Goal: Task Accomplishment & Management: Manage account settings

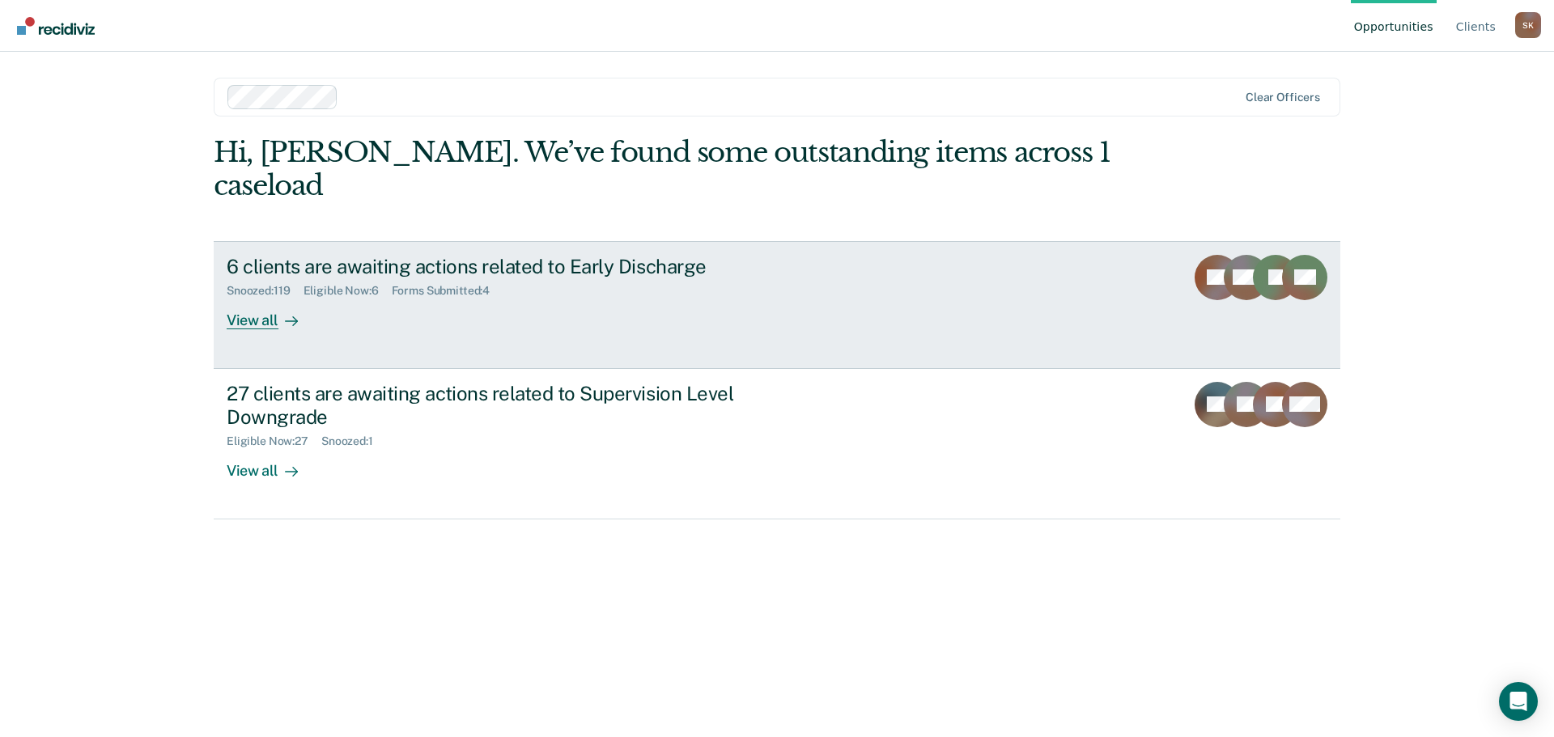
click at [234, 298] on div "View all" at bounding box center [272, 314] width 91 height 32
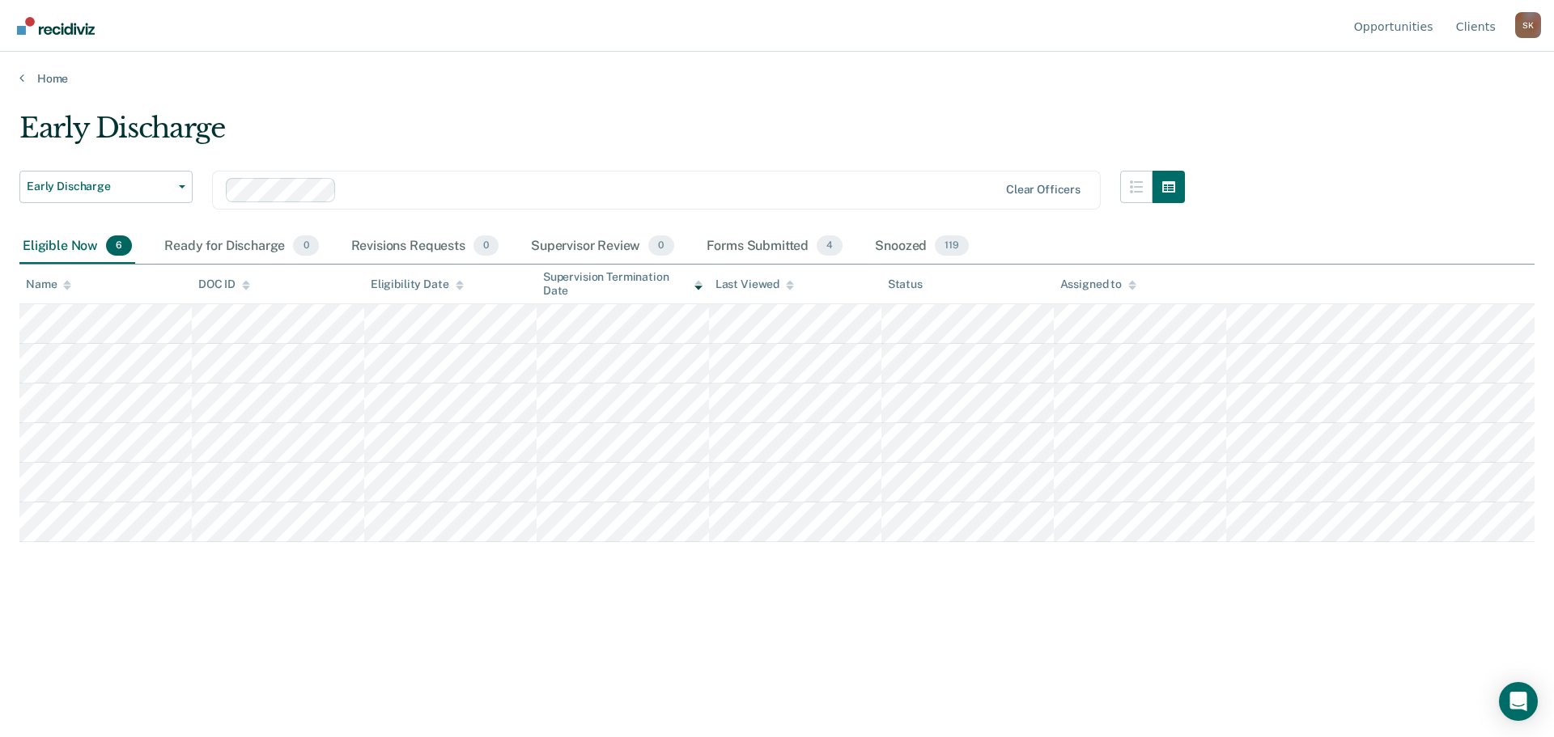
click at [511, 132] on div "Early Discharge" at bounding box center [601, 135] width 1165 height 46
click at [879, 245] on div "Snoozed 119" at bounding box center [922, 247] width 100 height 36
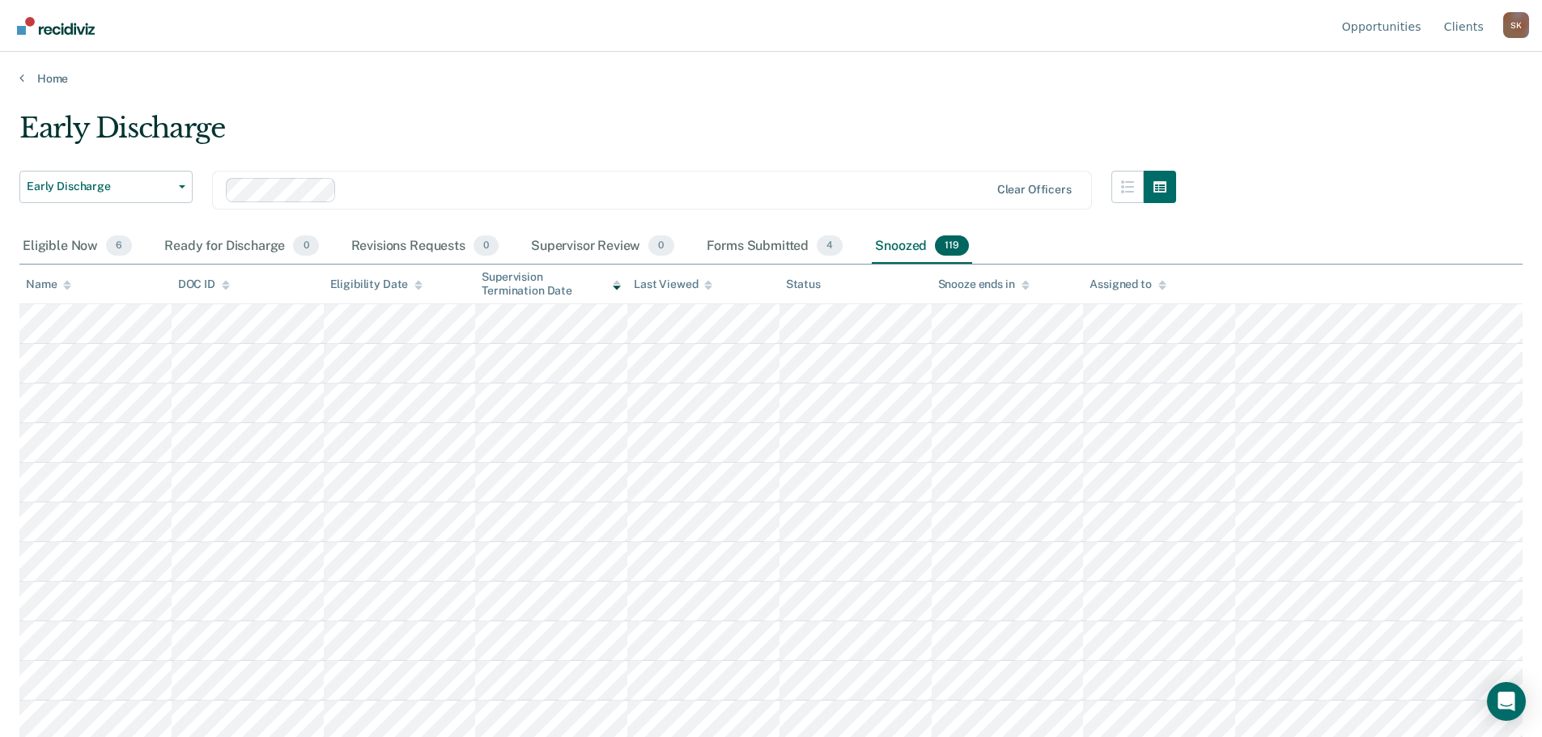
click at [67, 291] on div at bounding box center [67, 285] width 8 height 14
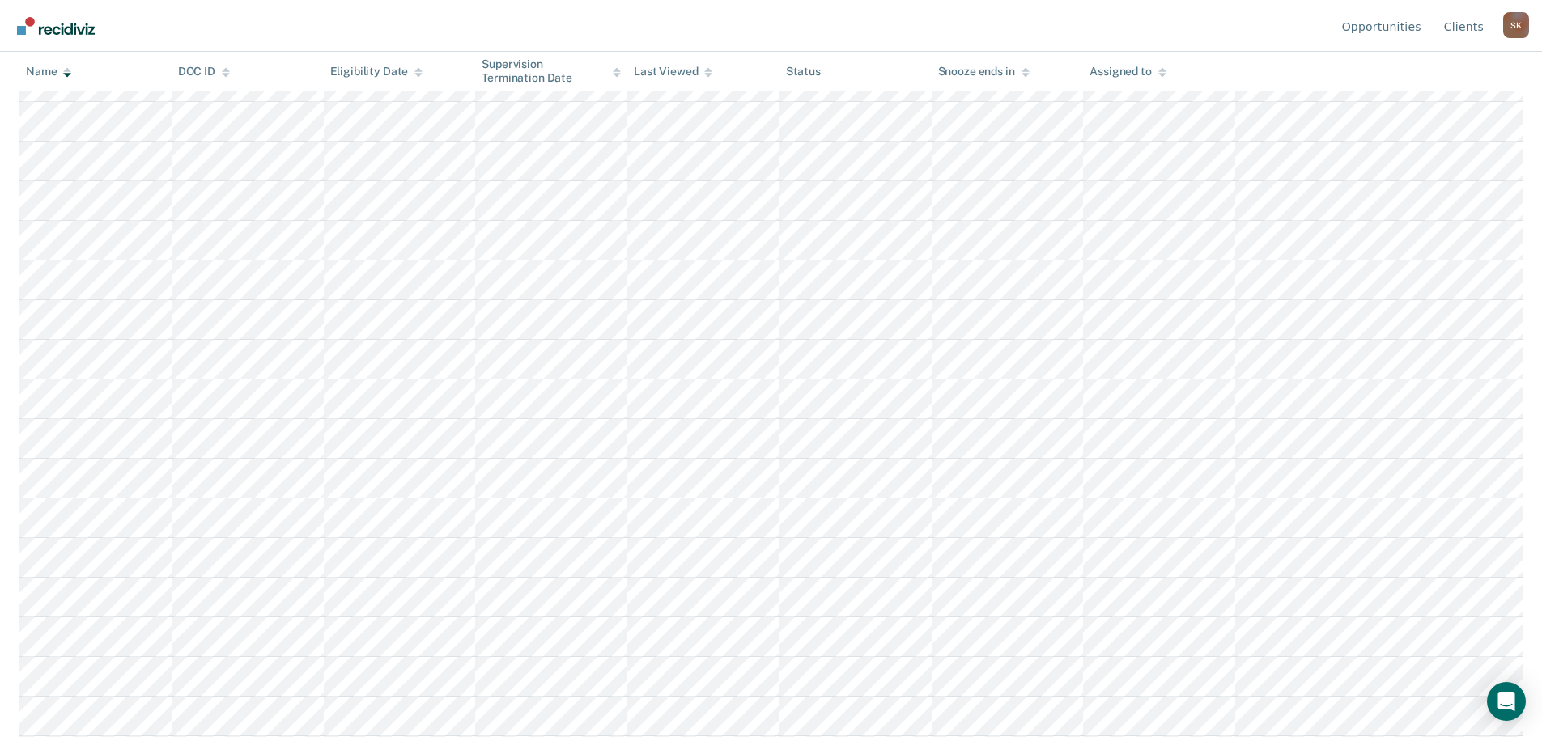
scroll to position [789, 0]
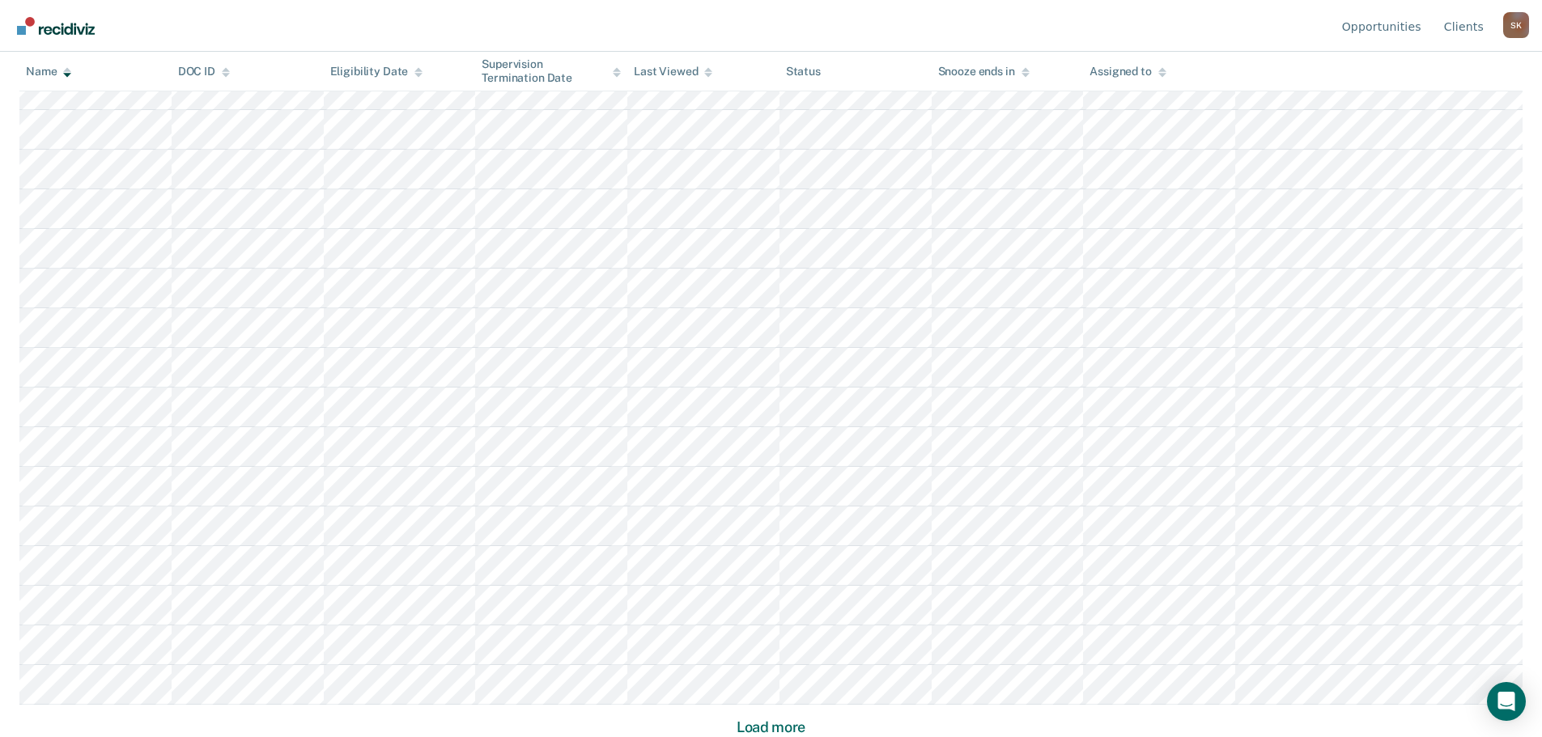
click at [820, 722] on div "Name DOC ID Eligibility Date Supervision Termination Date Last Viewed Status Sn…" at bounding box center [770, 107] width 1503 height 1262
click at [807, 720] on button "Load more" at bounding box center [771, 727] width 79 height 19
click at [773, 721] on button "Load more" at bounding box center [771, 727] width 79 height 19
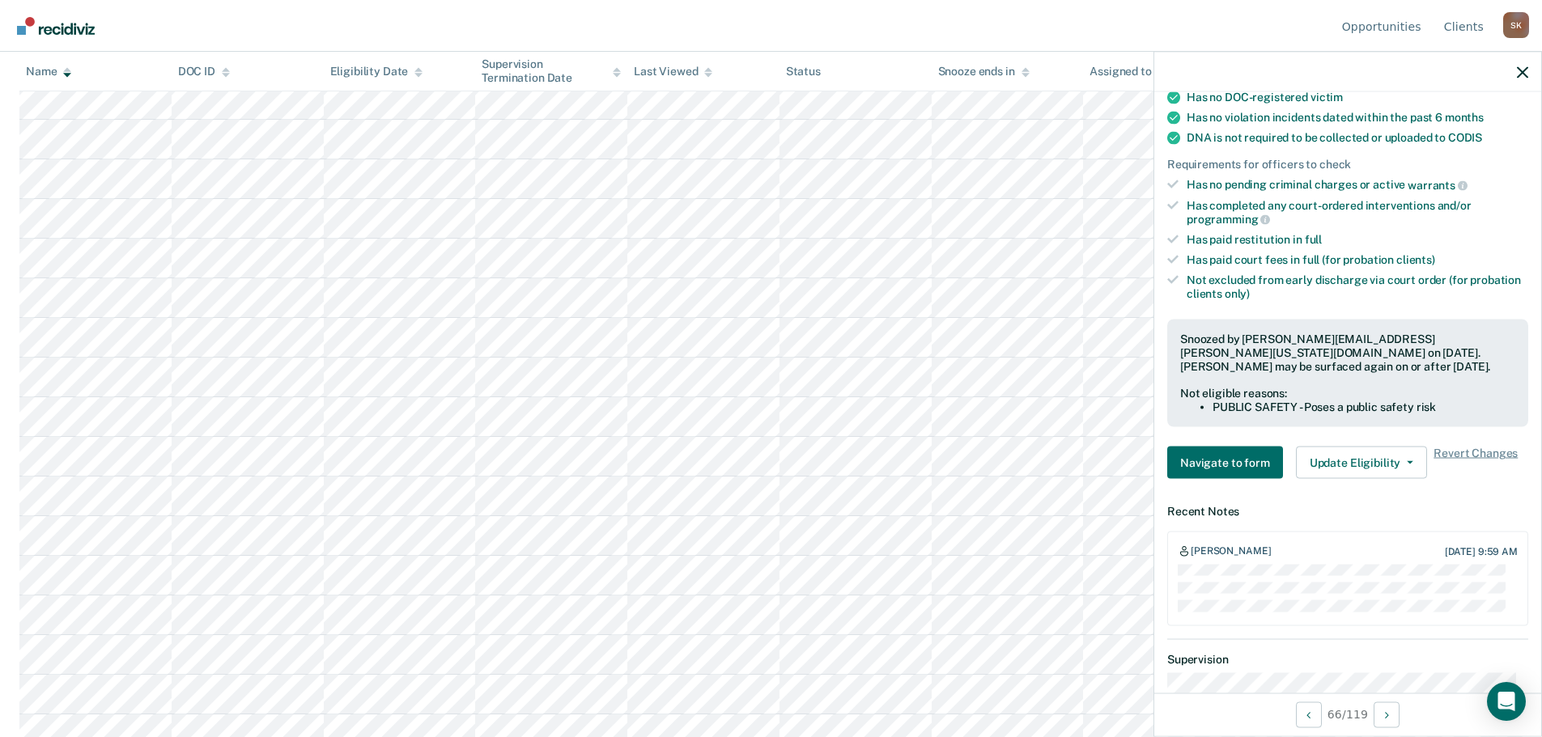
scroll to position [405, 0]
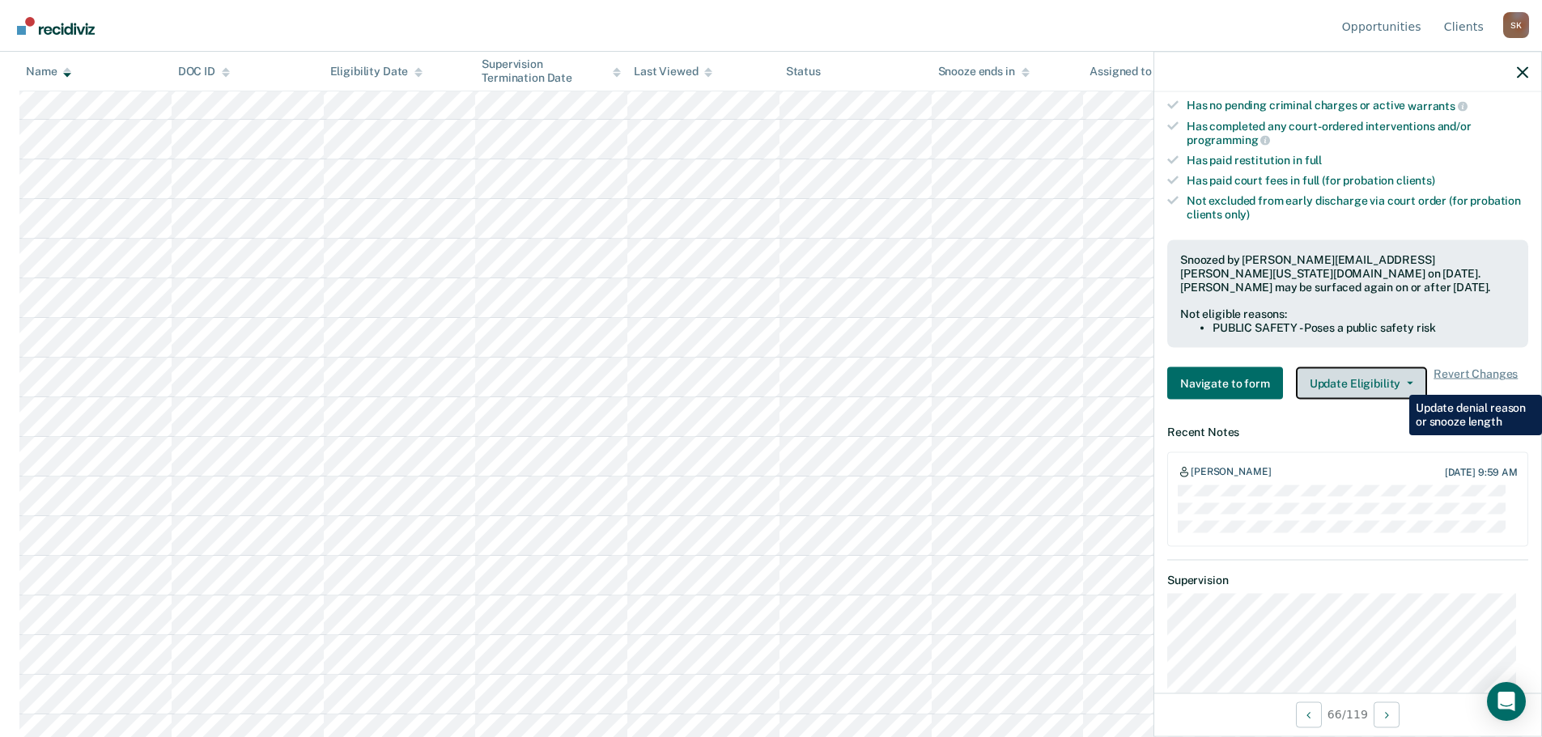
click at [1397, 377] on button "Update Eligibility" at bounding box center [1361, 383] width 131 height 32
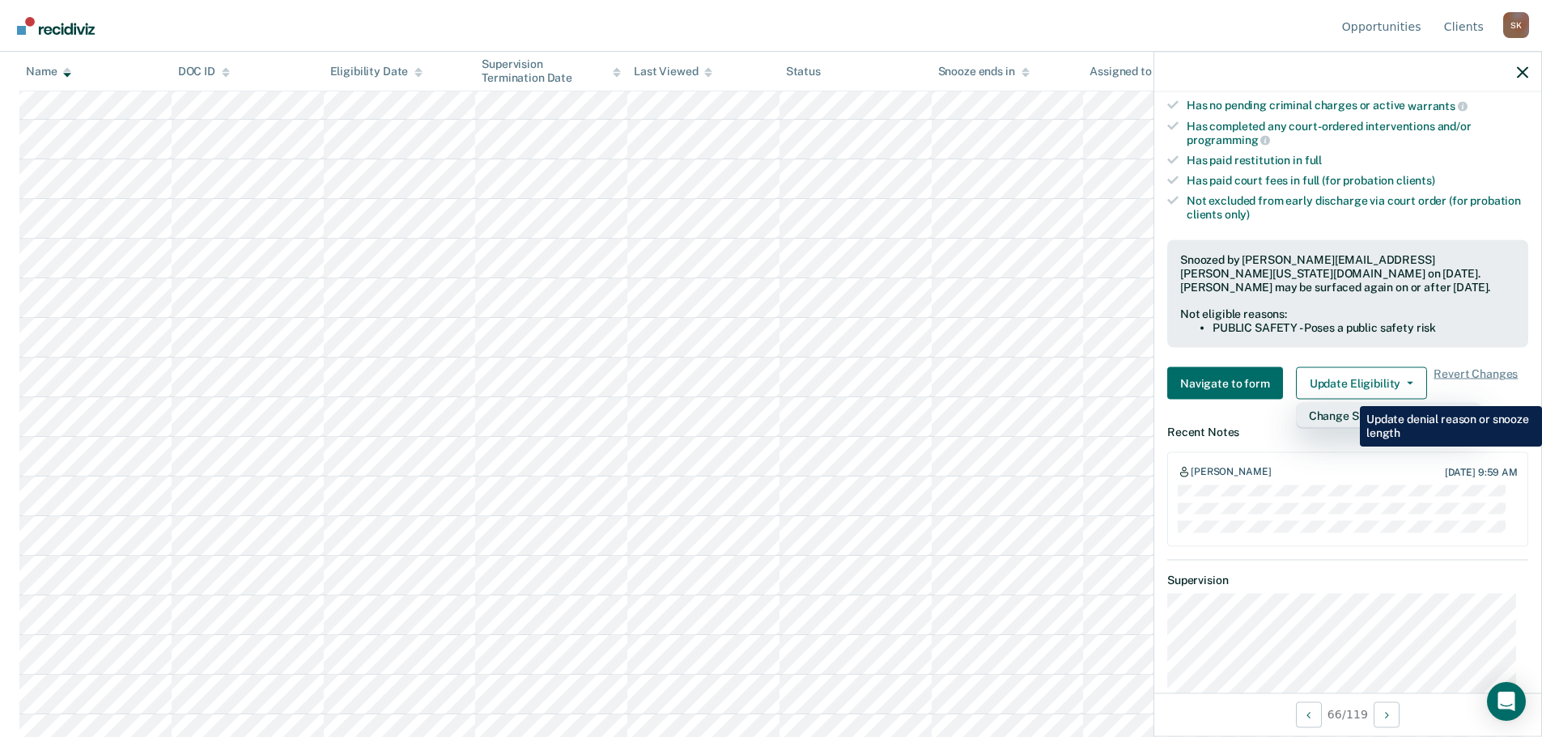
click at [1347, 403] on button "Change Snooze/Denial Reason" at bounding box center [1388, 416] width 185 height 26
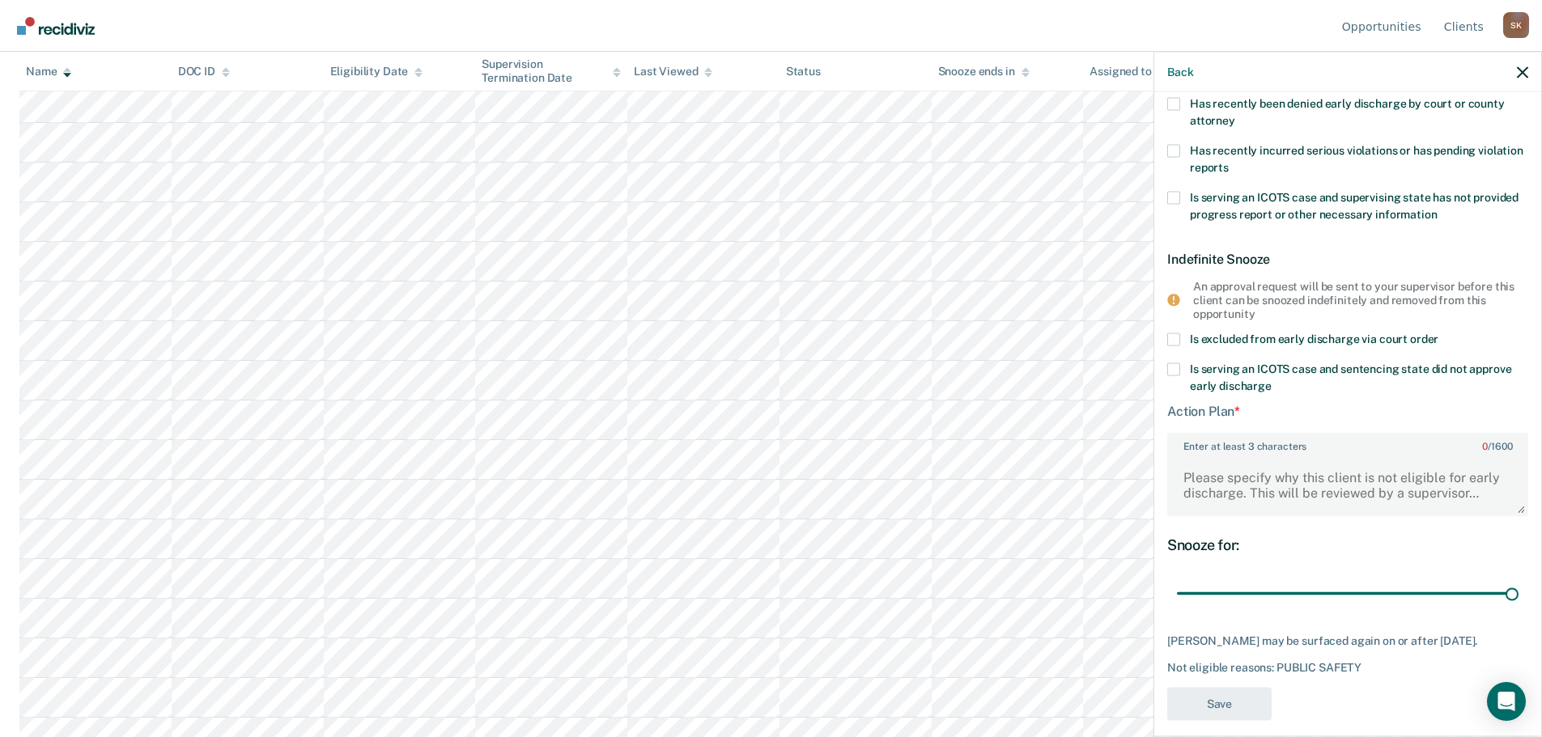
scroll to position [268, 0]
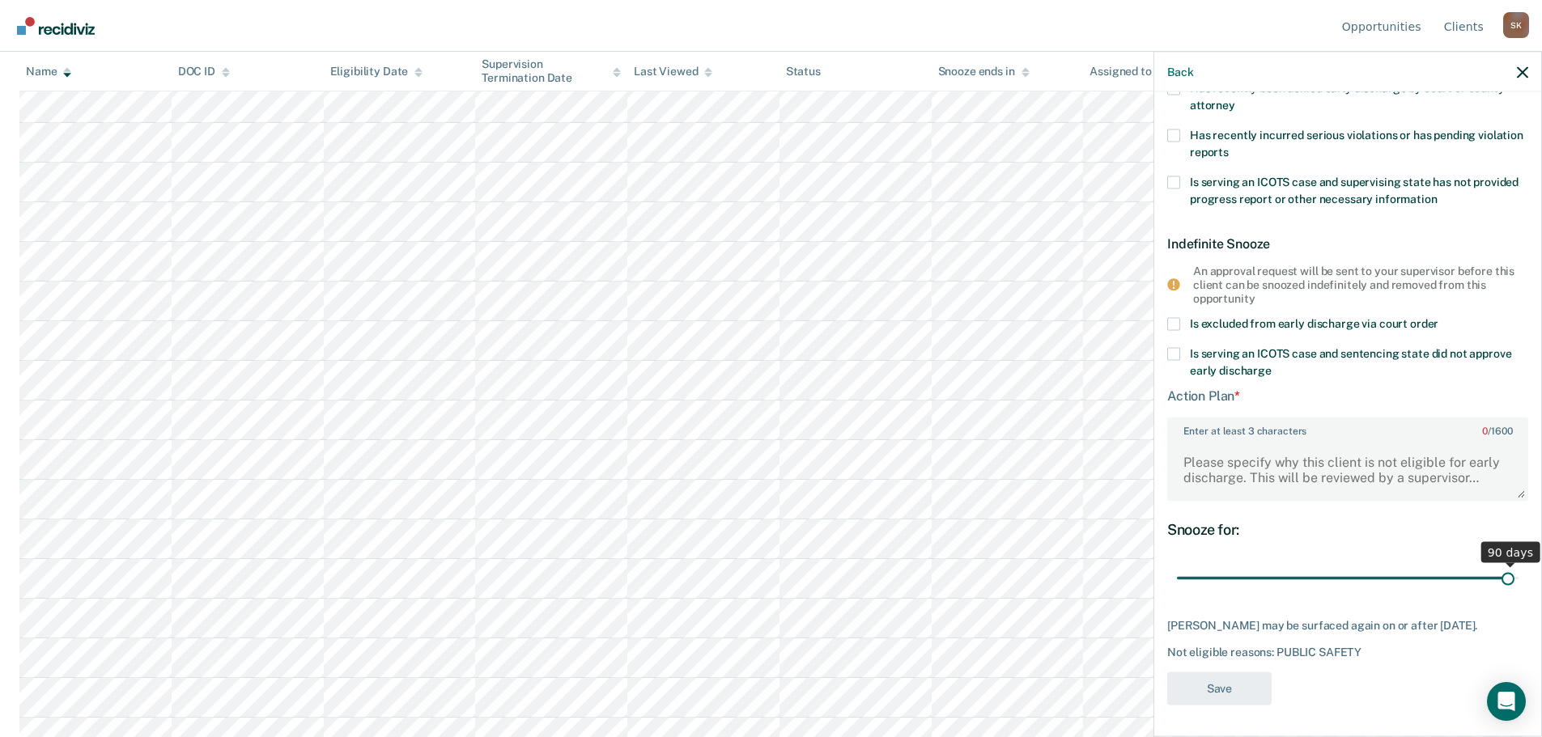
type input "90"
drag, startPoint x: 1495, startPoint y: 577, endPoint x: 1508, endPoint y: 577, distance: 12.9
click at [1508, 577] on input "range" at bounding box center [1348, 578] width 342 height 28
click at [1355, 476] on textarea "Enter at least 3 characters 0 / 1600" at bounding box center [1348, 469] width 358 height 60
type textarea "No Contact Order"
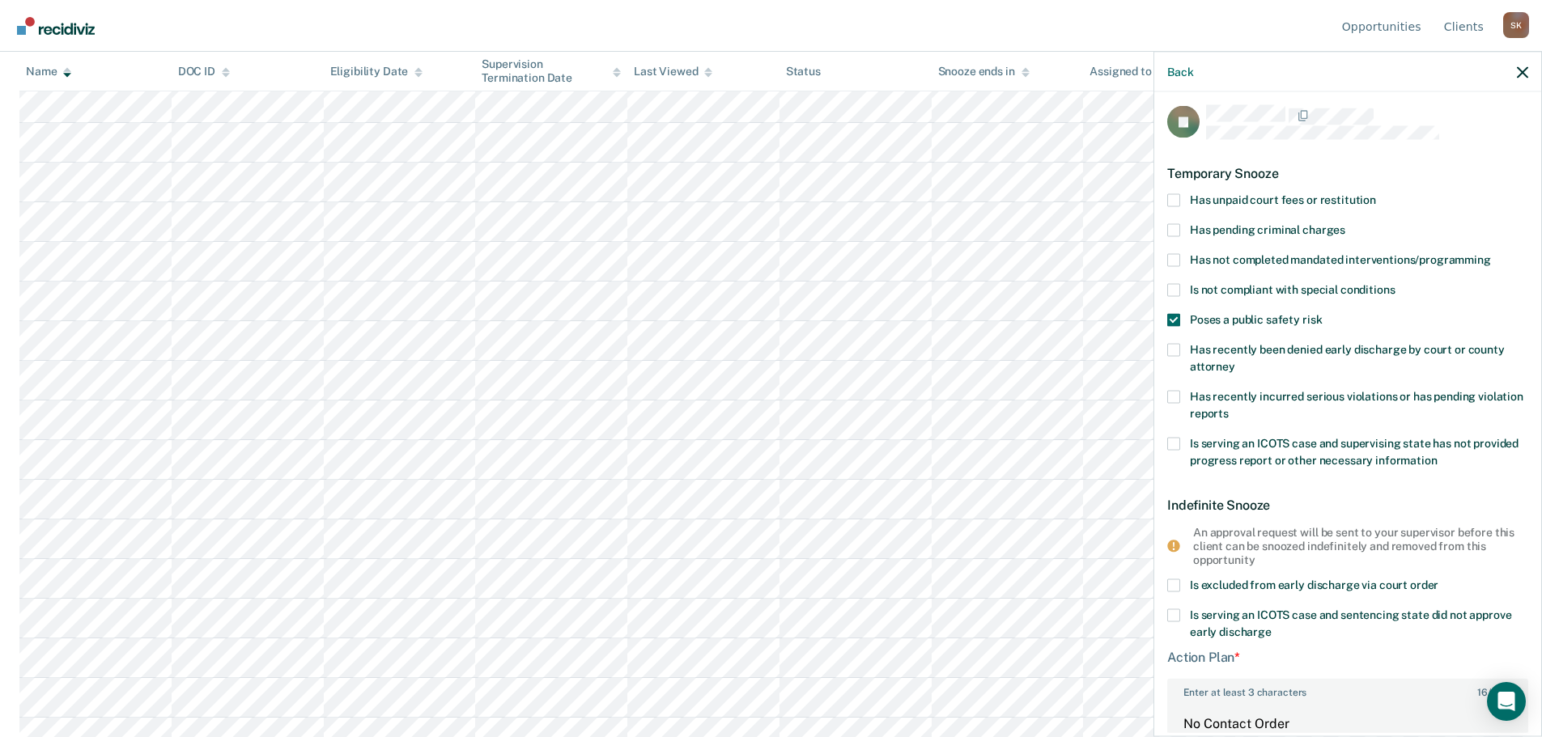
scroll to position [0, 0]
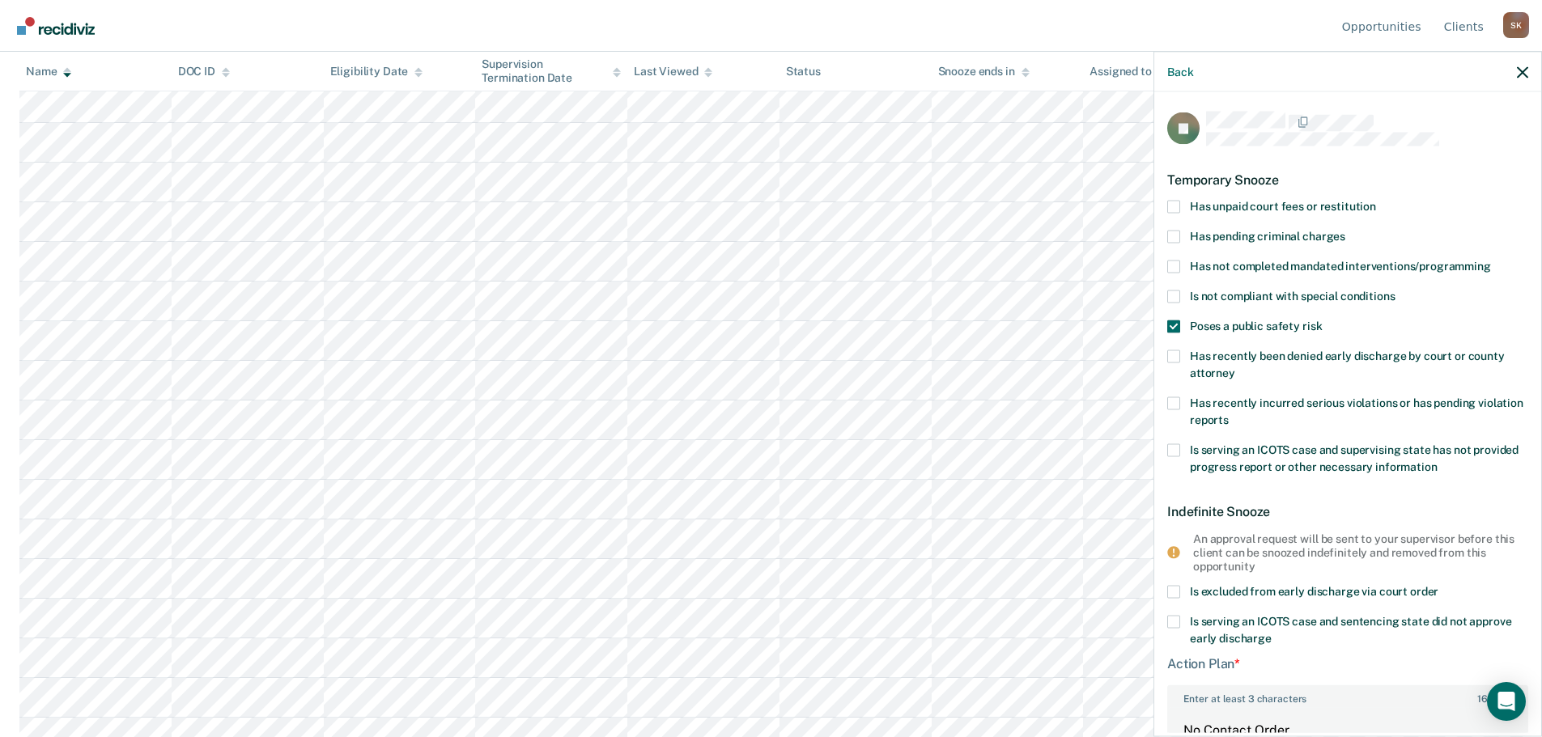
click at [1182, 309] on div "Is not compliant with special conditions" at bounding box center [1347, 305] width 361 height 30
click at [1171, 320] on span at bounding box center [1173, 326] width 13 height 13
click at [1322, 320] on input "Poses a public safety risk" at bounding box center [1322, 320] width 0 height 0
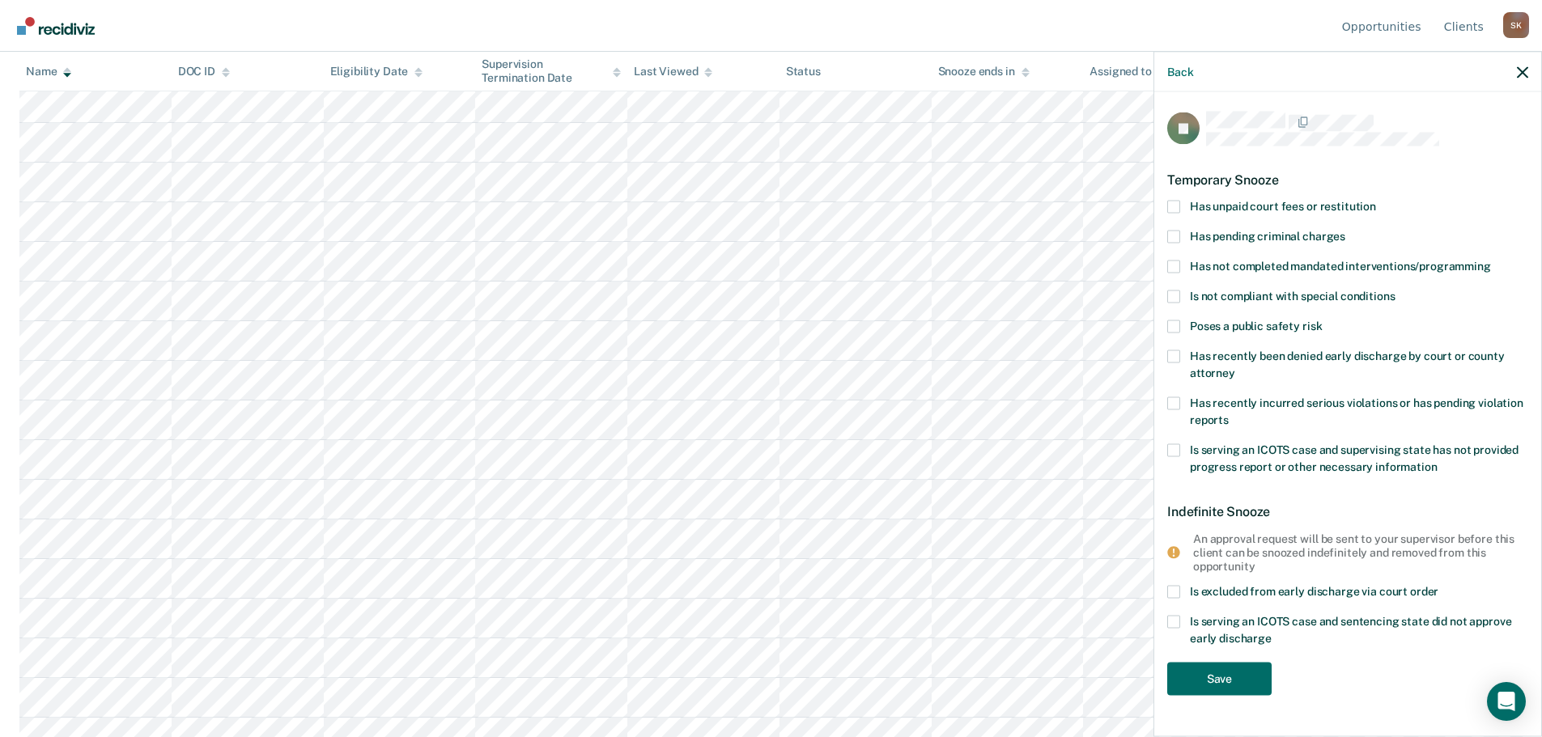
click at [1177, 303] on label "Is not compliant with special conditions" at bounding box center [1347, 298] width 361 height 17
click at [1394, 290] on input "Is not compliant with special conditions" at bounding box center [1394, 290] width 0 height 0
click at [1177, 295] on span at bounding box center [1173, 296] width 13 height 13
click at [1394, 290] on input "Is not compliant with special conditions" at bounding box center [1394, 290] width 0 height 0
click at [1168, 323] on span at bounding box center [1173, 326] width 13 height 13
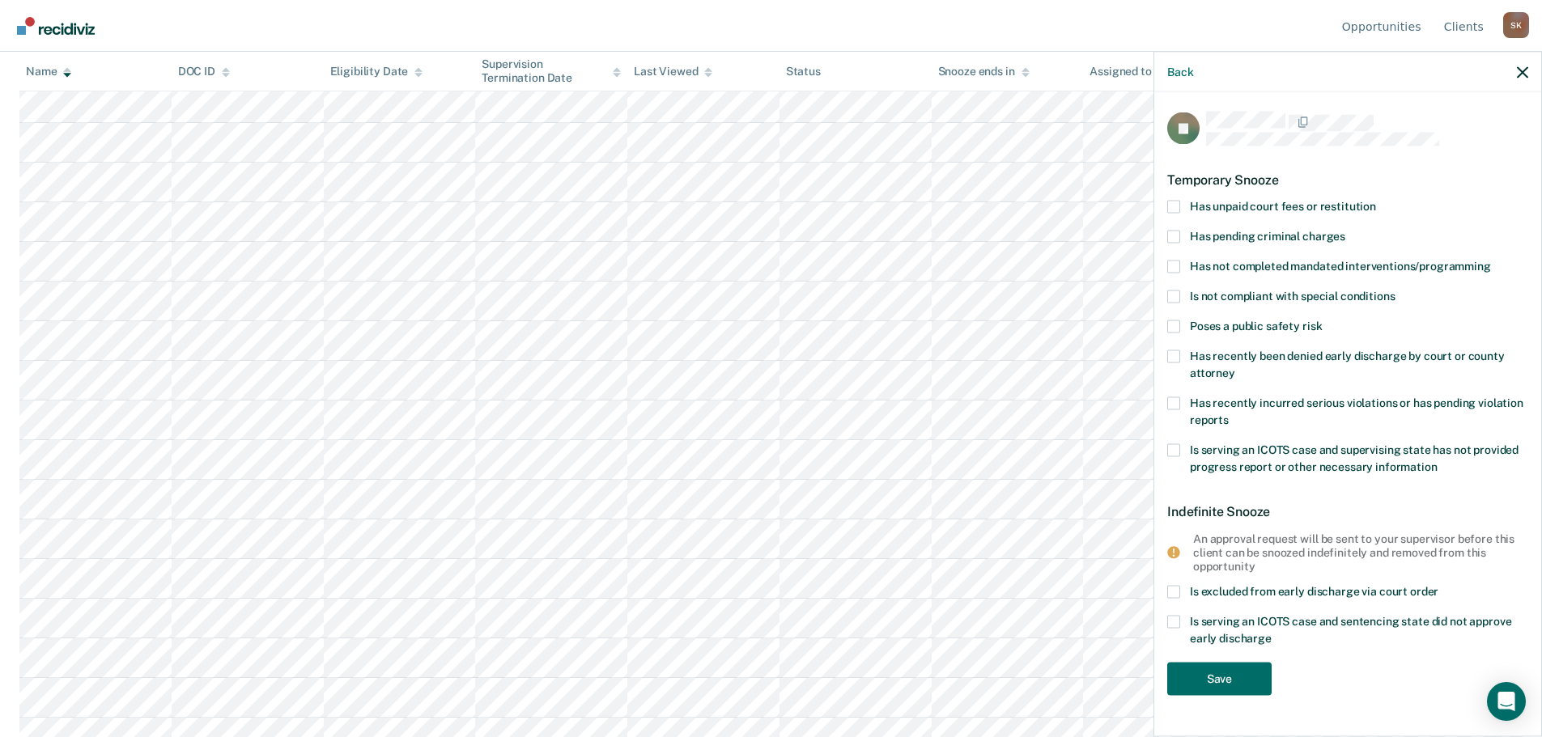
click at [1322, 320] on input "Poses a public safety risk" at bounding box center [1322, 320] width 0 height 0
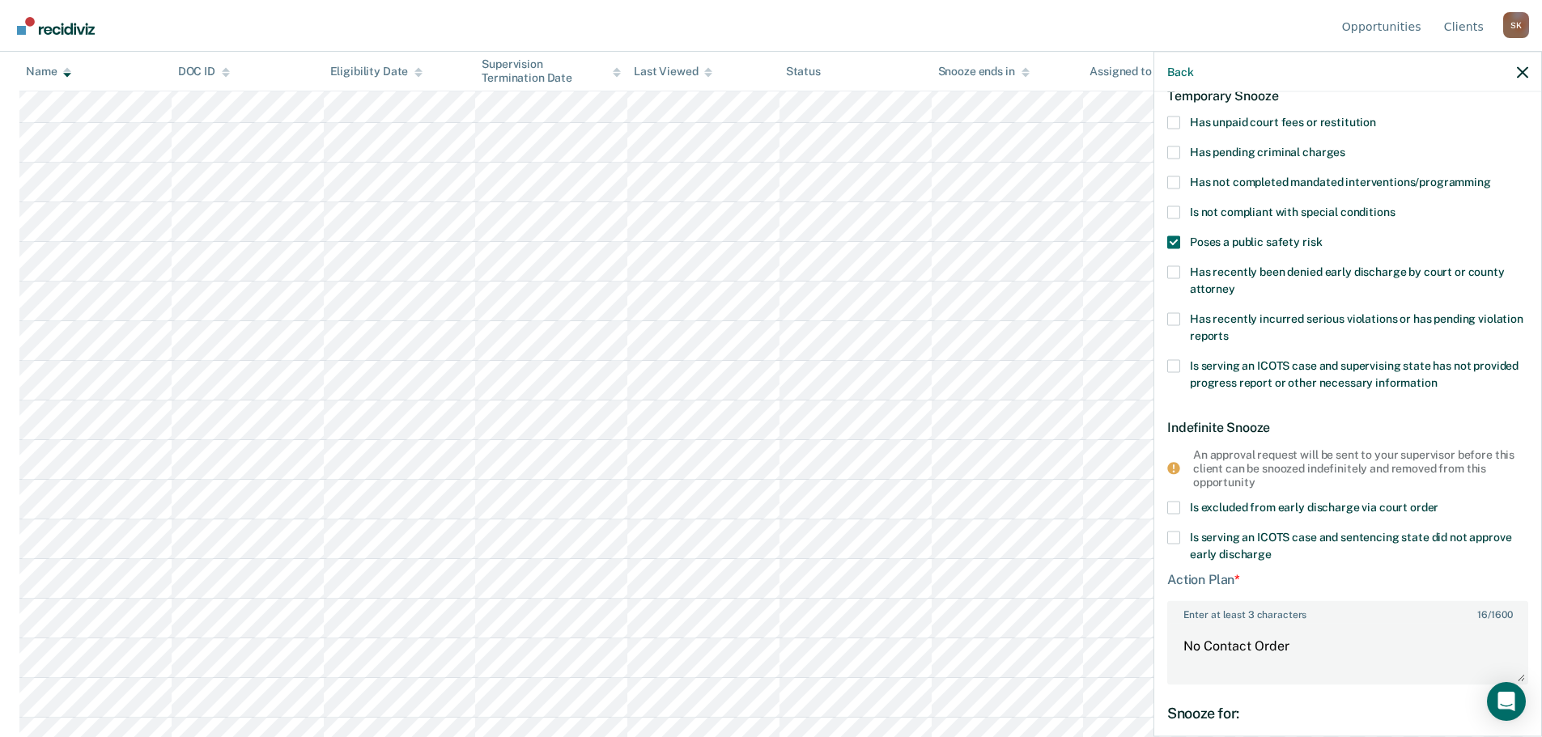
scroll to position [268, 0]
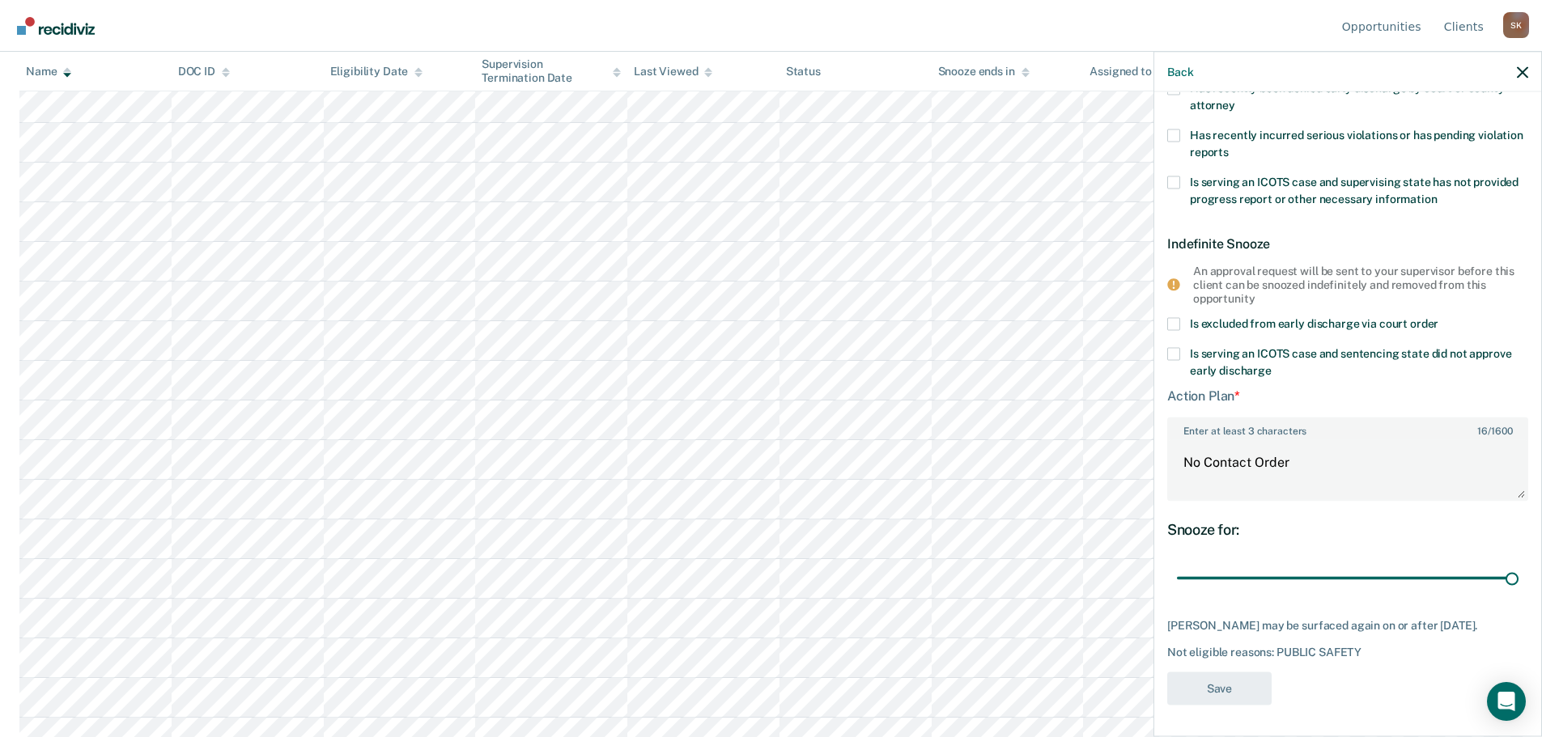
click at [1218, 705] on div "JL Temporary Snooze Has unpaid court fees or restitution Has pending criminal c…" at bounding box center [1347, 280] width 361 height 872
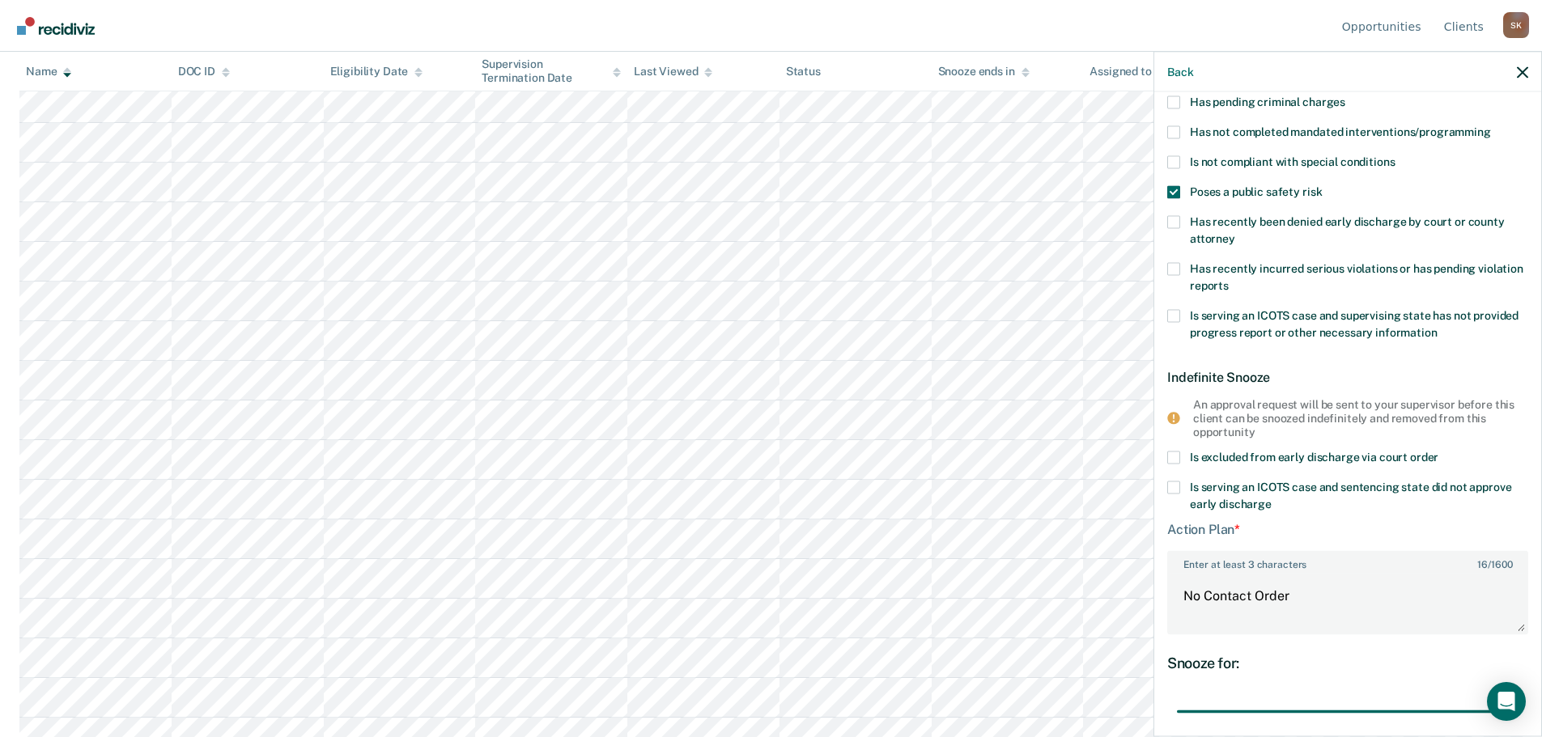
scroll to position [0, 0]
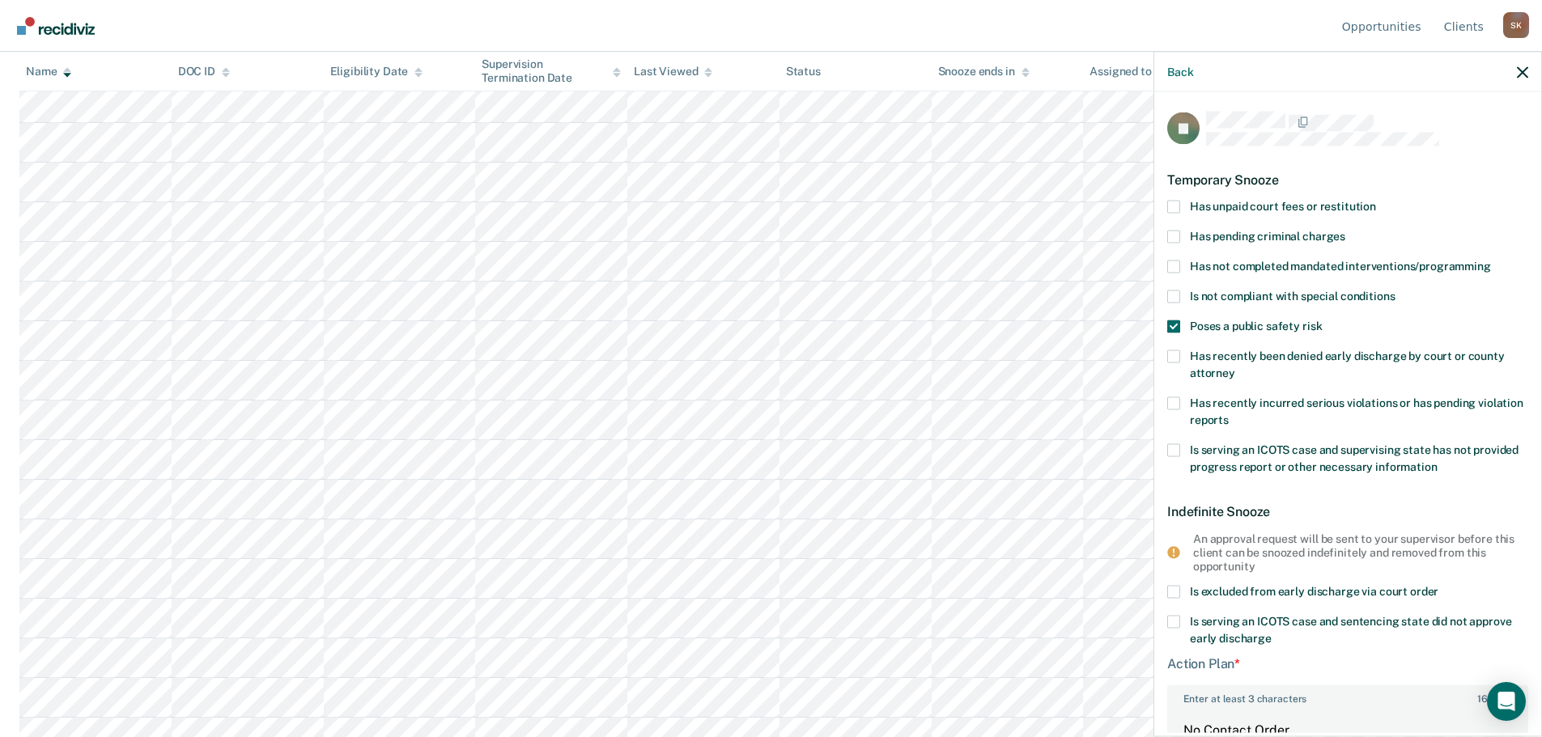
click at [1198, 70] on div "Back" at bounding box center [1347, 72] width 387 height 40
click at [1180, 70] on button "Back" at bounding box center [1180, 72] width 26 height 14
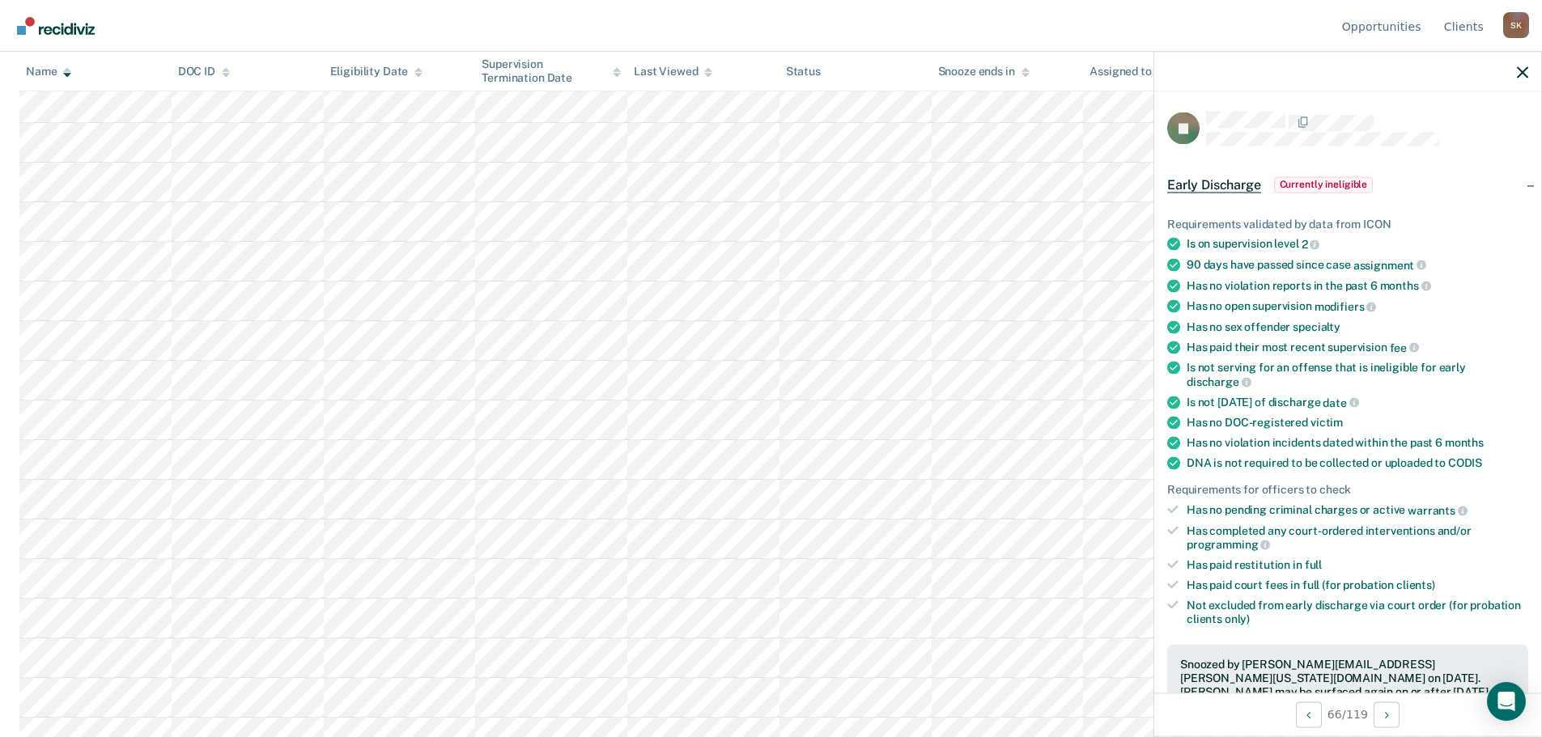
scroll to position [405, 0]
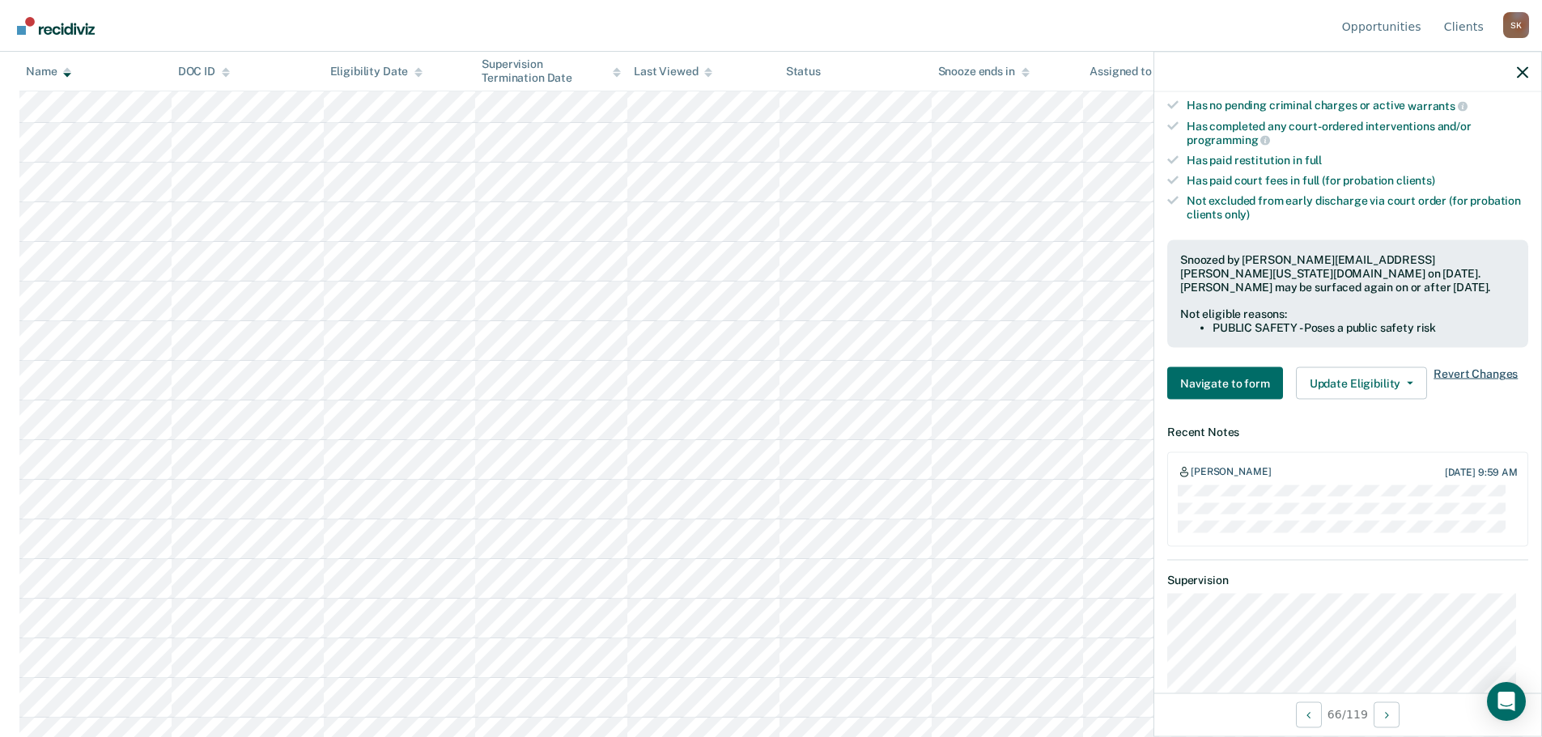
click at [1457, 367] on span "Revert Changes" at bounding box center [1475, 383] width 84 height 32
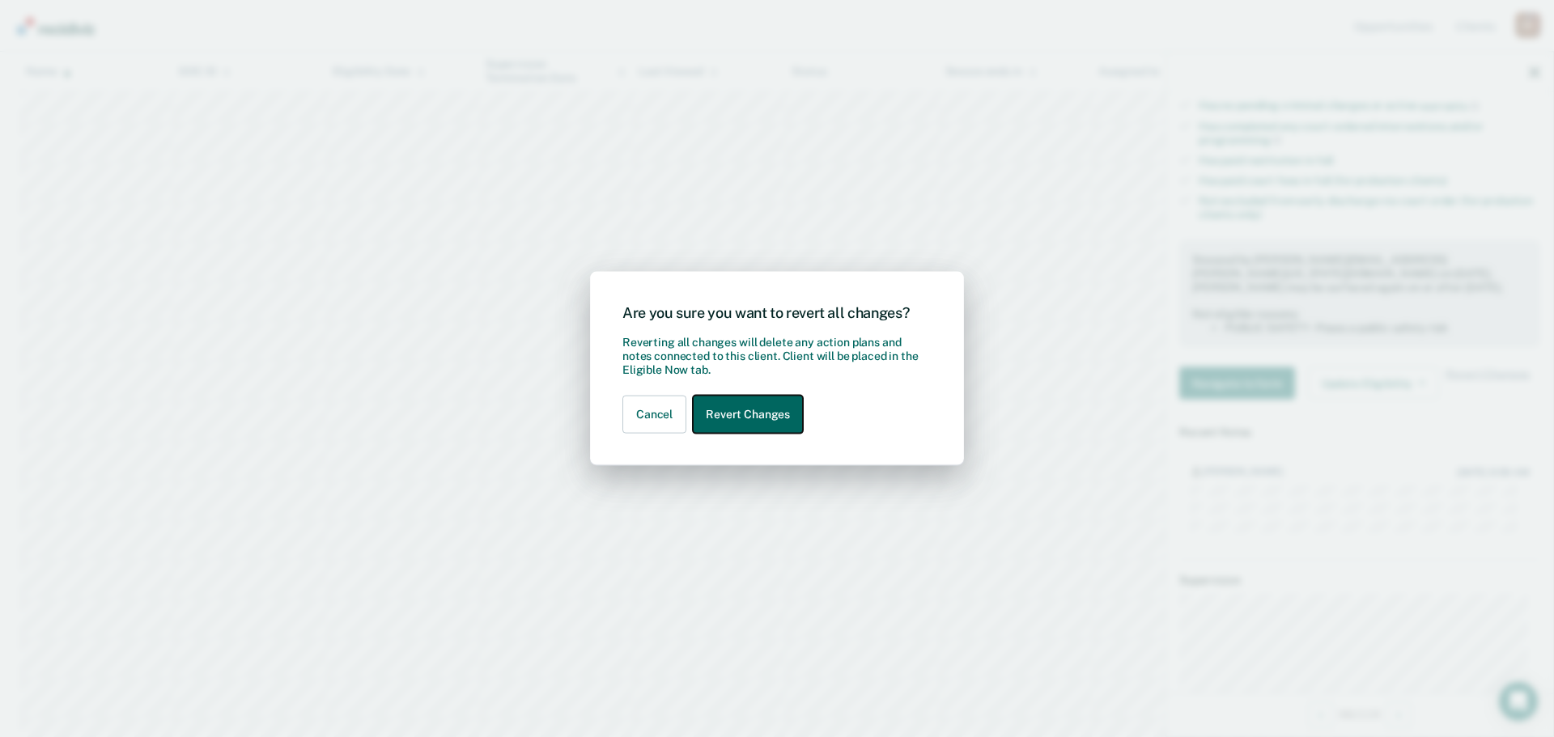
click at [719, 422] on button "Revert Changes" at bounding box center [748, 415] width 110 height 38
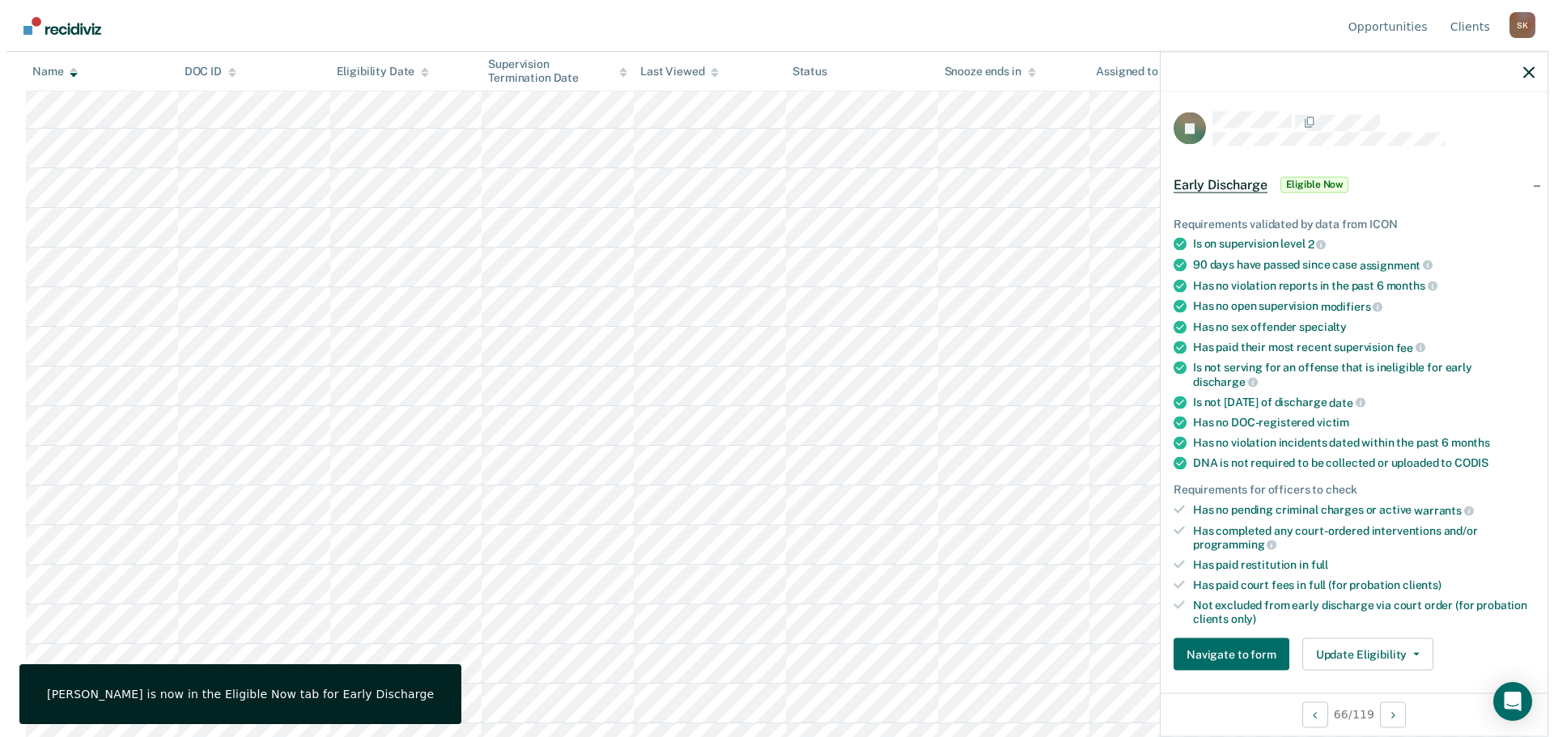
scroll to position [0, 0]
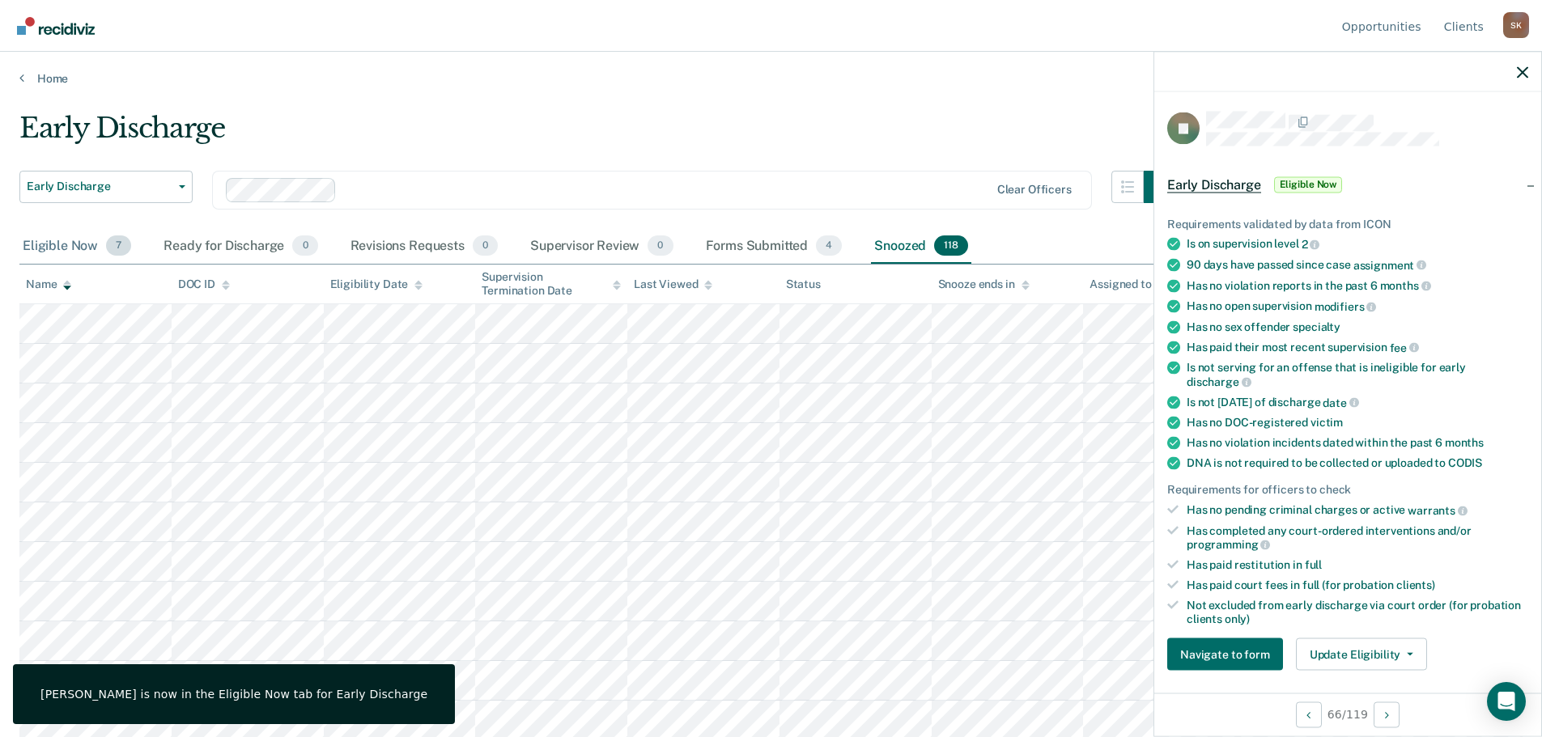
click at [64, 240] on div "Eligible Now 7" at bounding box center [76, 247] width 115 height 36
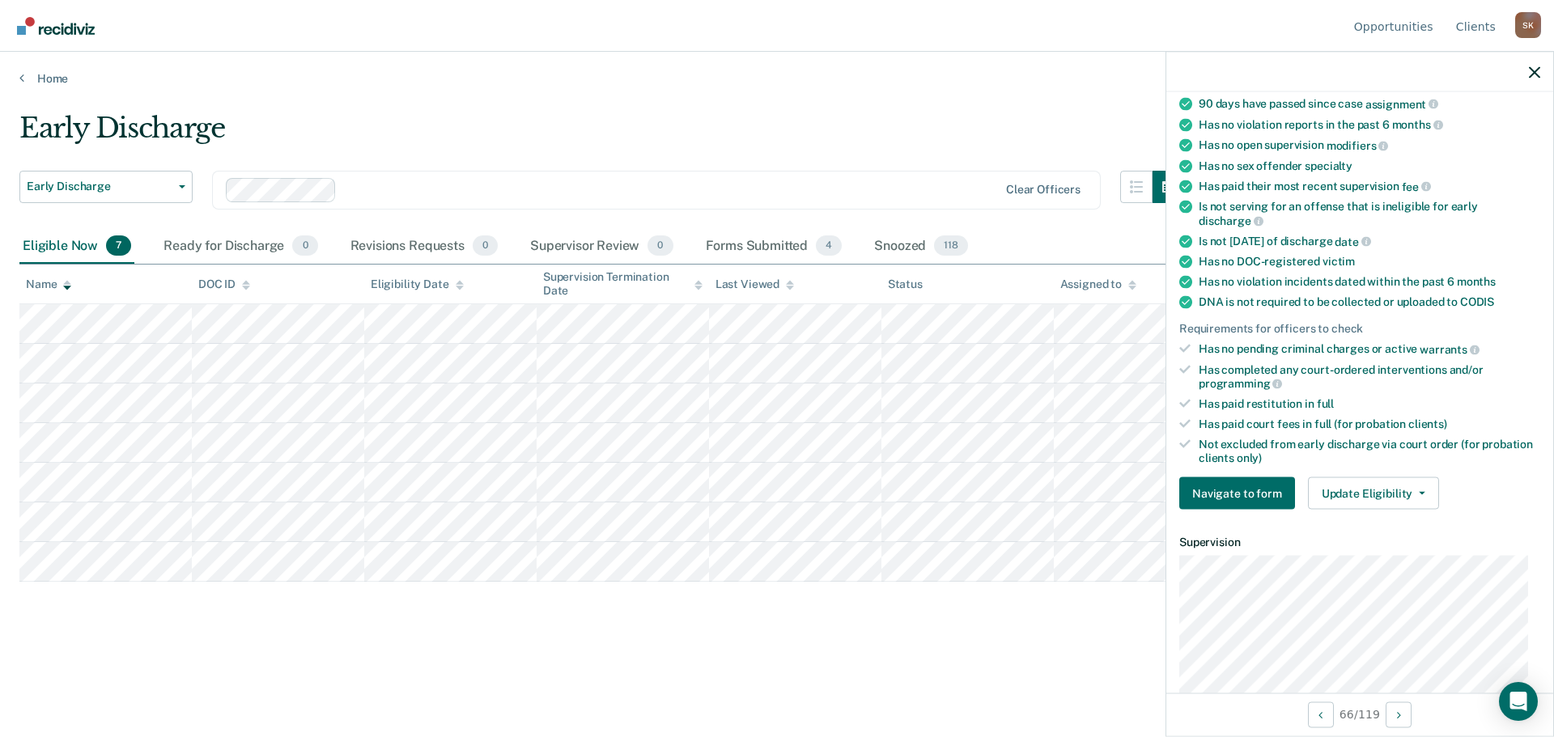
scroll to position [384, 0]
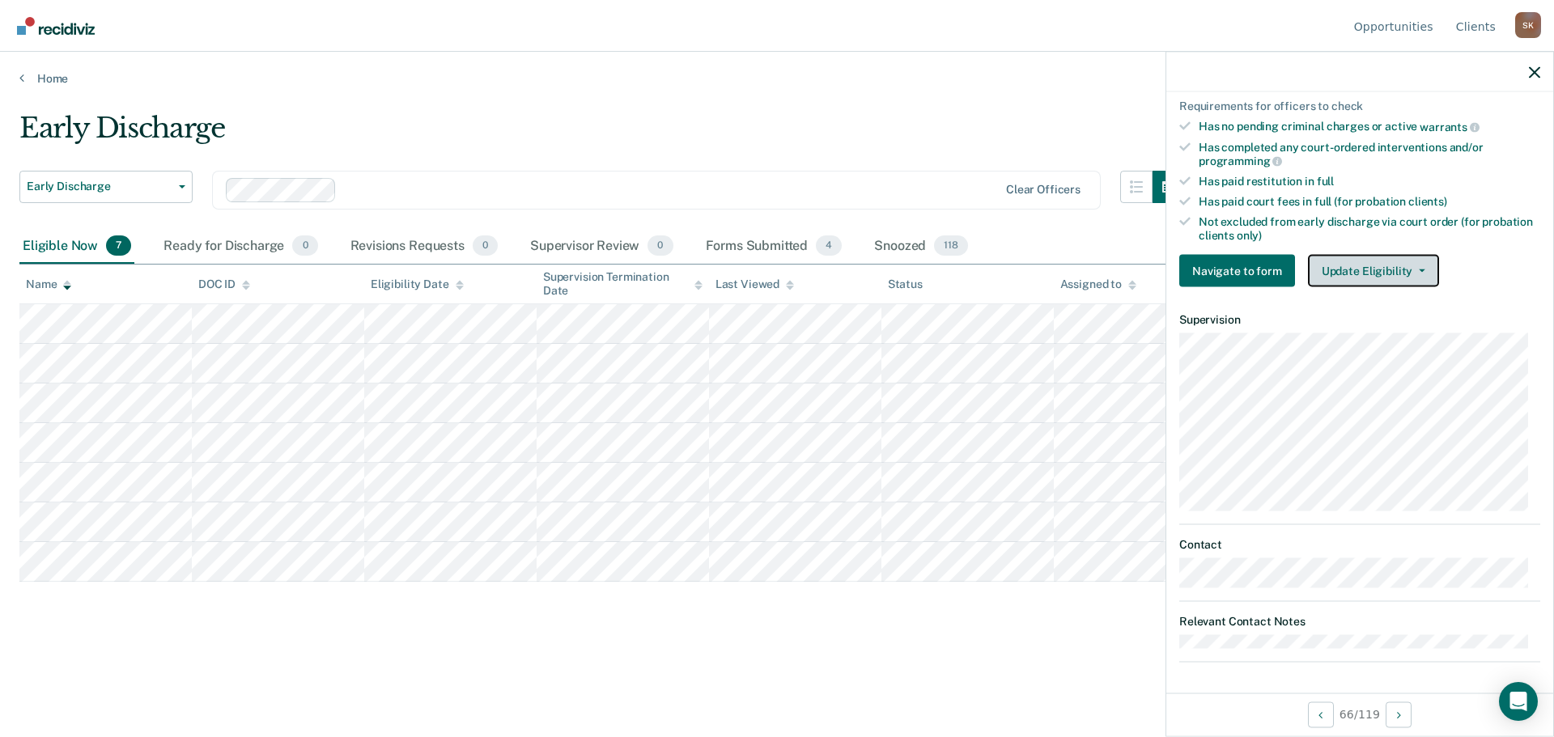
click at [1362, 262] on button "Update Eligibility" at bounding box center [1373, 271] width 131 height 32
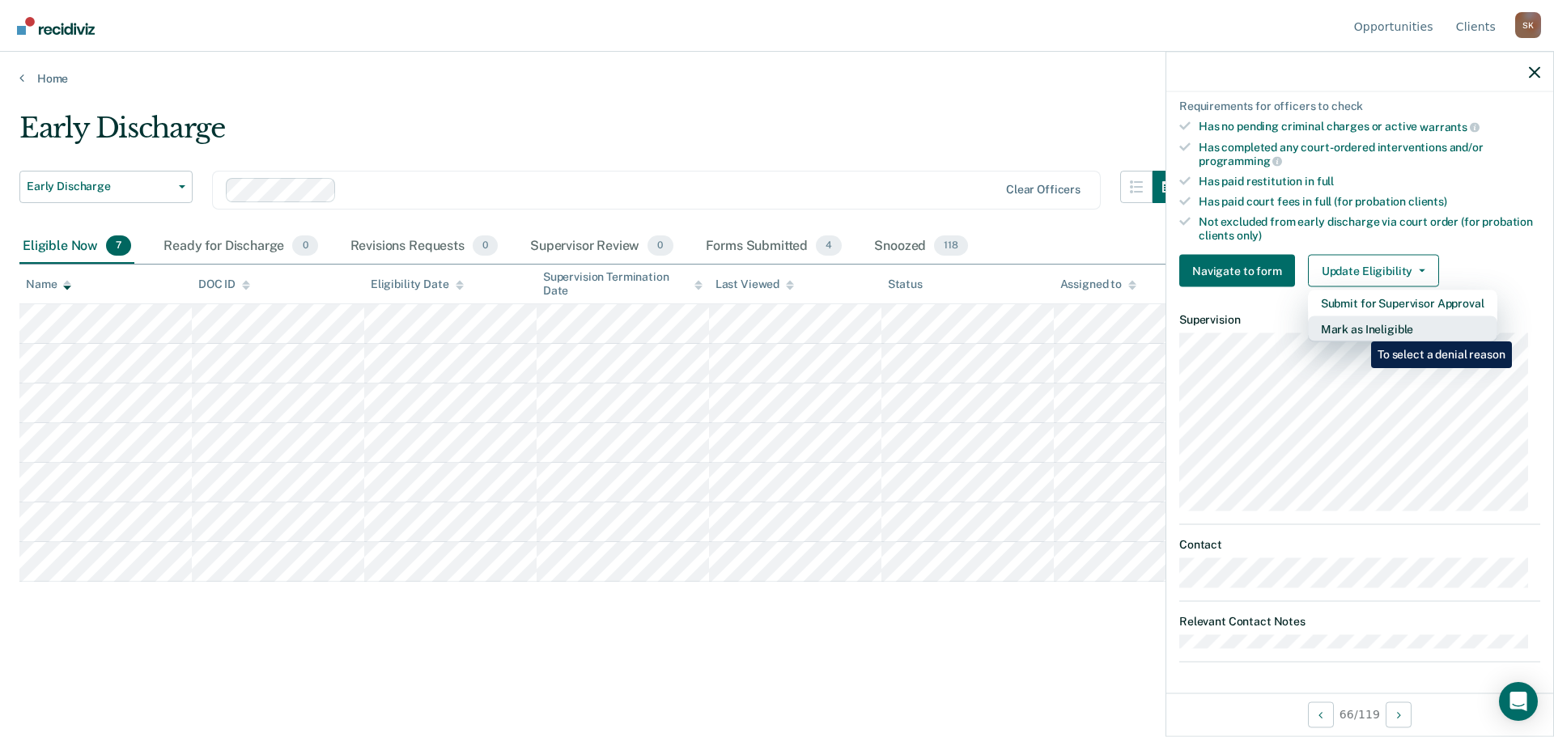
click at [1359, 329] on button "Mark as Ineligible" at bounding box center [1402, 329] width 189 height 26
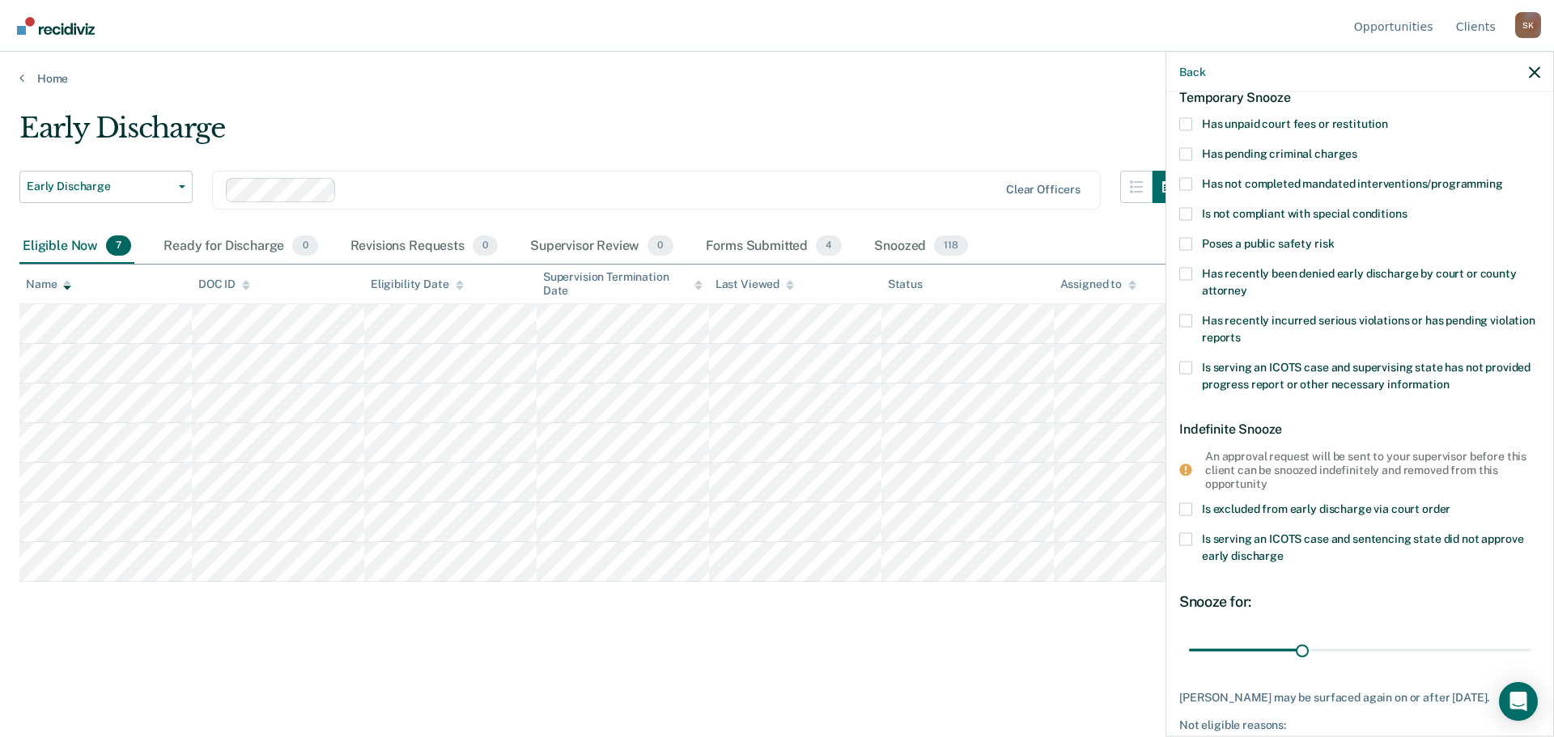
scroll to position [0, 0]
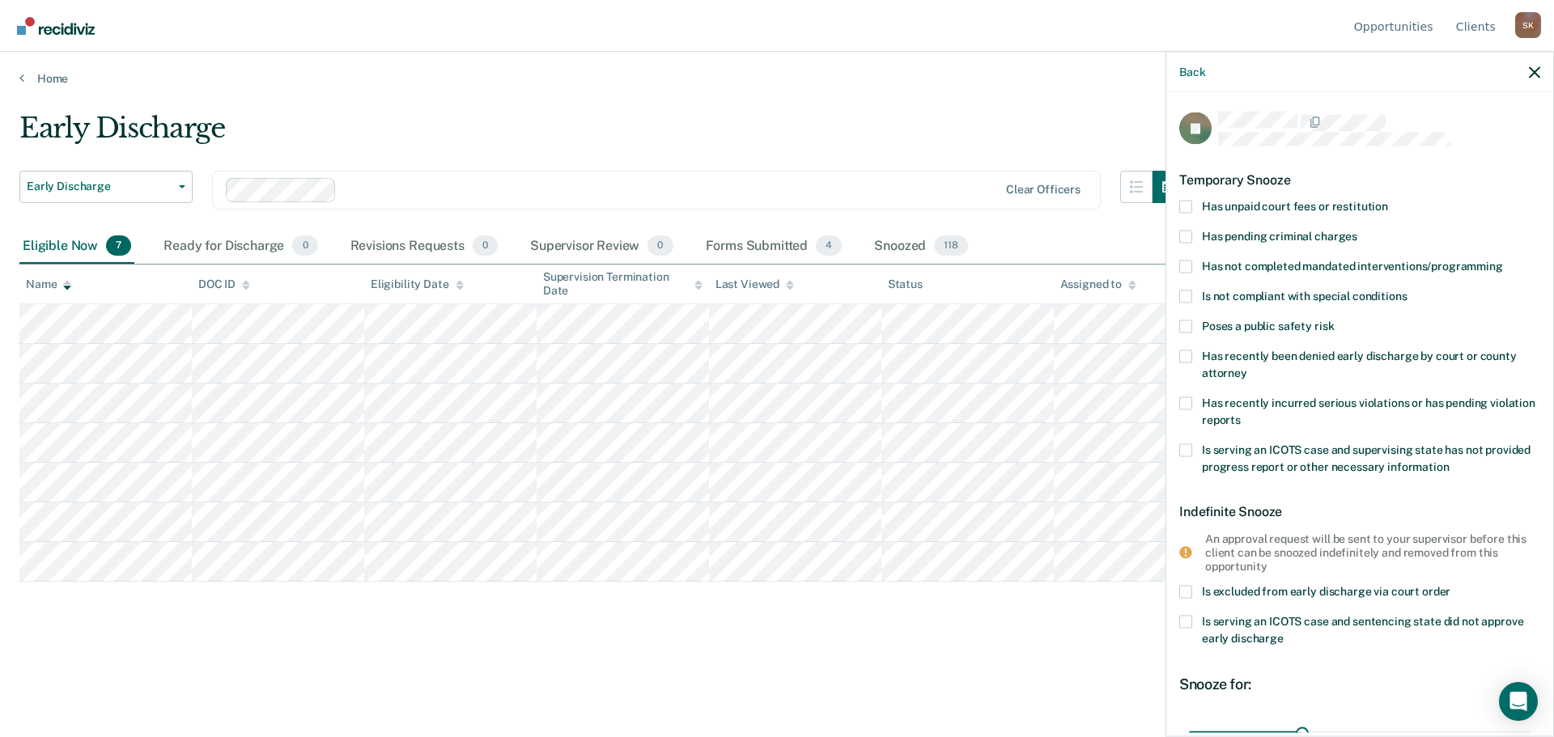
click at [1192, 312] on div "Is not compliant with special conditions" at bounding box center [1359, 305] width 361 height 30
click at [1186, 320] on span at bounding box center [1185, 326] width 13 height 13
click at [1334, 320] on input "Poses a public safety risk" at bounding box center [1334, 320] width 0 height 0
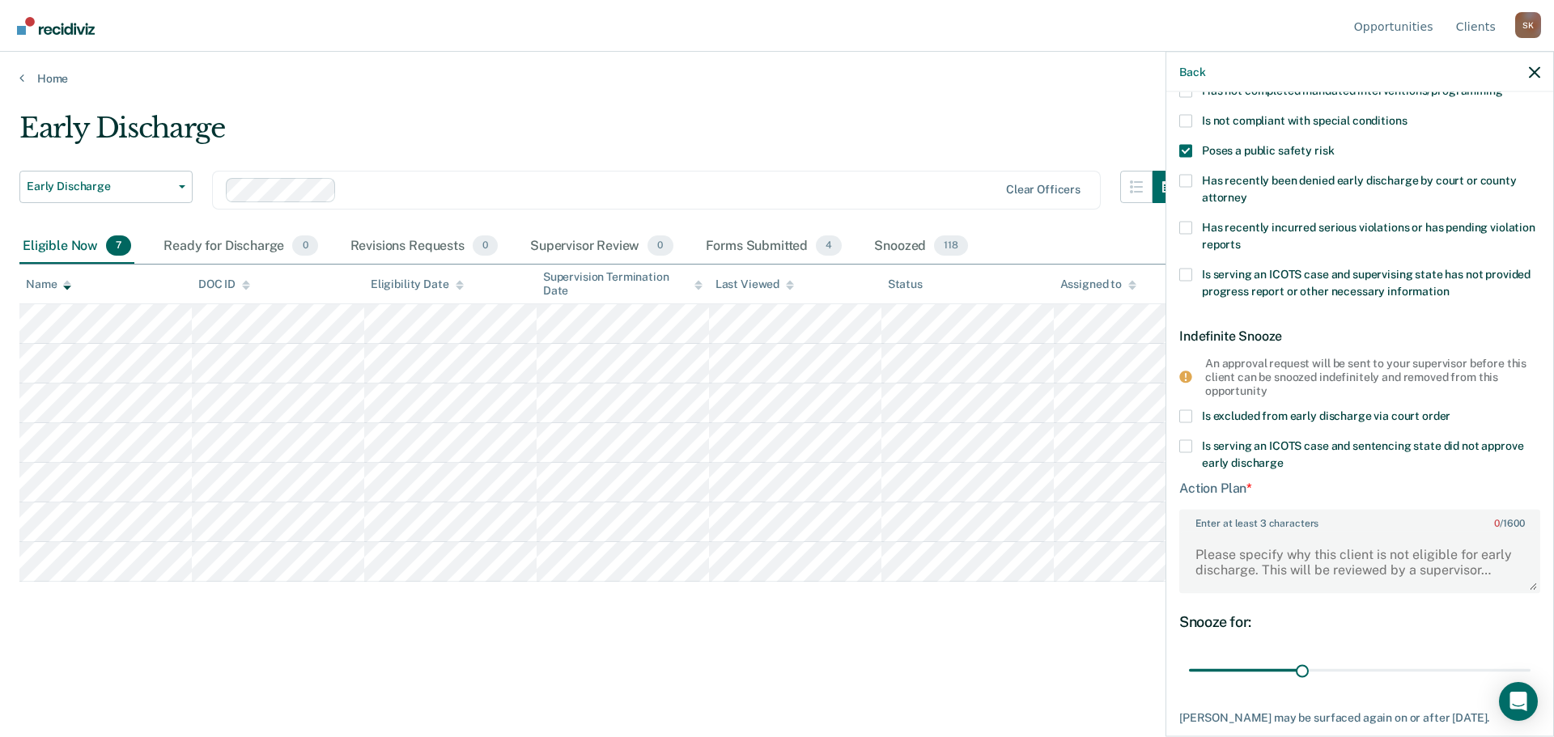
scroll to position [268, 0]
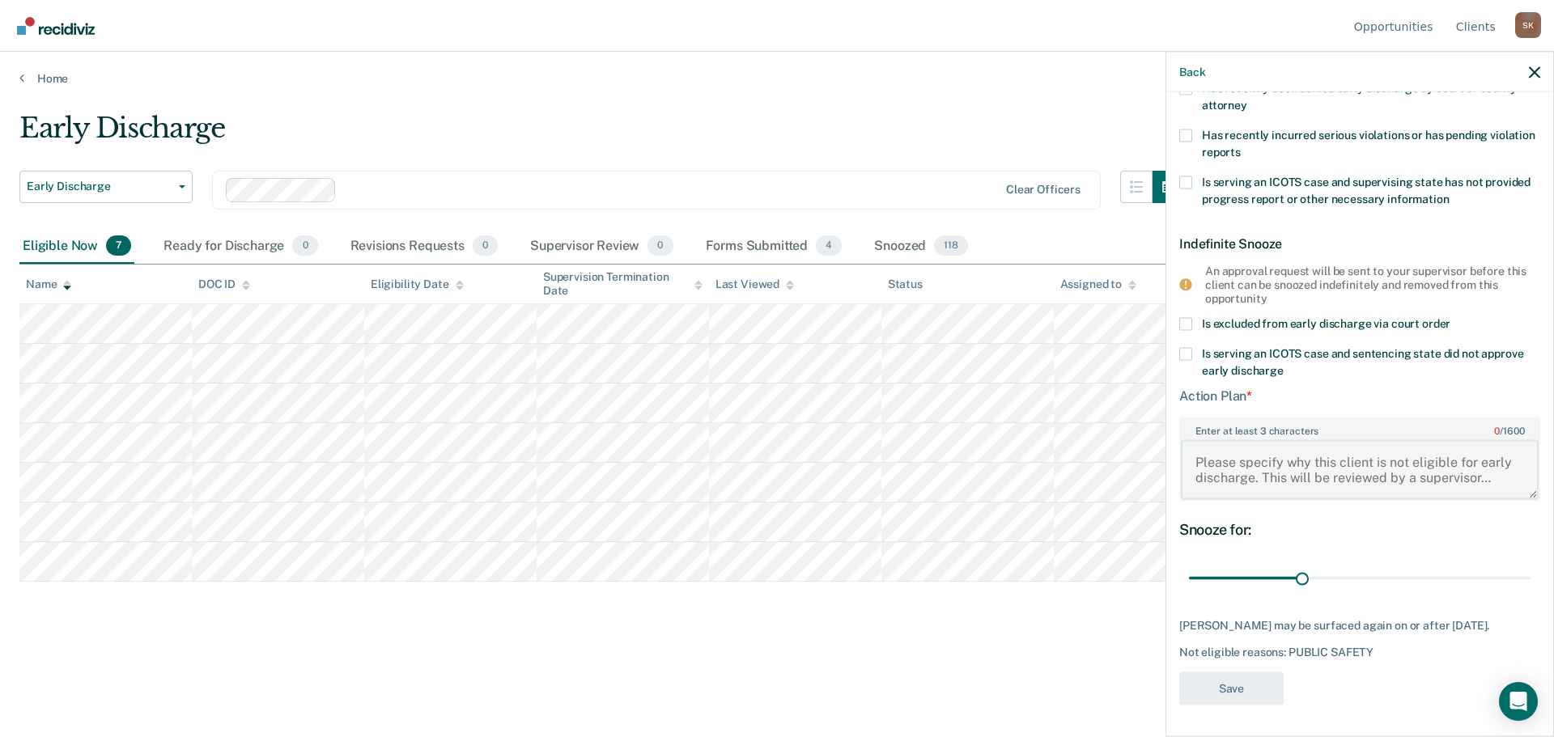
click at [1241, 461] on textarea "Enter at least 3 characters 0 / 1600" at bounding box center [1360, 469] width 358 height 60
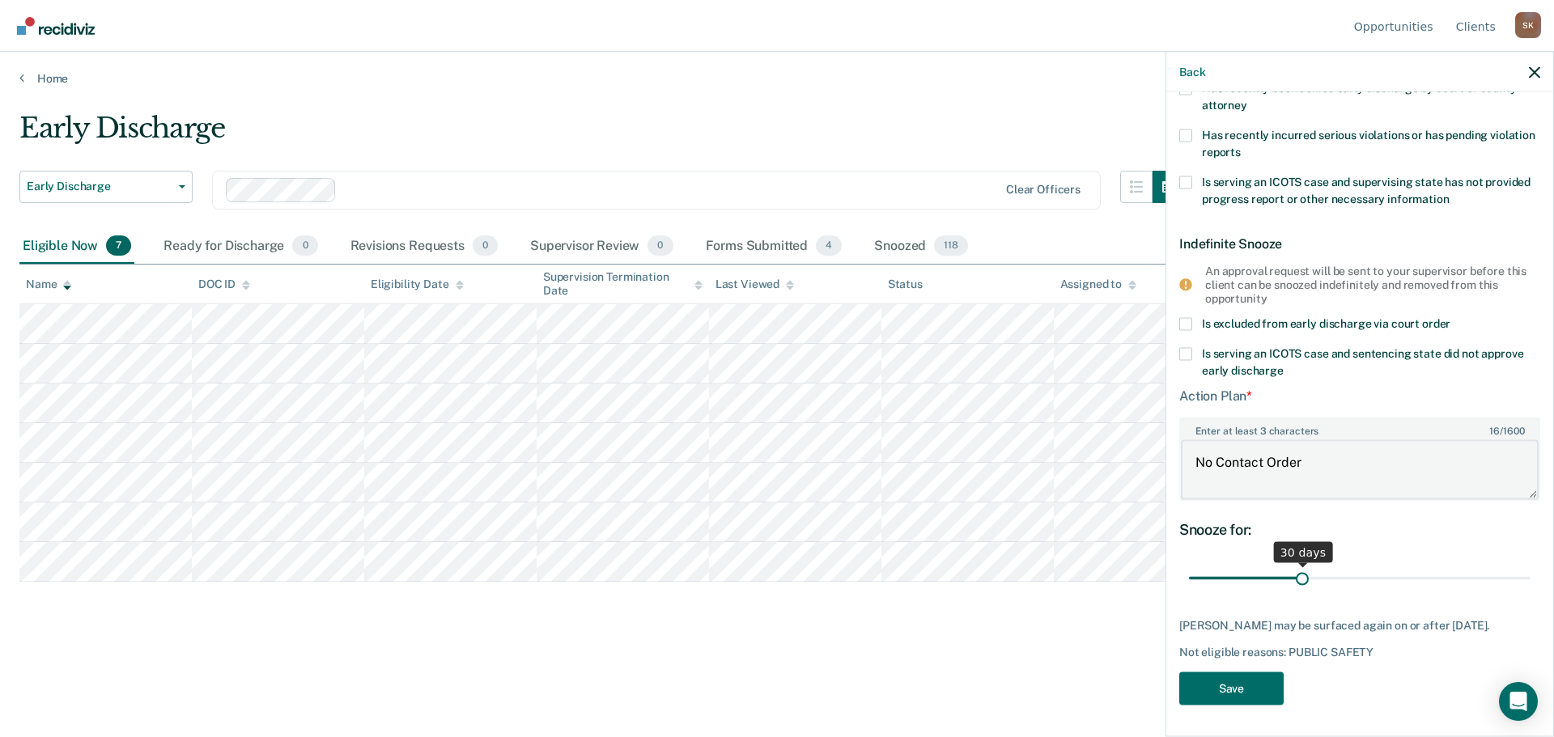
type textarea "No Contact Order"
drag, startPoint x: 1297, startPoint y: 578, endPoint x: 1534, endPoint y: 567, distance: 237.4
type input "90"
click at [1530, 567] on input "range" at bounding box center [1360, 578] width 342 height 28
click at [1220, 678] on button "Save" at bounding box center [1231, 689] width 104 height 33
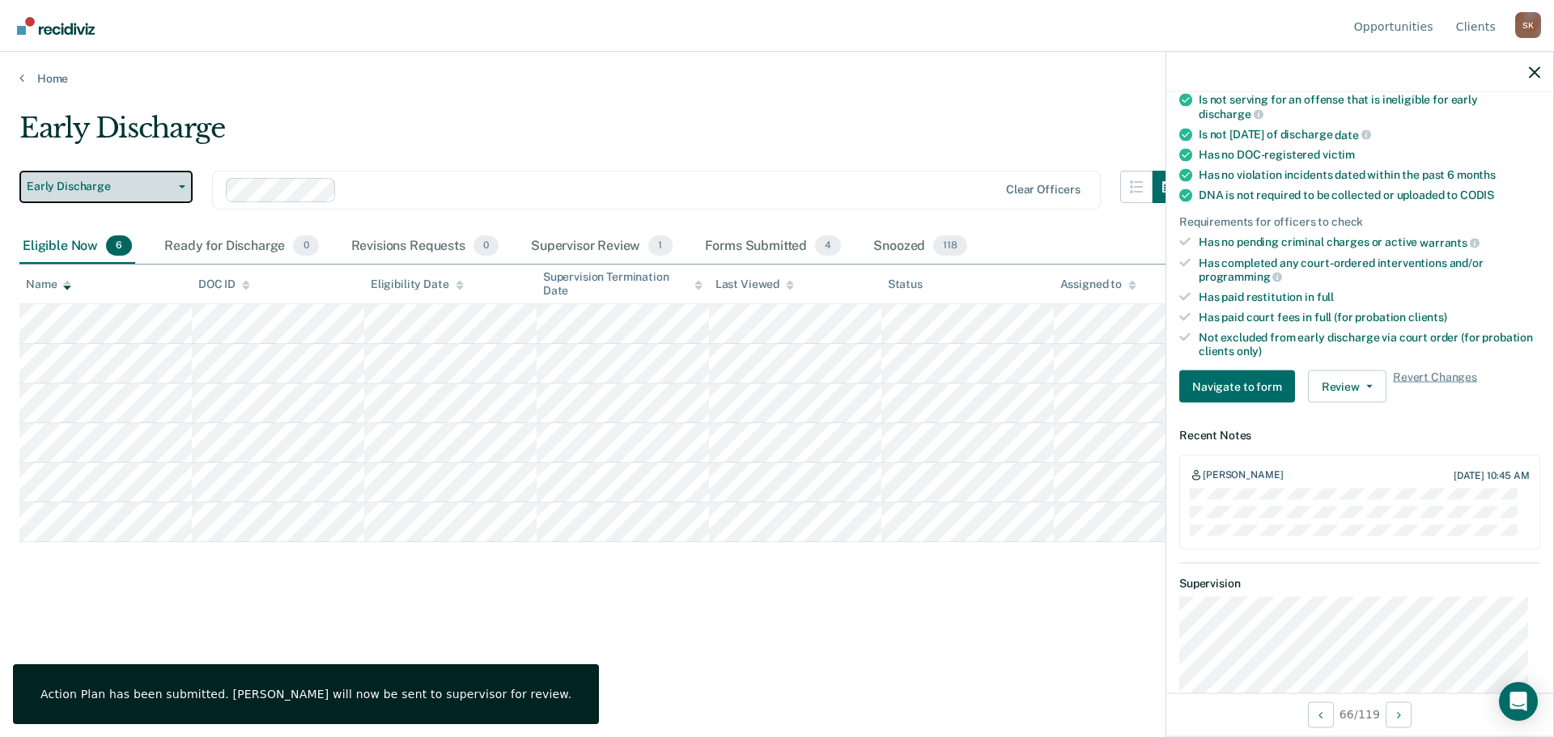
click at [69, 179] on button "Early Discharge" at bounding box center [105, 187] width 173 height 32
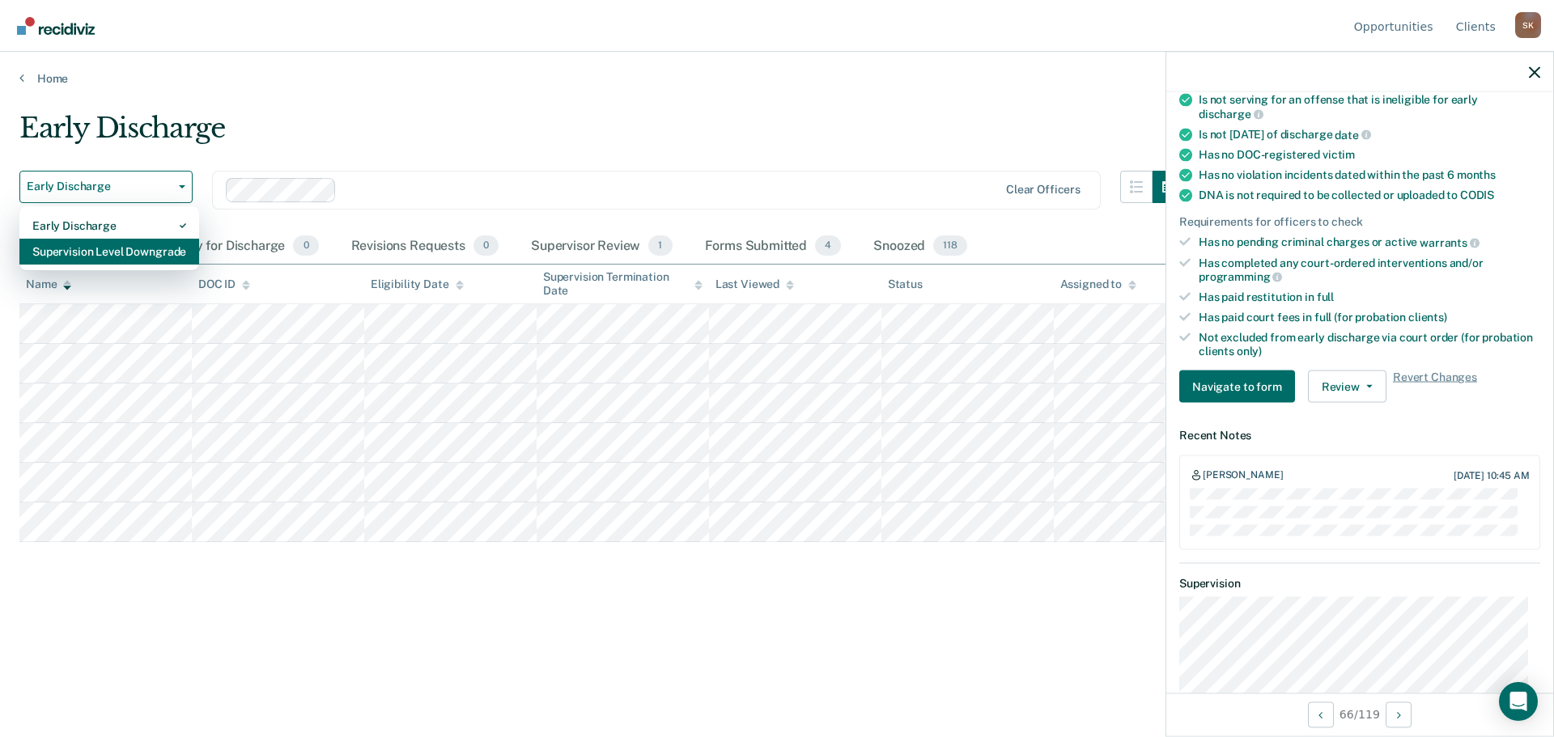
click at [67, 244] on div "Supervision Level Downgrade" at bounding box center [109, 252] width 154 height 26
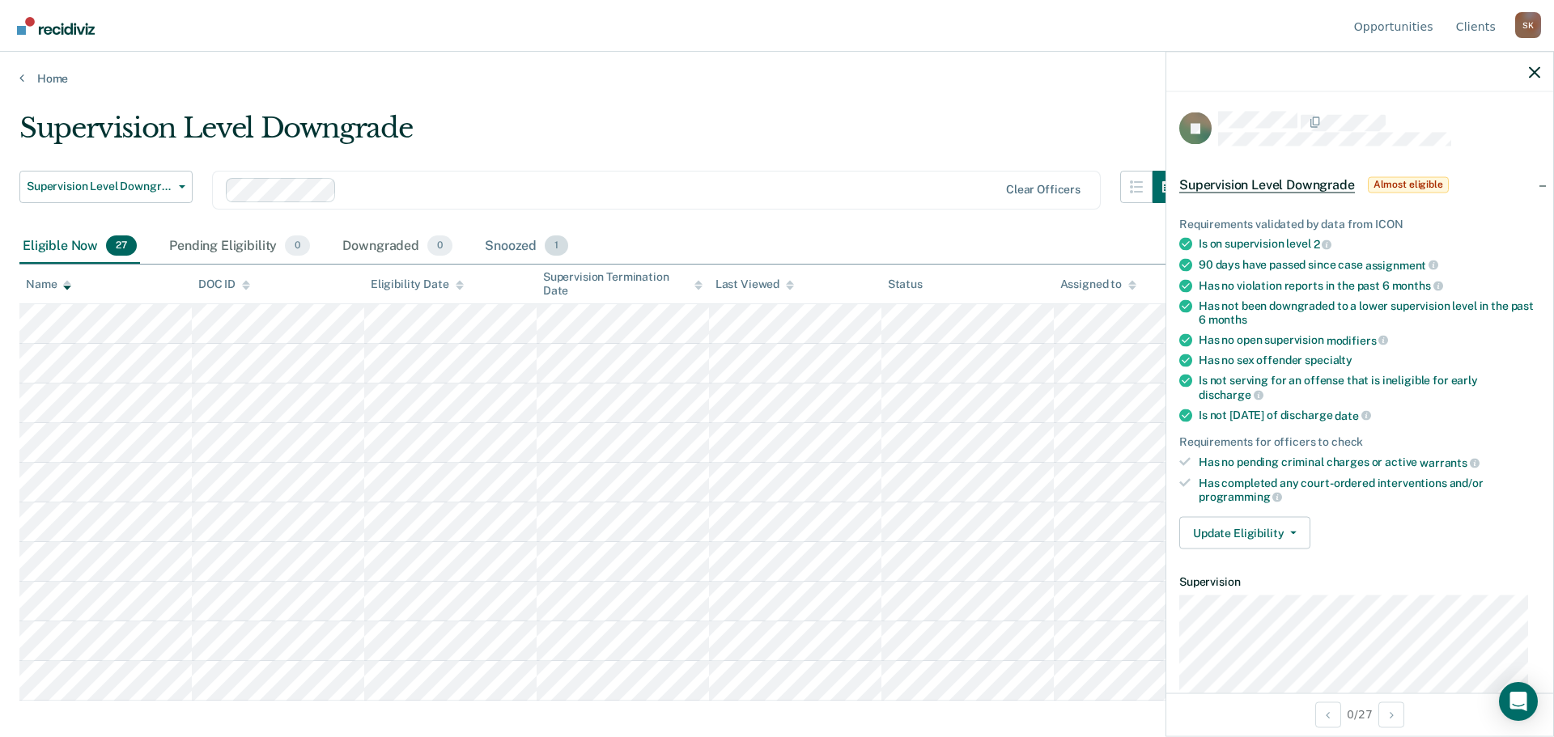
click at [511, 251] on div "Snoozed 1" at bounding box center [527, 247] width 90 height 36
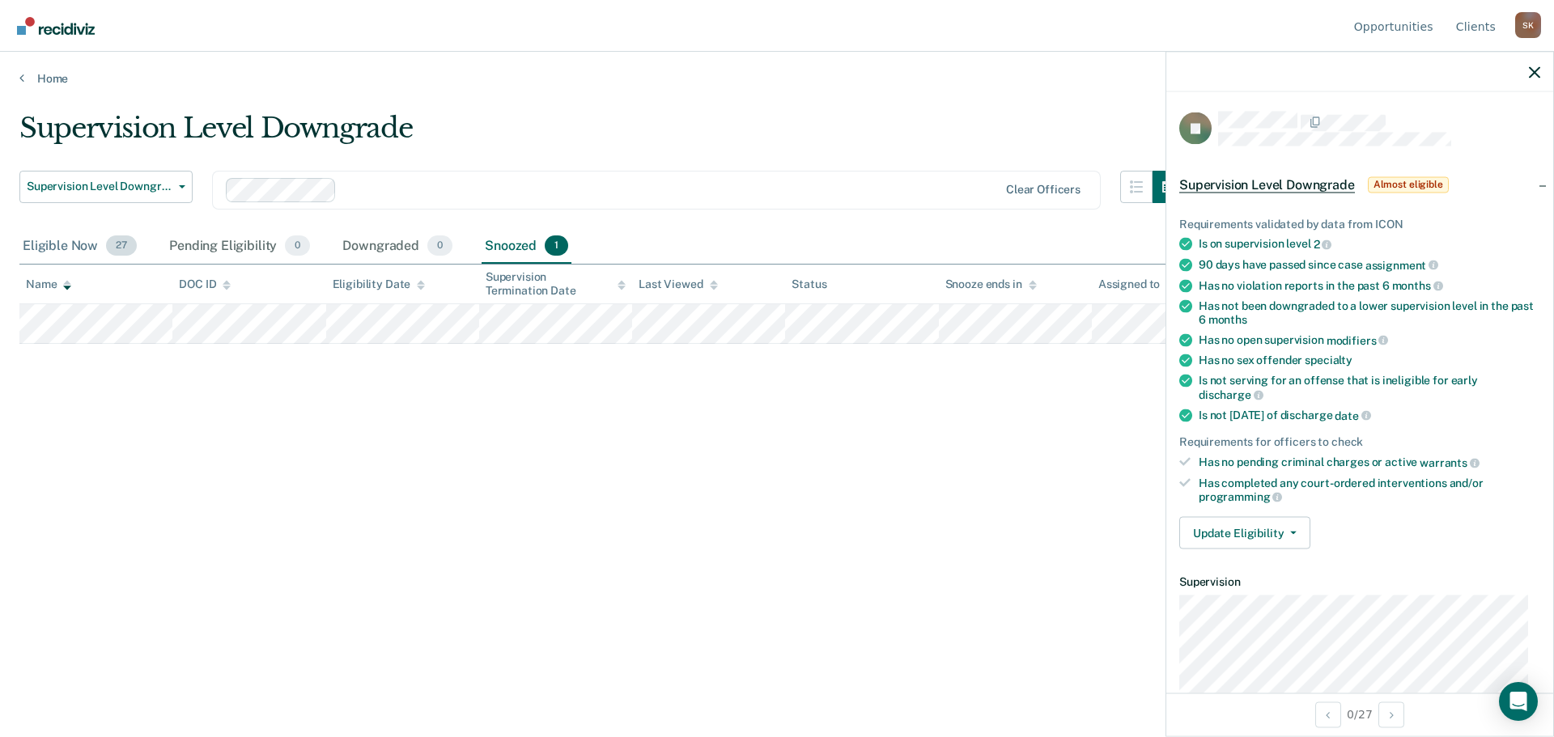
click at [74, 236] on div "Eligible Now 27" at bounding box center [79, 247] width 121 height 36
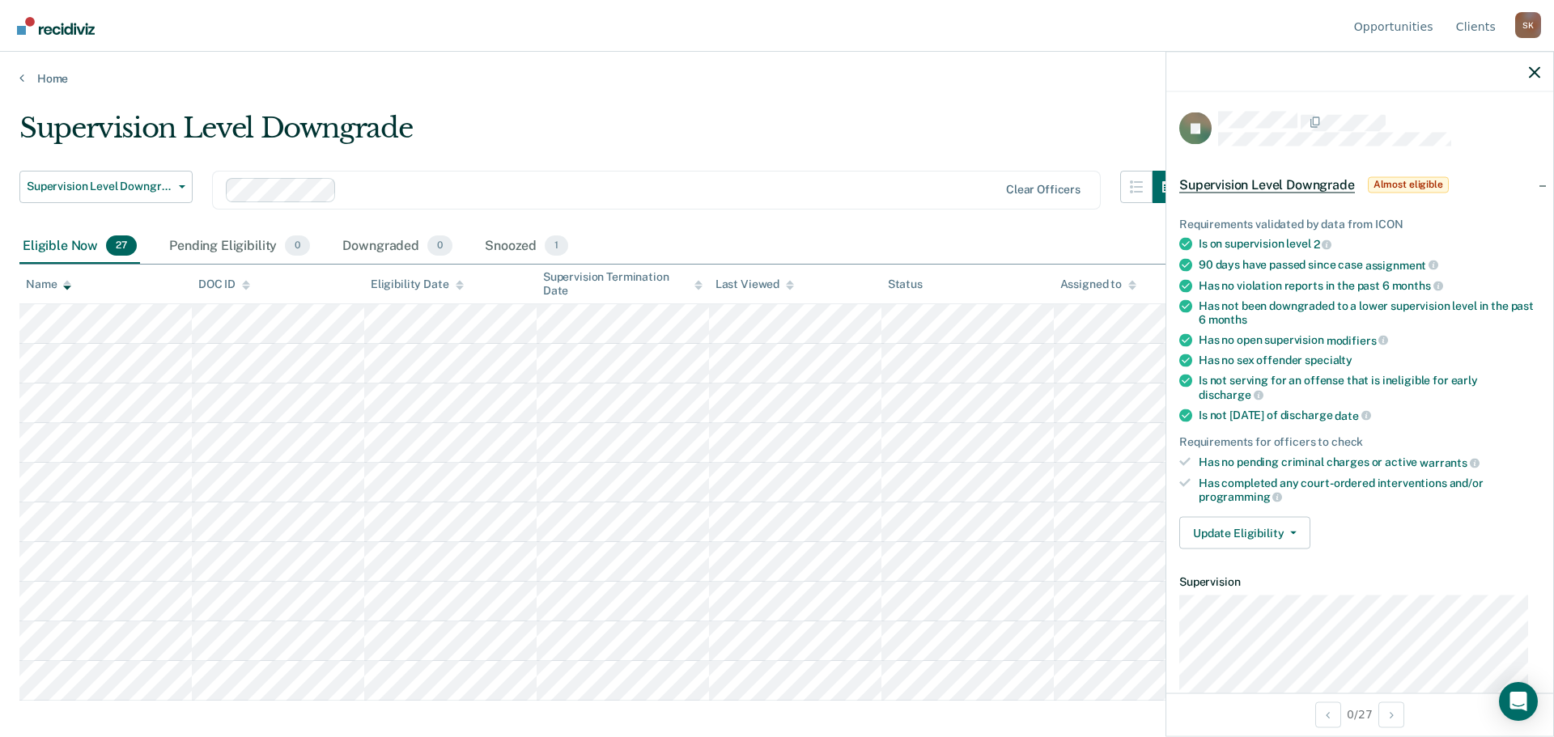
click at [1540, 70] on div at bounding box center [1359, 72] width 387 height 40
click at [1538, 66] on button "button" at bounding box center [1534, 72] width 11 height 14
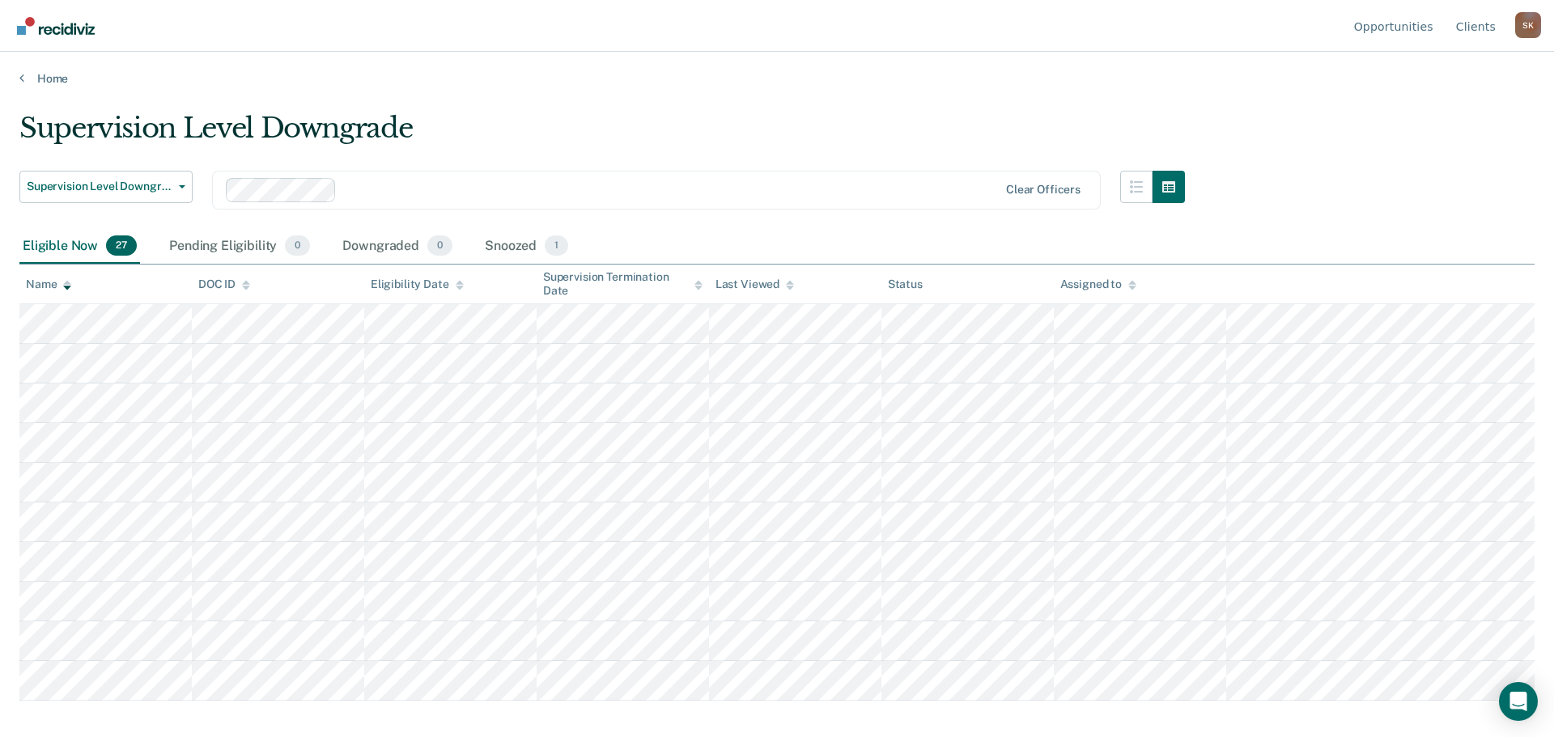
click at [85, 250] on div "Eligible Now 27" at bounding box center [79, 247] width 121 height 36
click at [202, 259] on div "Pending Eligibility 0" at bounding box center [239, 247] width 147 height 36
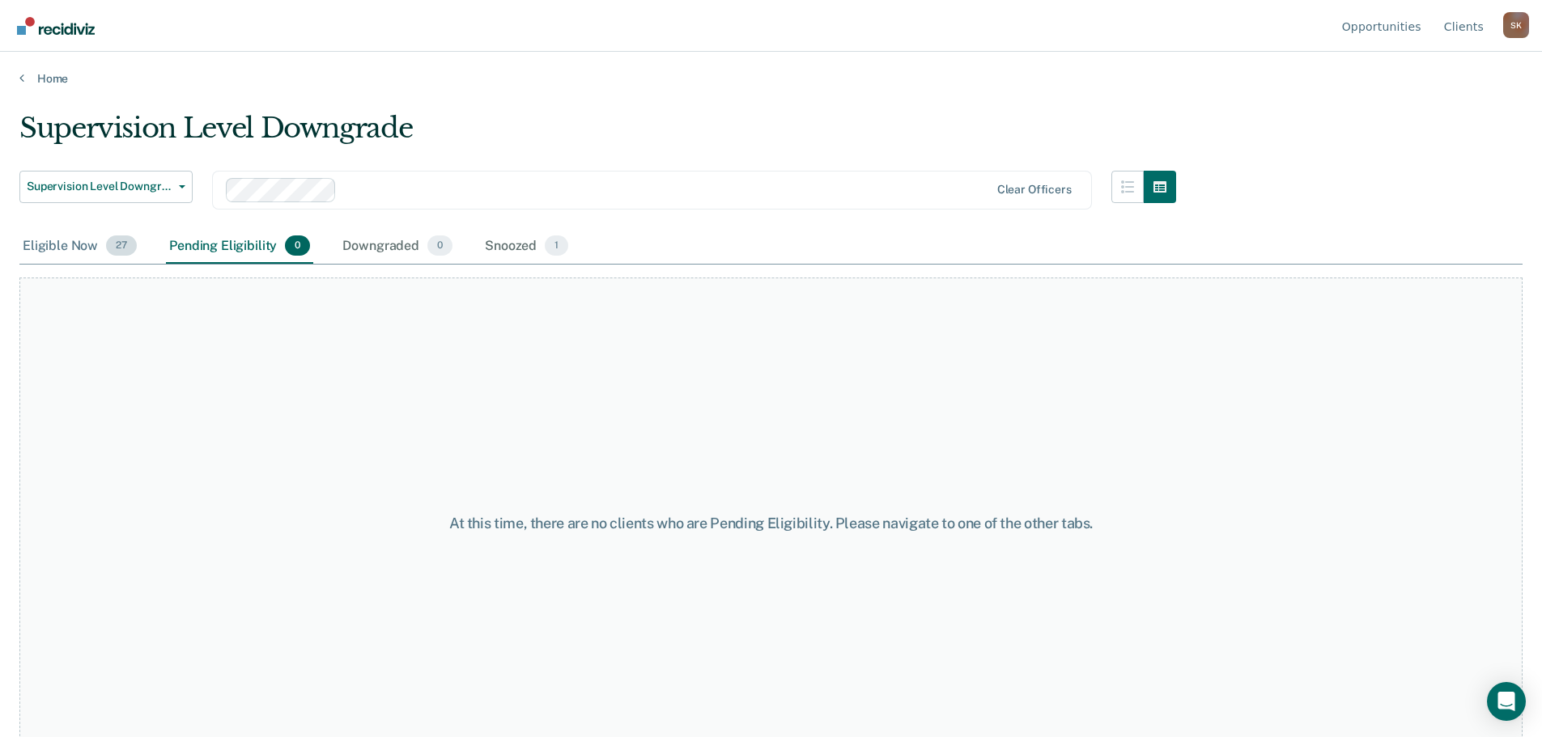
click at [84, 260] on div "Eligible Now 27" at bounding box center [79, 247] width 121 height 36
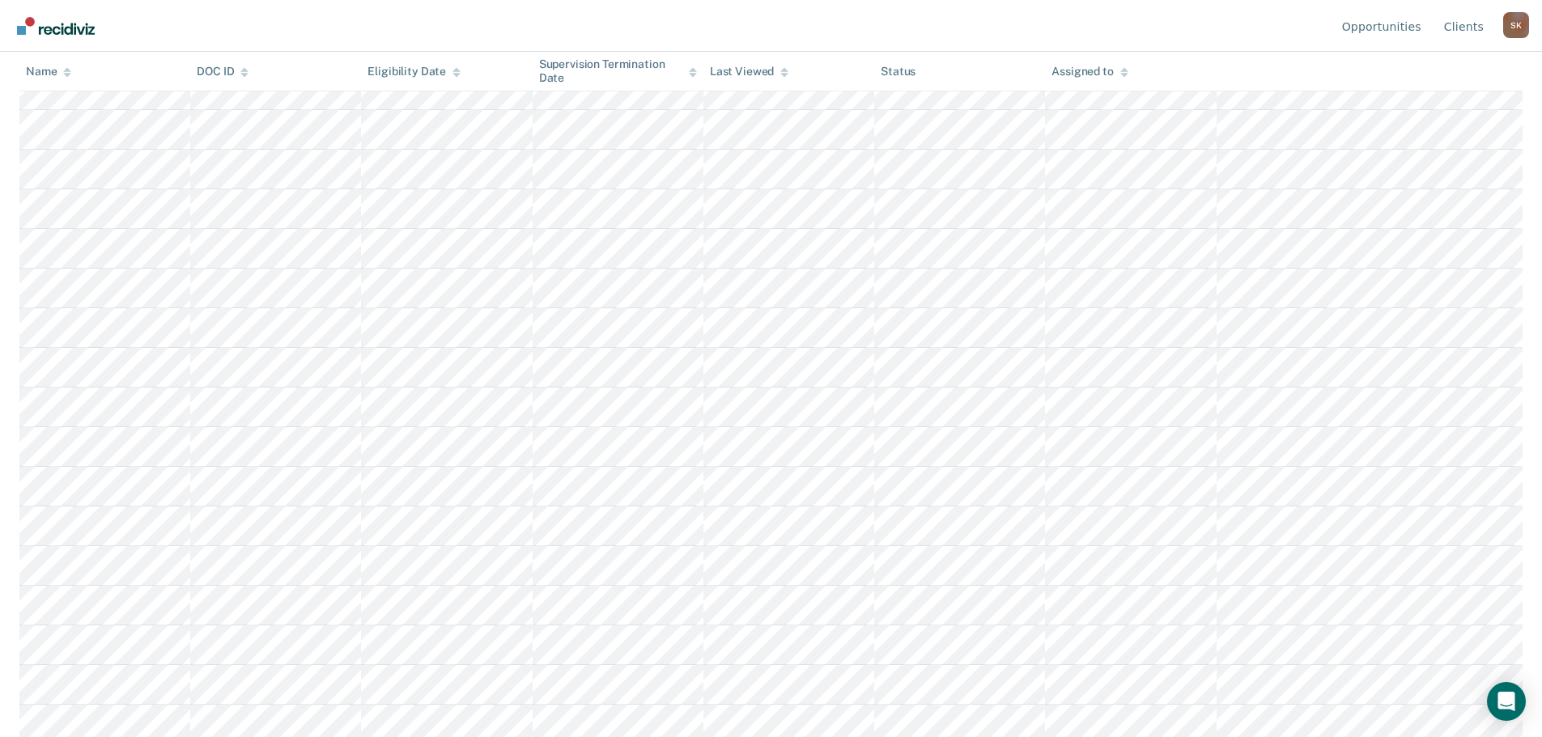
scroll to position [638, 0]
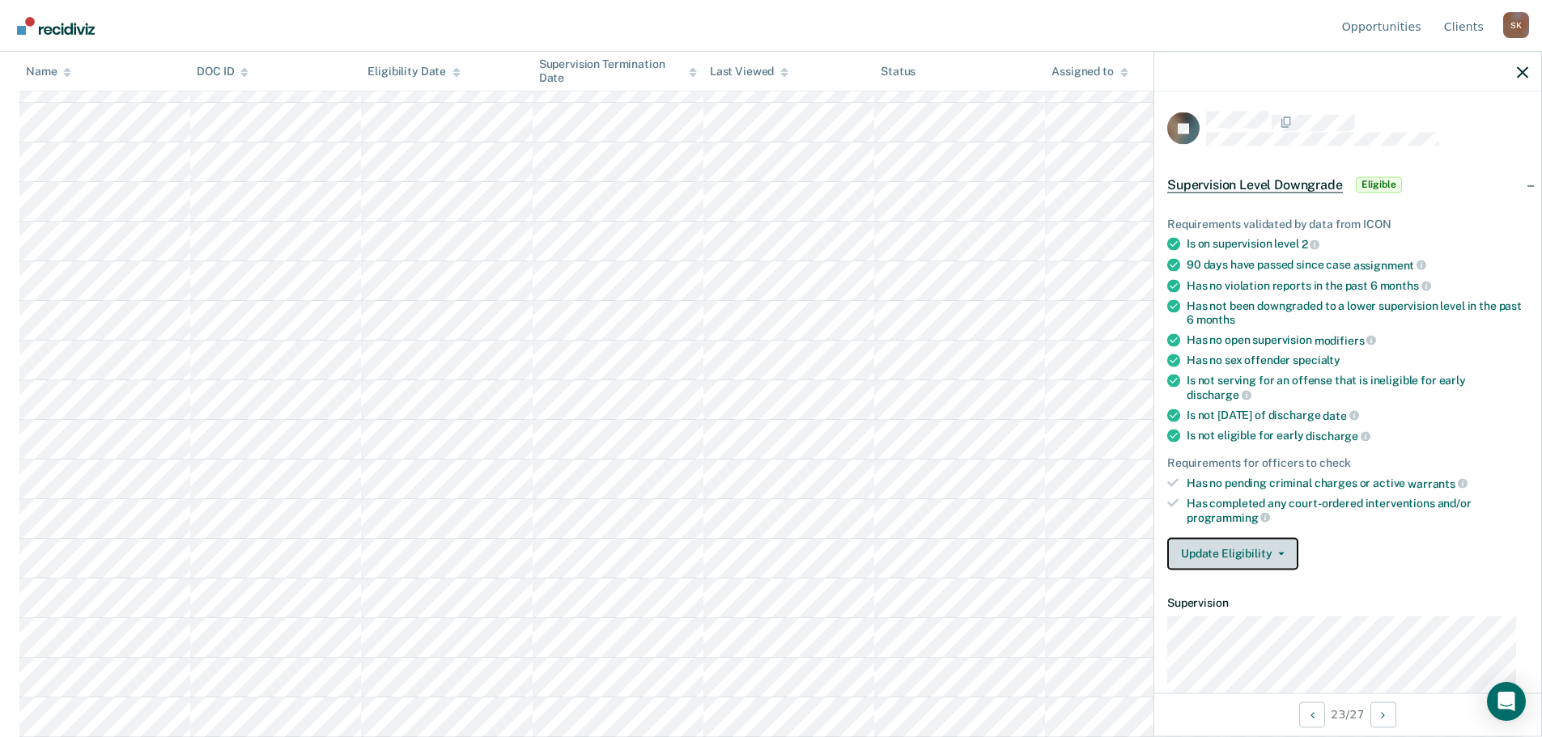
click at [1273, 553] on span "button" at bounding box center [1277, 553] width 13 height 3
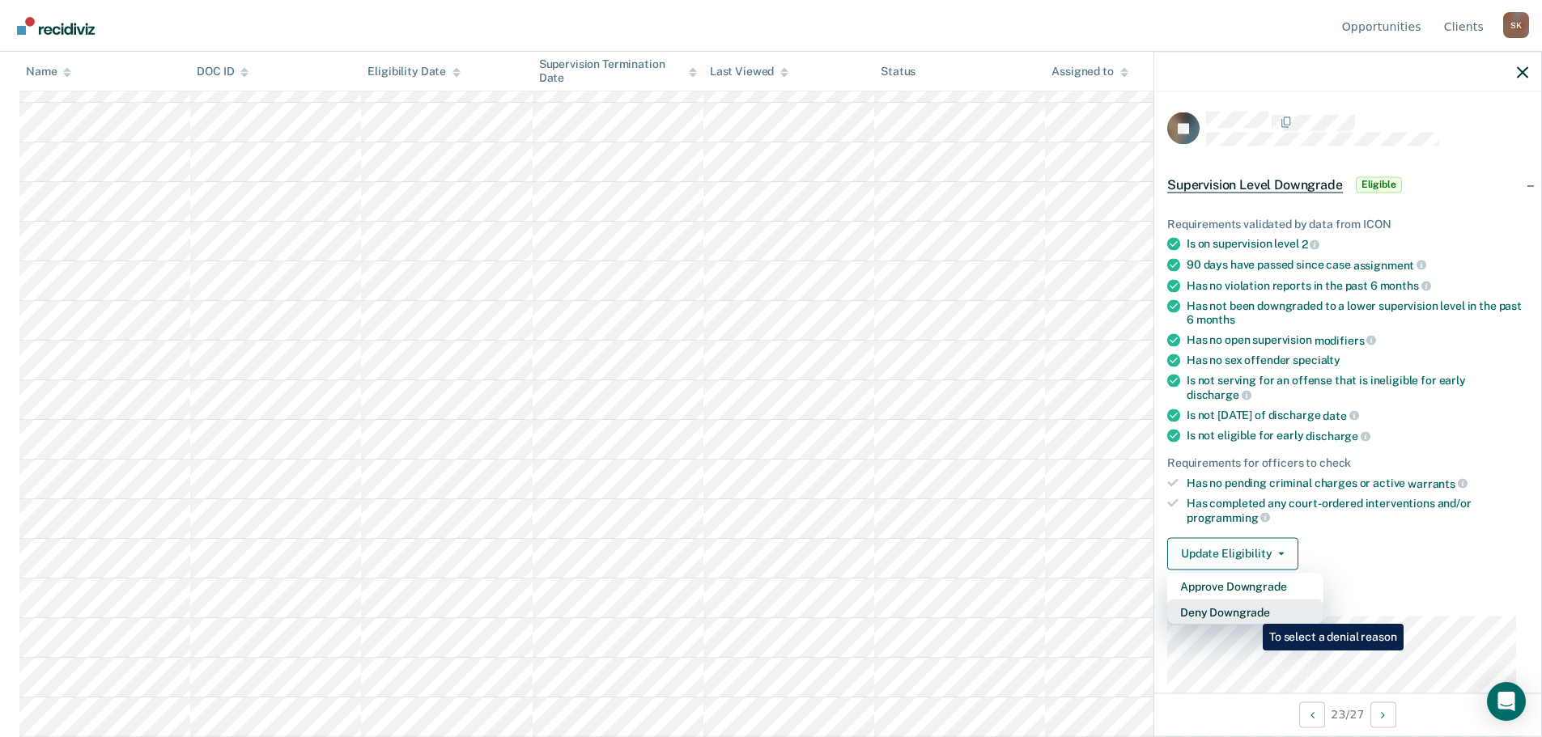
click at [1250, 612] on button "Deny Downgrade" at bounding box center [1245, 612] width 156 height 26
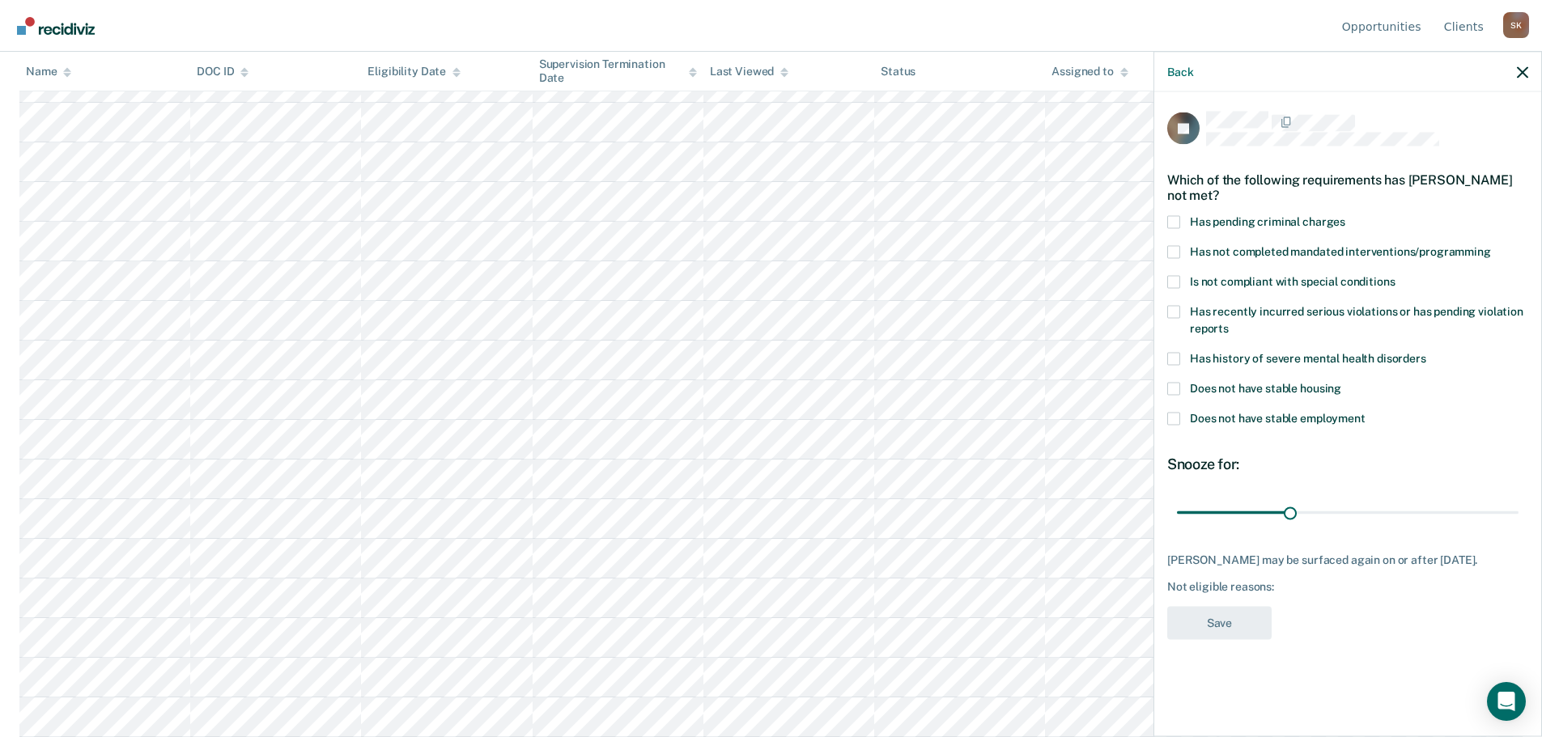
click at [1213, 244] on span "Has not completed mandated interventions/programming" at bounding box center [1340, 250] width 301 height 13
click at [1491, 245] on input "Has not completed mandated interventions/programming" at bounding box center [1491, 245] width 0 height 0
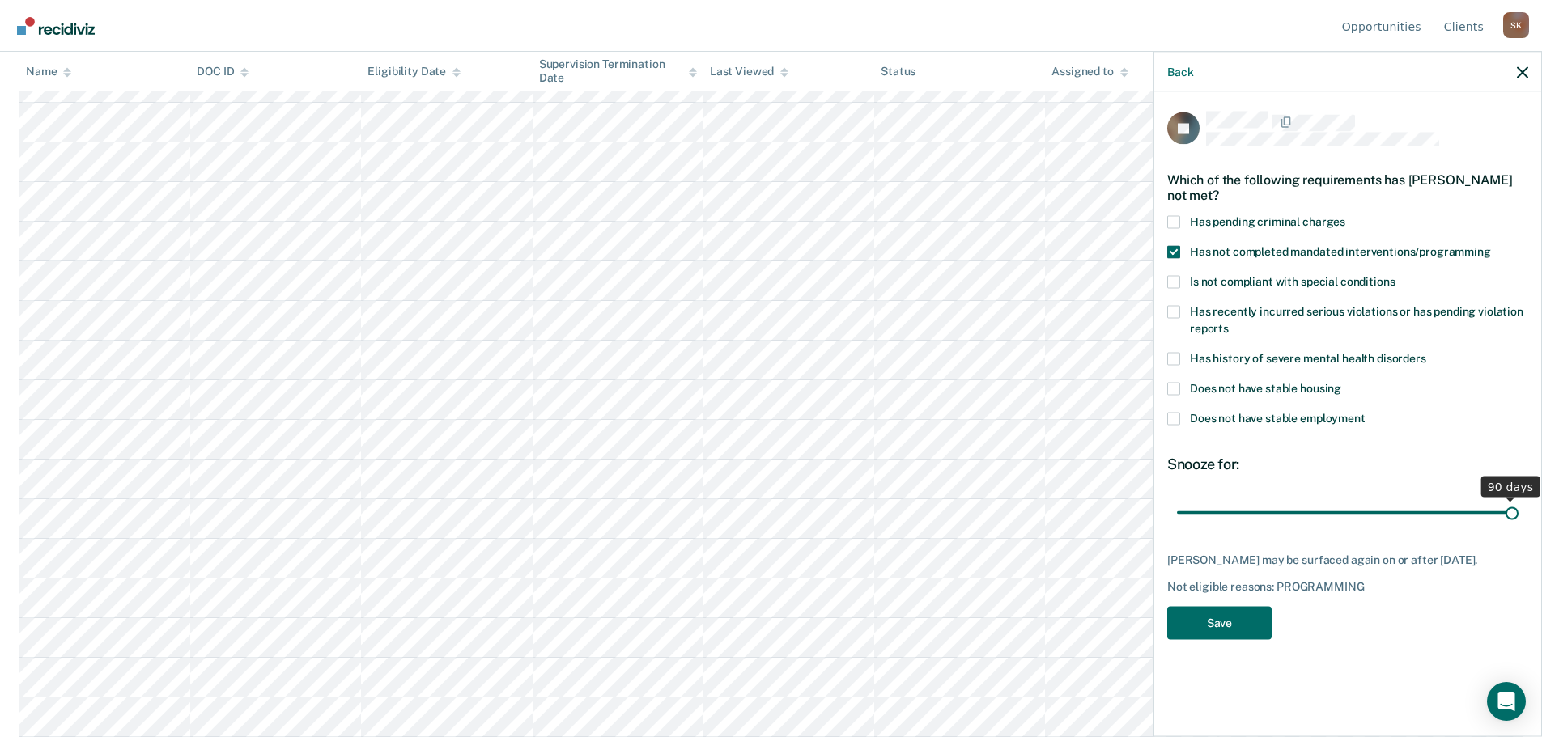
drag, startPoint x: 1293, startPoint y: 499, endPoint x: 1532, endPoint y: 507, distance: 238.9
type input "90"
click at [1518, 507] on input "range" at bounding box center [1348, 513] width 342 height 28
click at [1249, 606] on button "Save" at bounding box center [1219, 622] width 104 height 33
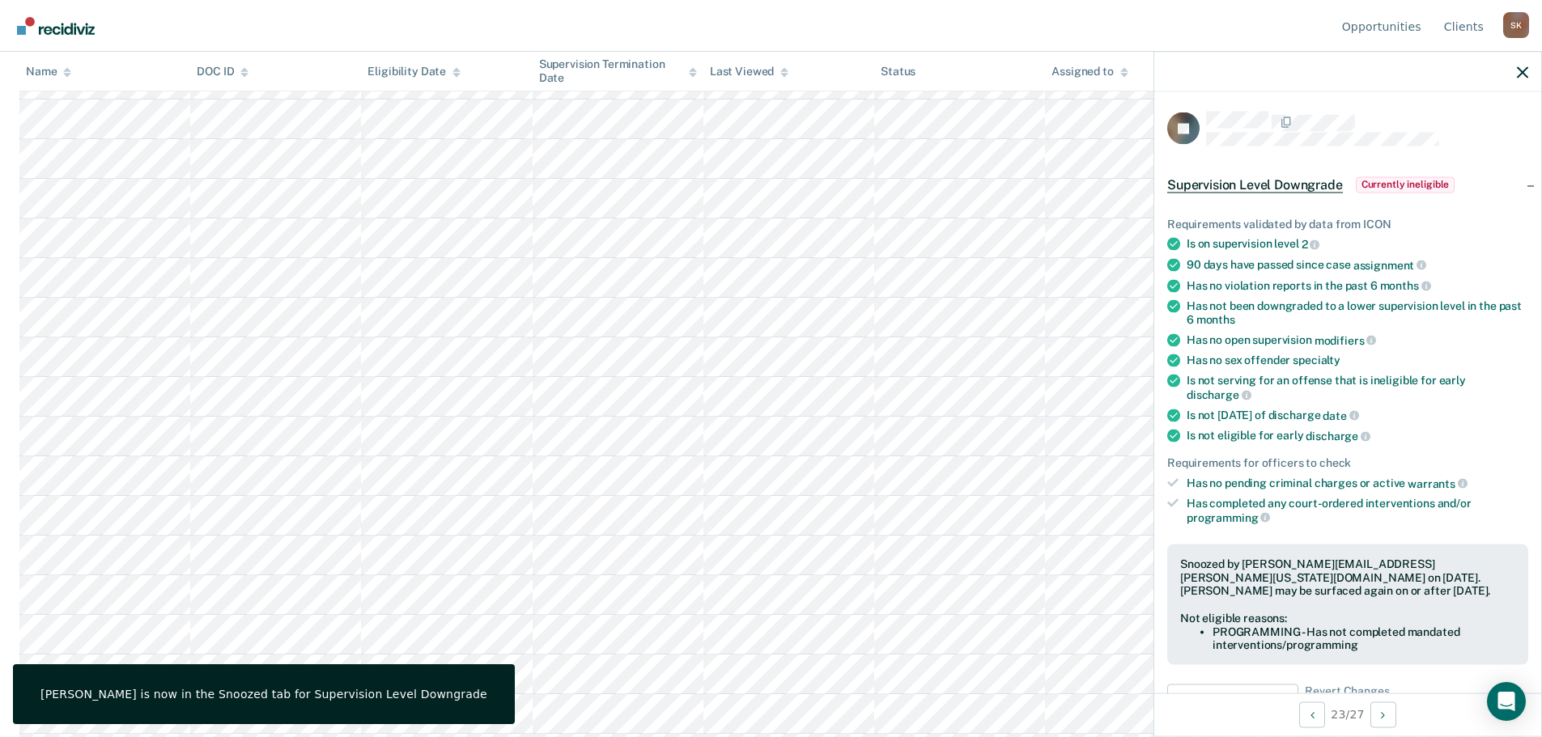
scroll to position [598, 0]
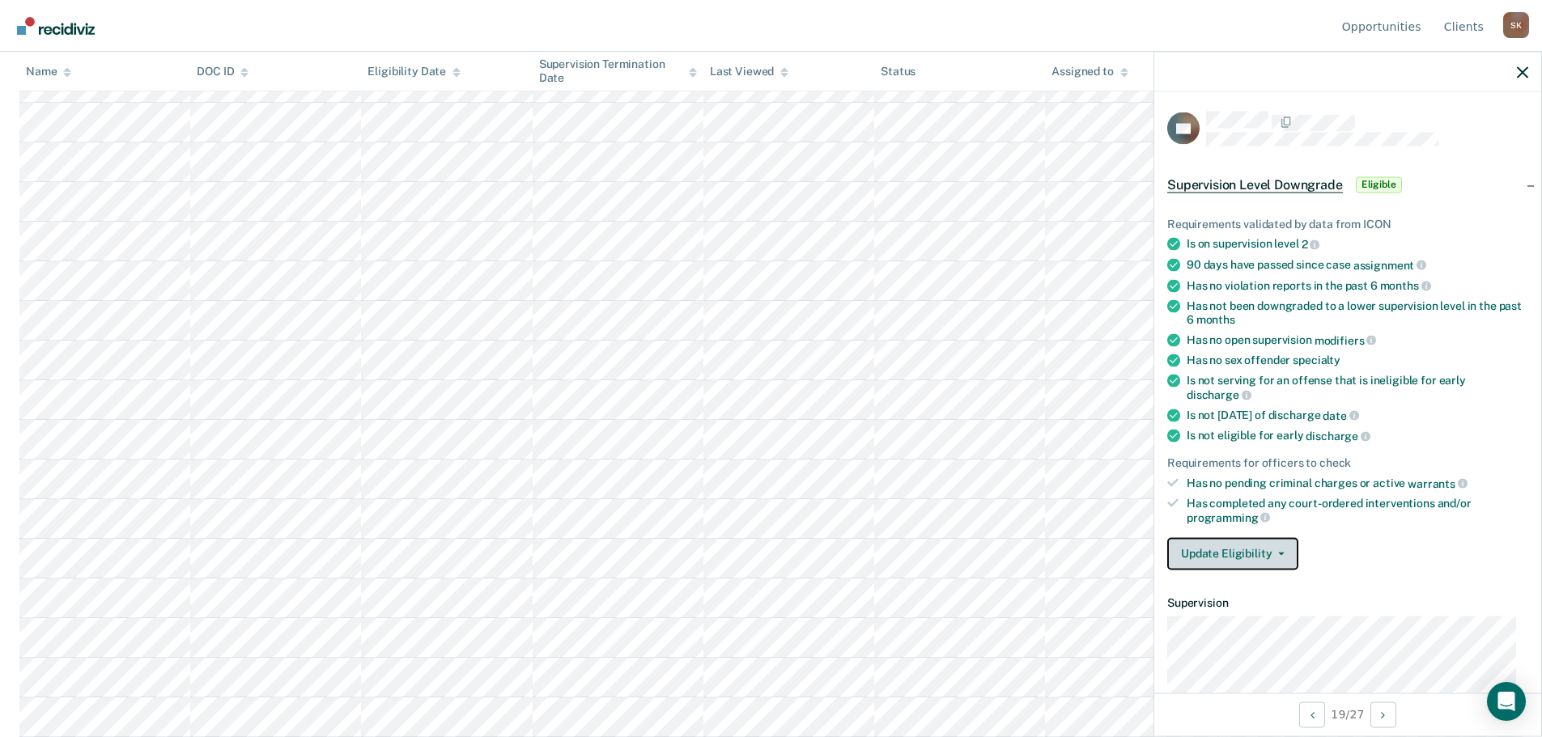
click at [1271, 557] on button "Update Eligibility" at bounding box center [1232, 553] width 131 height 32
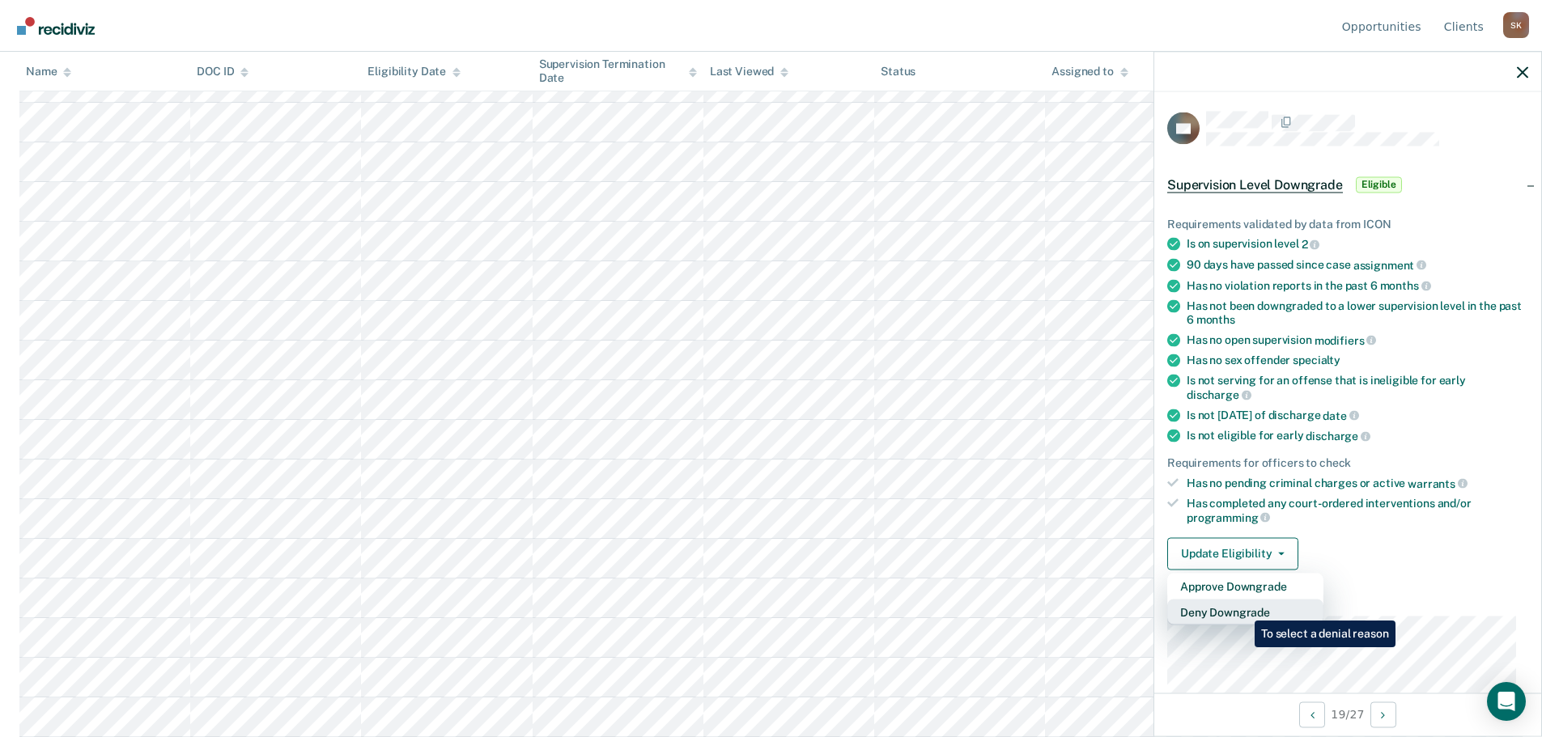
click at [1242, 609] on button "Deny Downgrade" at bounding box center [1245, 612] width 156 height 26
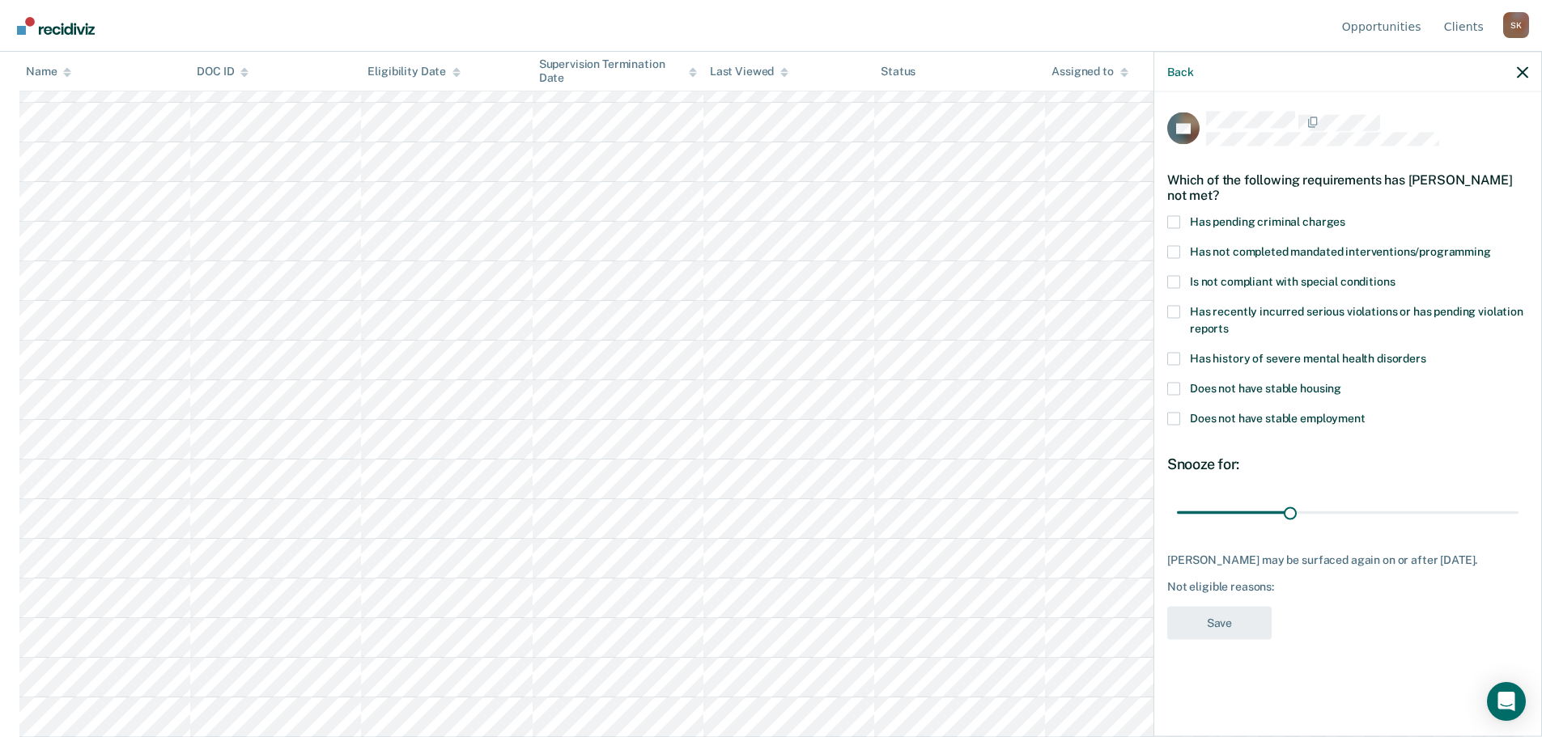
click at [1171, 253] on span at bounding box center [1173, 251] width 13 height 13
click at [1491, 245] on input "Has not completed mandated interventions/programming" at bounding box center [1491, 245] width 0 height 0
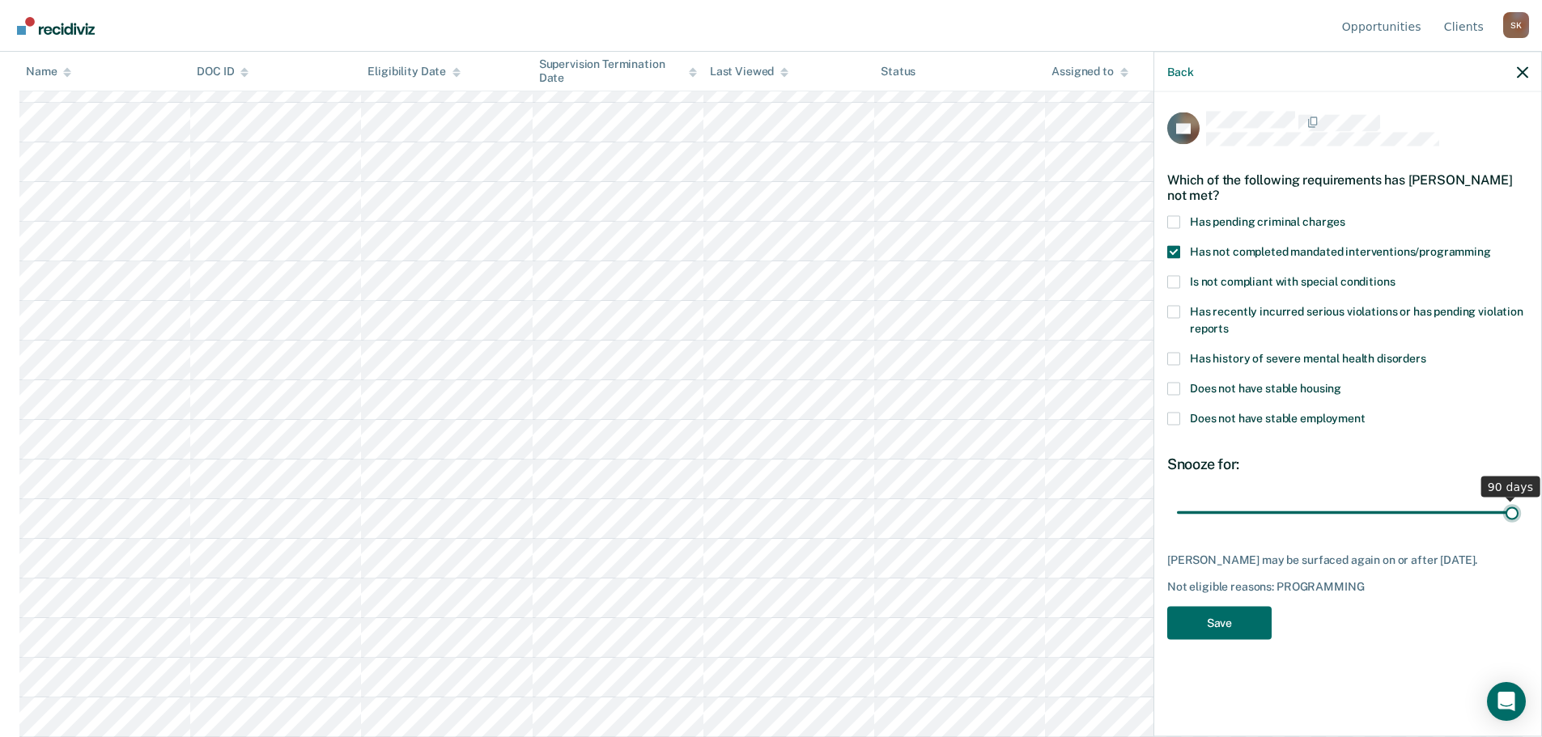
drag, startPoint x: 1287, startPoint y: 512, endPoint x: 1544, endPoint y: 516, distance: 257.4
type input "90"
click at [1518, 516] on input "range" at bounding box center [1348, 513] width 342 height 28
click at [1182, 615] on button "Save" at bounding box center [1219, 622] width 104 height 33
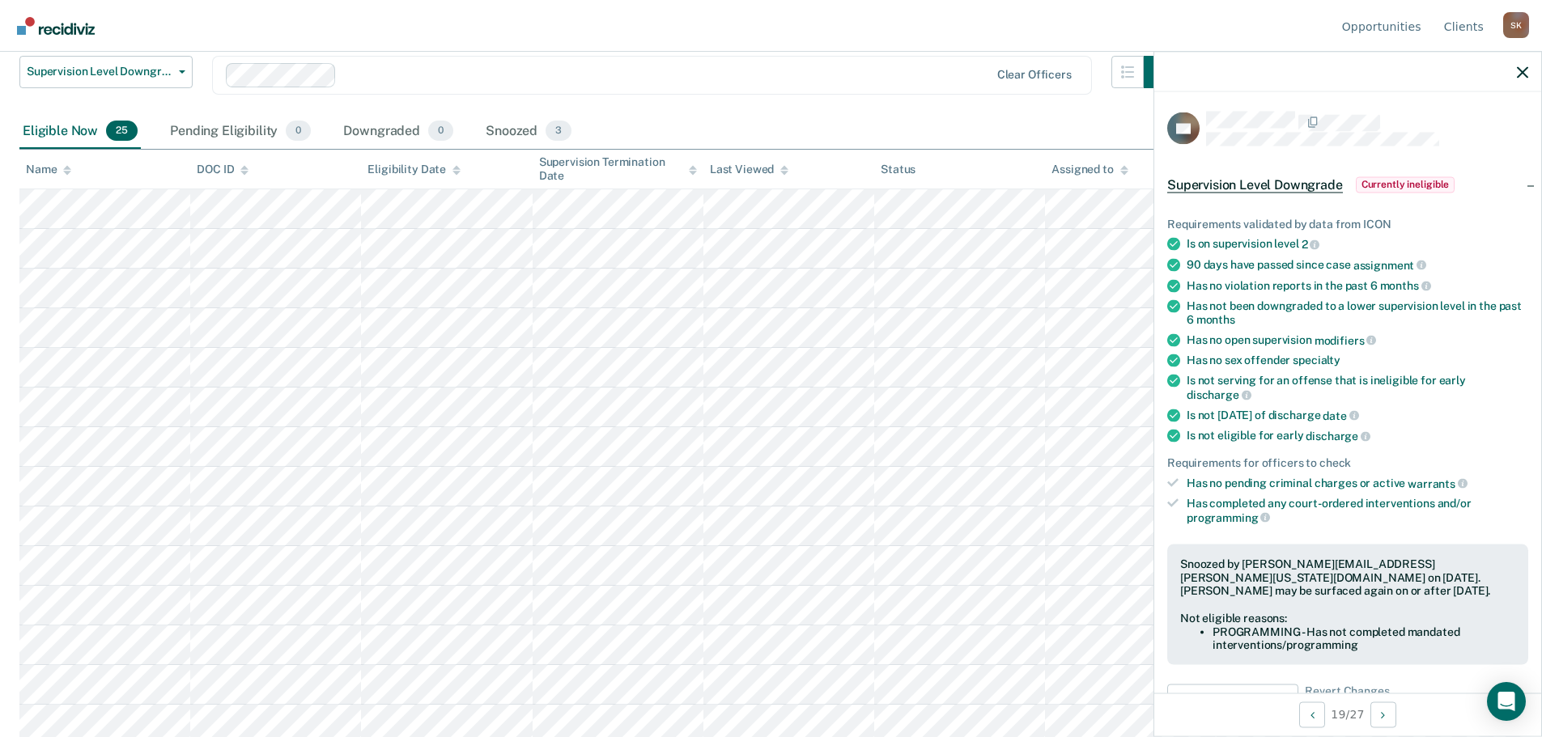
scroll to position [0, 0]
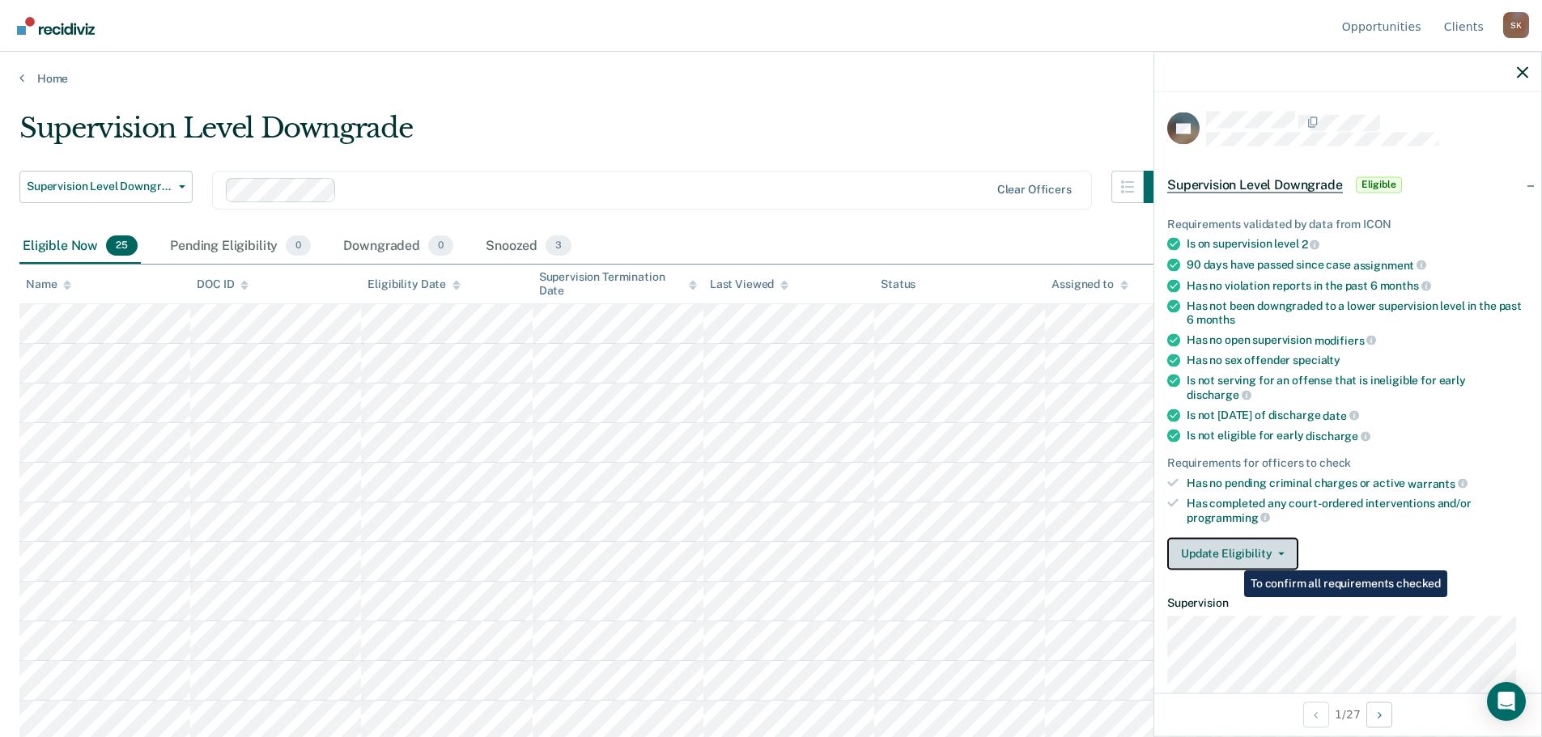
click at [1232, 552] on button "Update Eligibility" at bounding box center [1232, 553] width 131 height 32
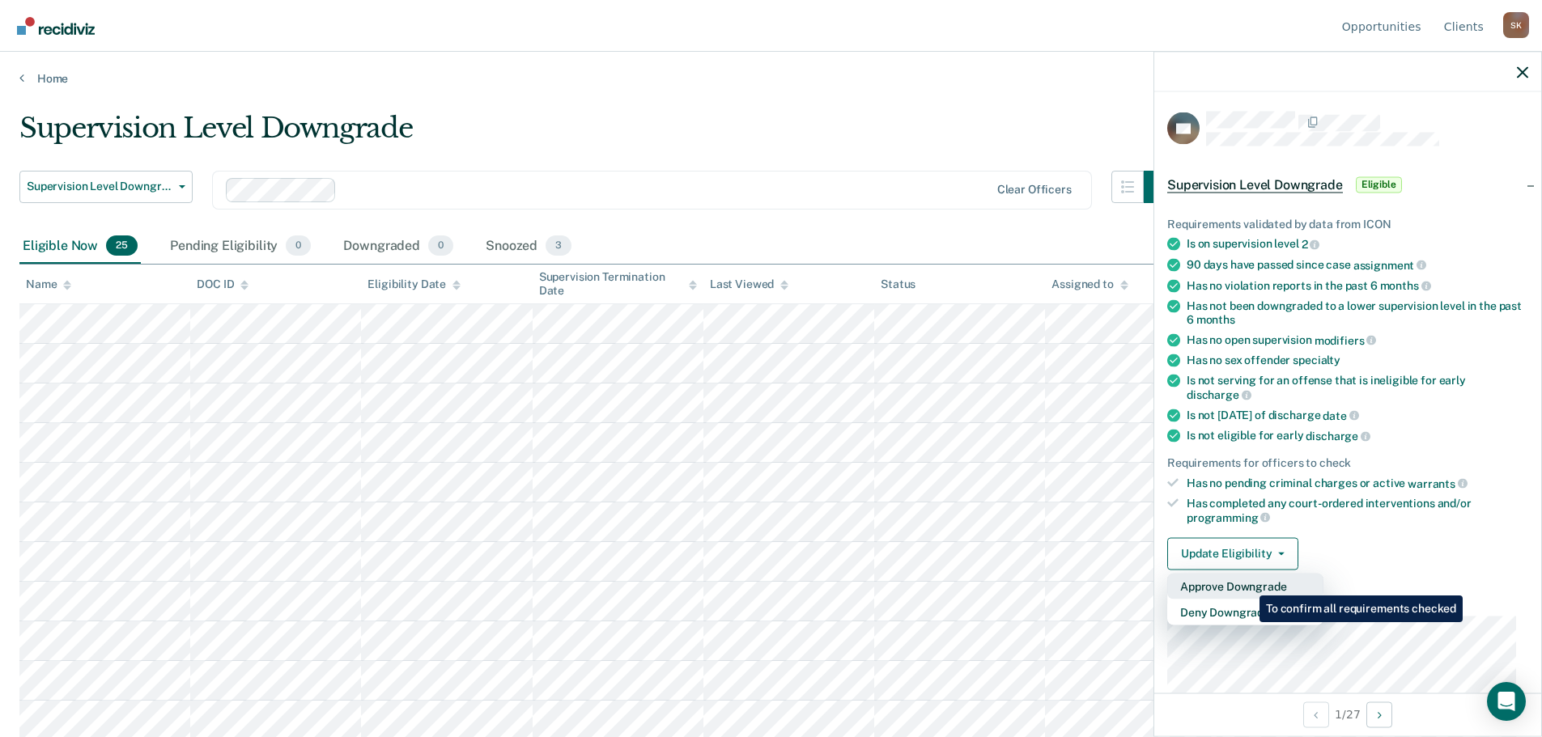
click at [1247, 583] on button "Approve Downgrade" at bounding box center [1245, 586] width 156 height 26
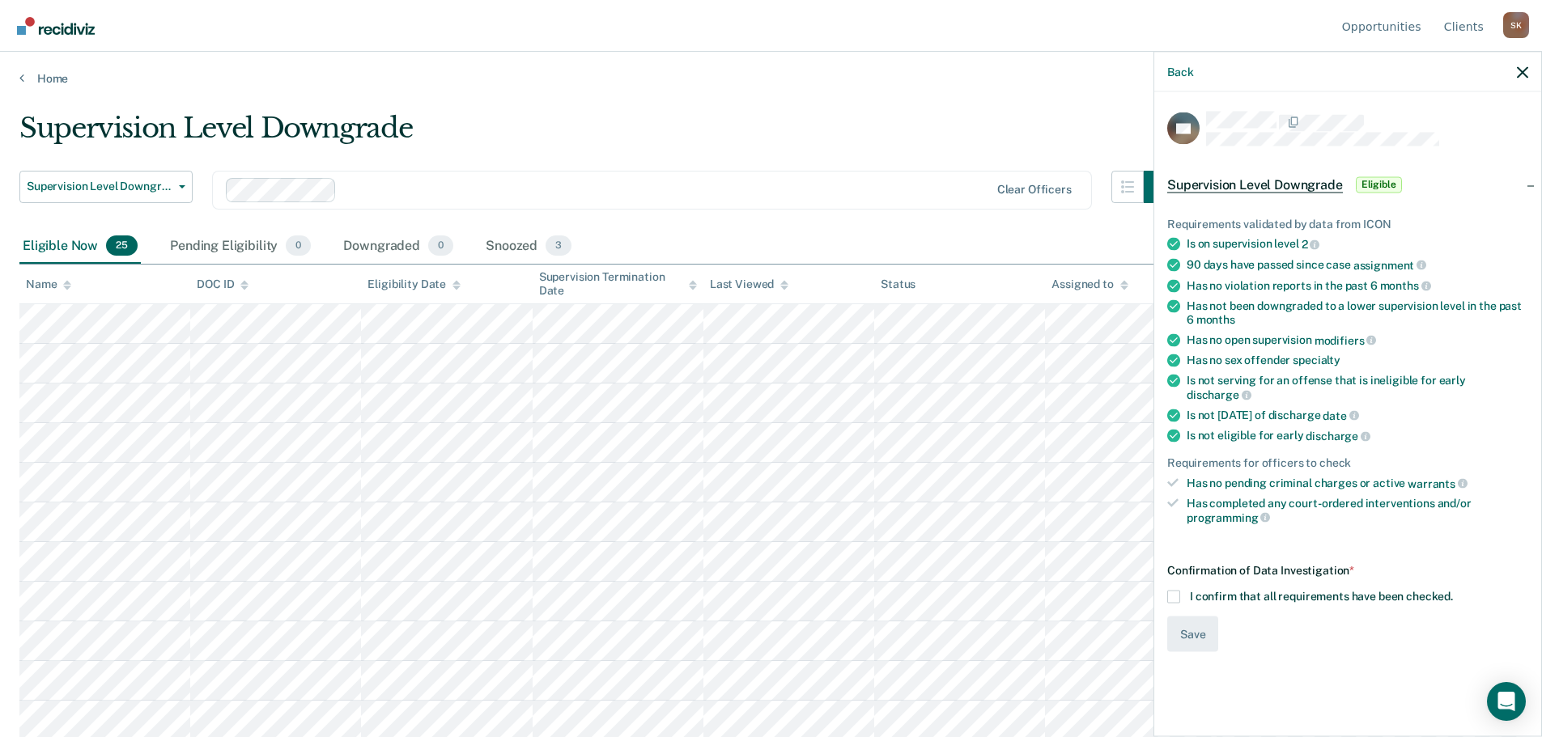
click at [1180, 590] on label "I confirm that all requirements have been checked." at bounding box center [1347, 596] width 361 height 13
click at [1453, 590] on input "I confirm that all requirements have been checked." at bounding box center [1453, 590] width 0 height 0
click at [1183, 616] on button "Save" at bounding box center [1192, 634] width 51 height 36
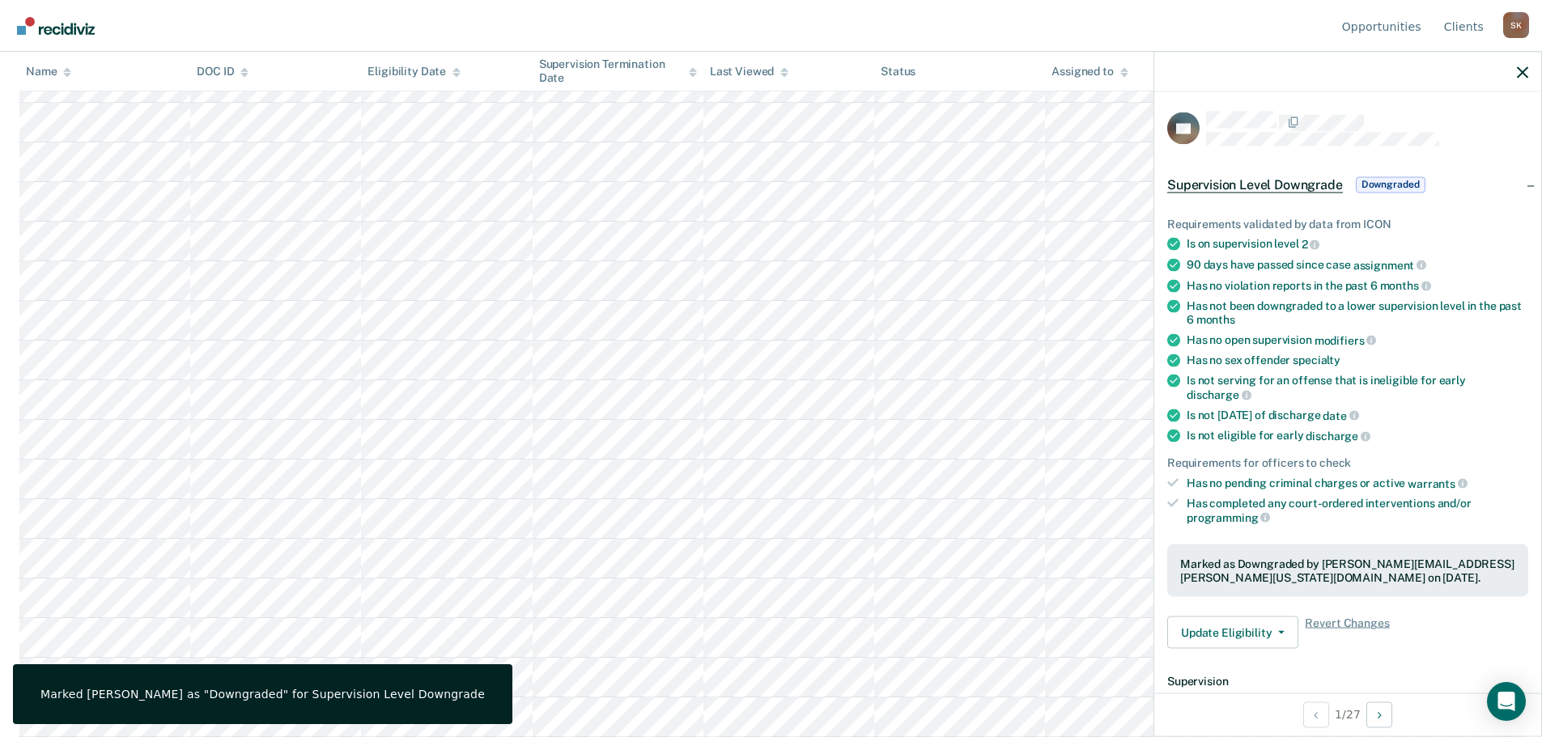
scroll to position [519, 0]
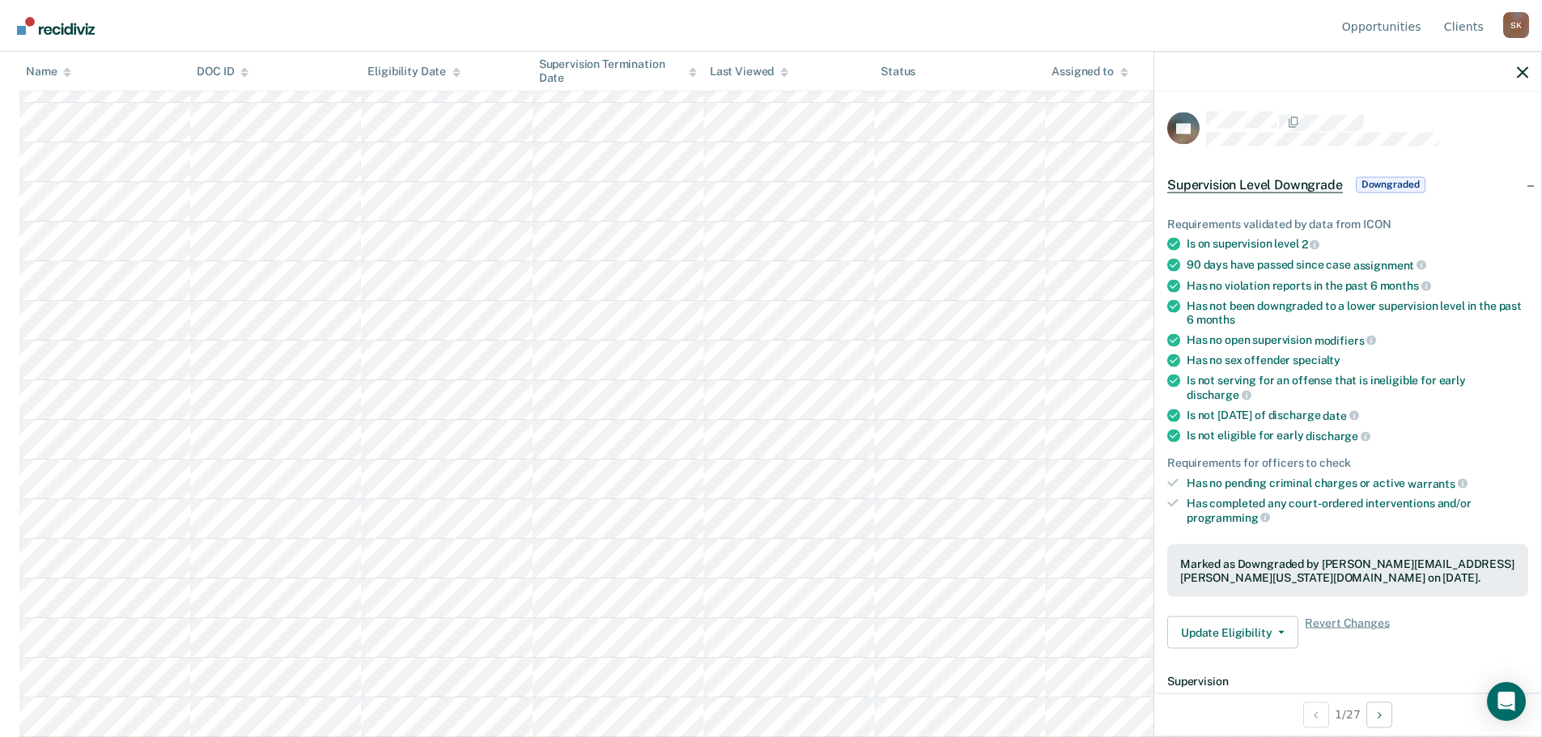
click at [1532, 74] on div at bounding box center [1347, 72] width 387 height 40
click at [1524, 71] on icon "button" at bounding box center [1522, 71] width 11 height 11
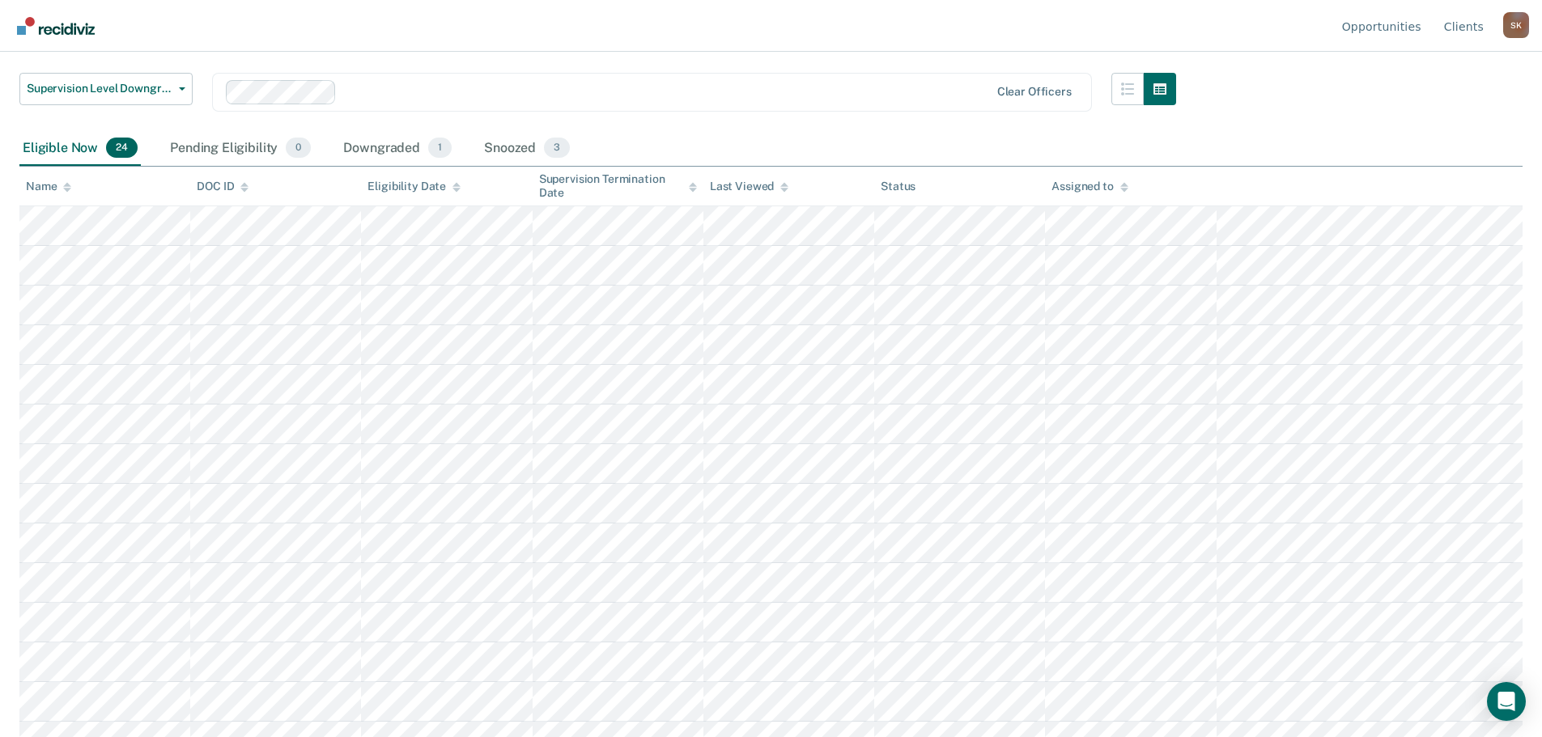
scroll to position [0, 0]
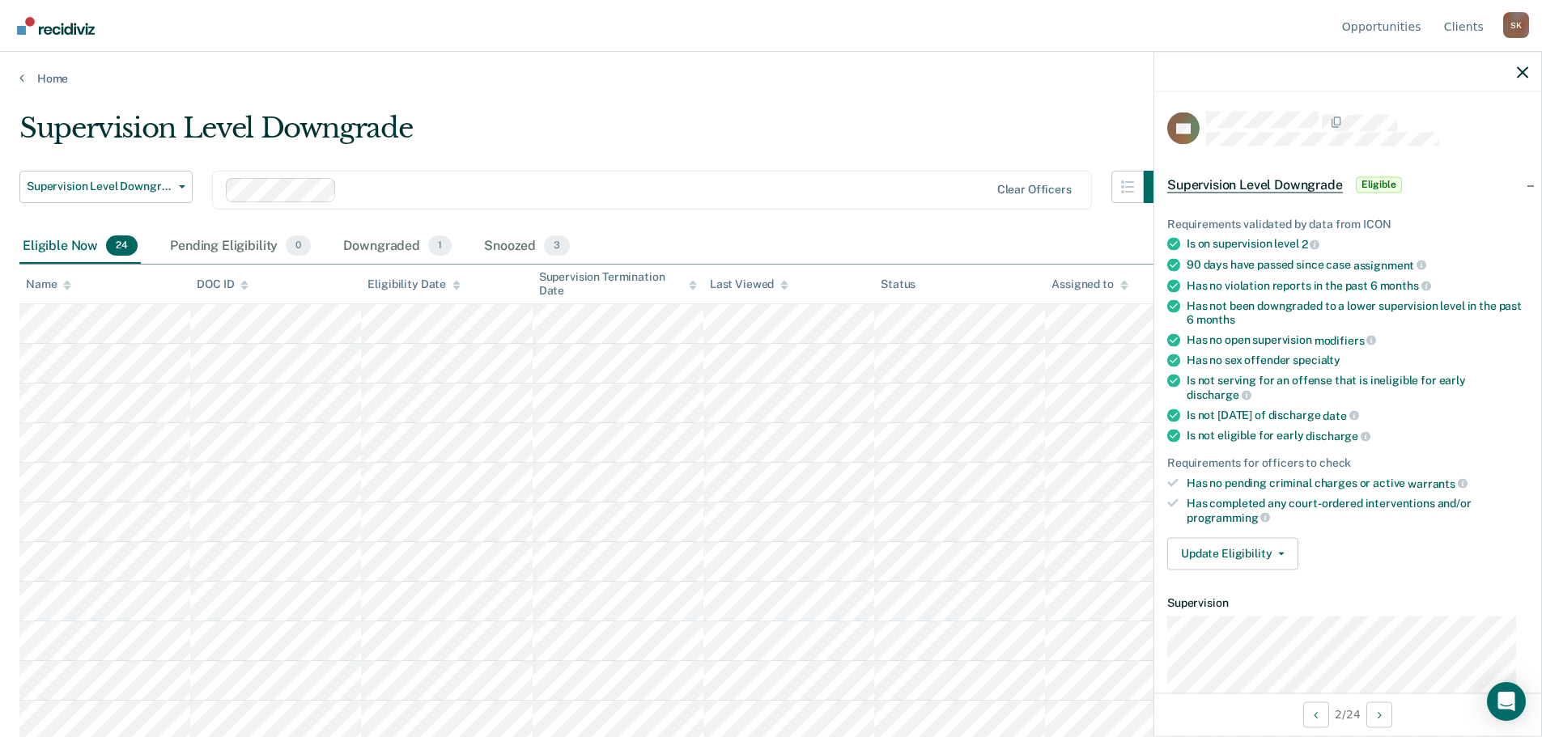
click at [1399, 439] on div "Is not eligible for early discharge" at bounding box center [1357, 436] width 342 height 15
click at [1241, 550] on button "Update Eligibility" at bounding box center [1232, 553] width 131 height 32
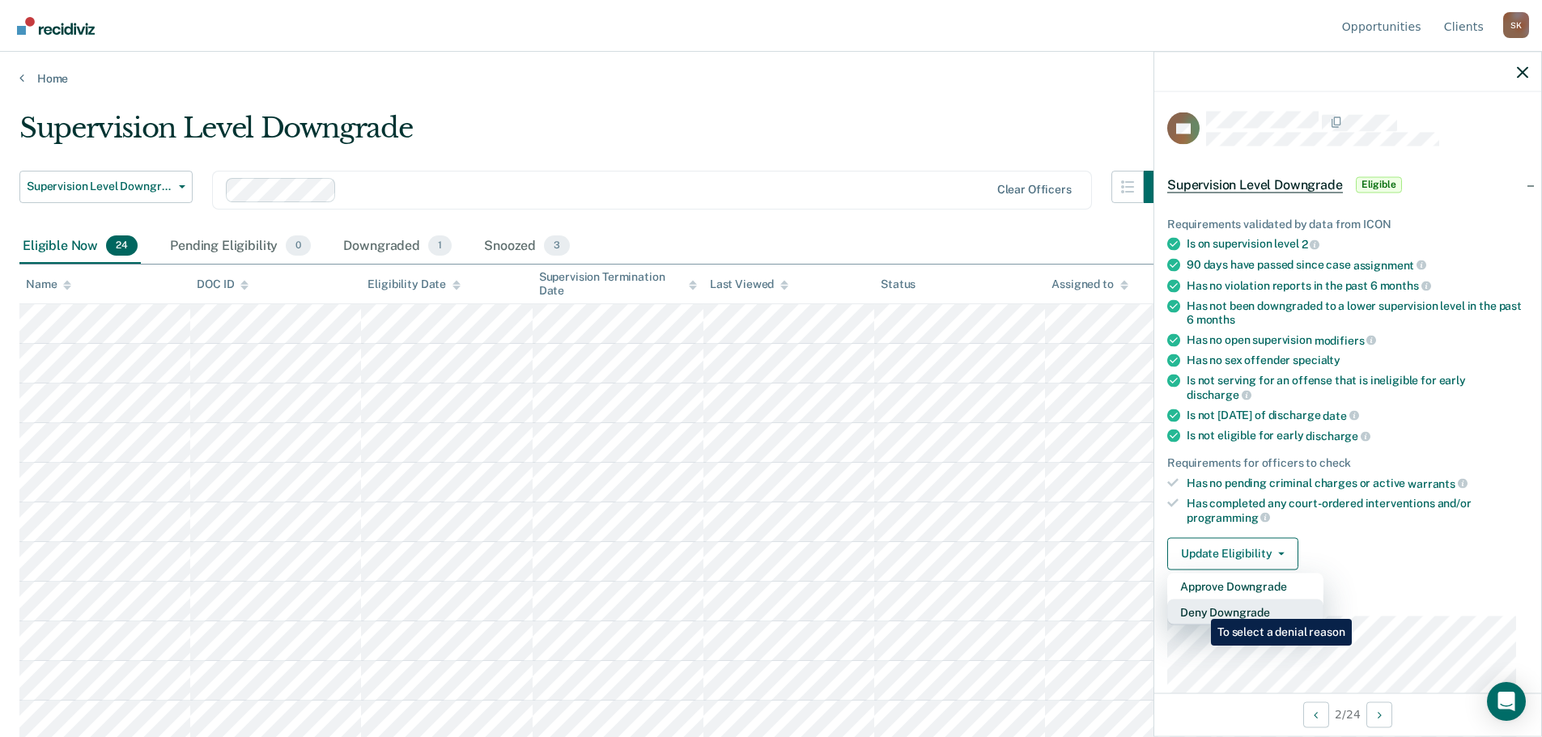
click at [1199, 607] on button "Deny Downgrade" at bounding box center [1245, 612] width 156 height 26
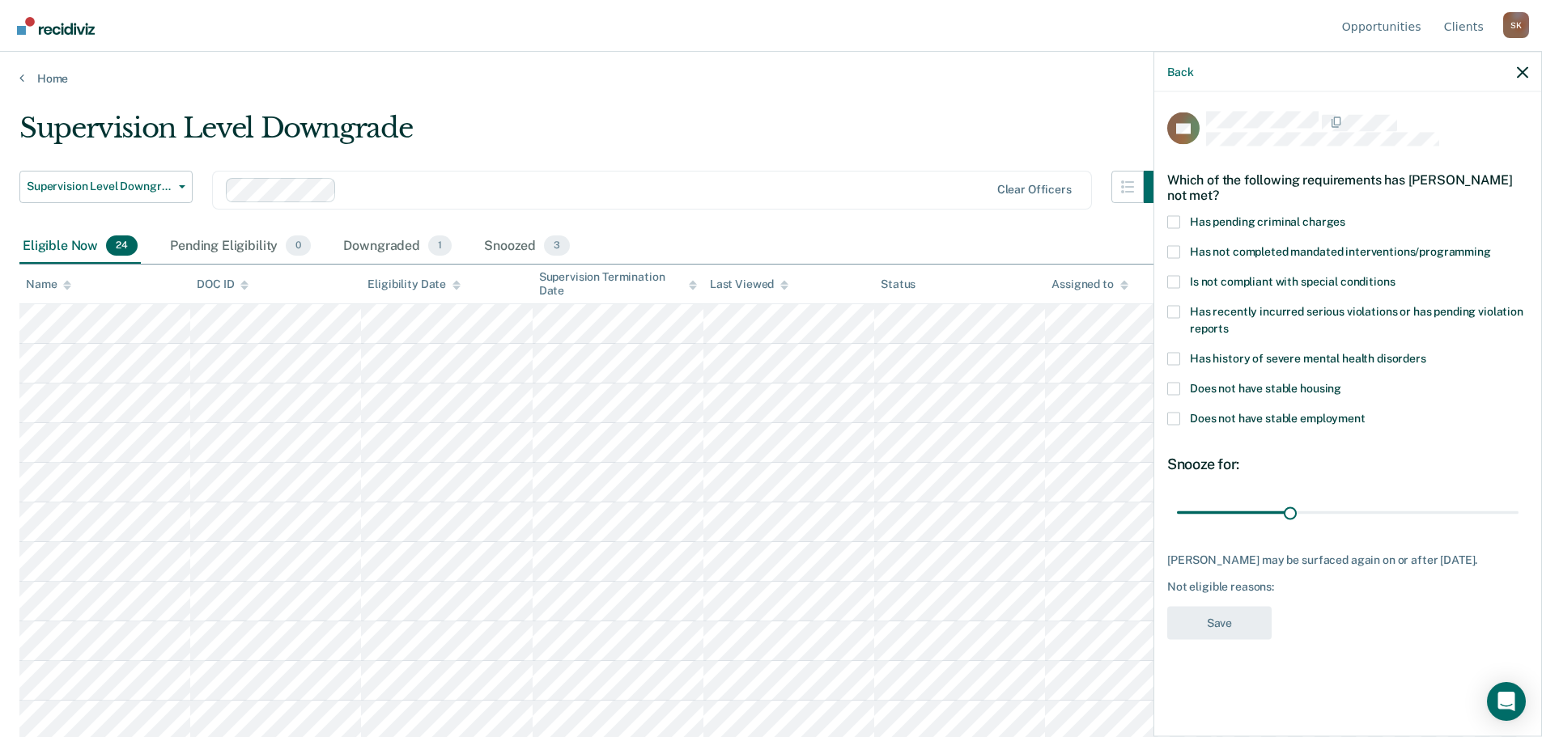
click at [1271, 254] on span "Has not completed mandated interventions/programming" at bounding box center [1340, 250] width 301 height 13
click at [1491, 245] on input "Has not completed mandated interventions/programming" at bounding box center [1491, 245] width 0 height 0
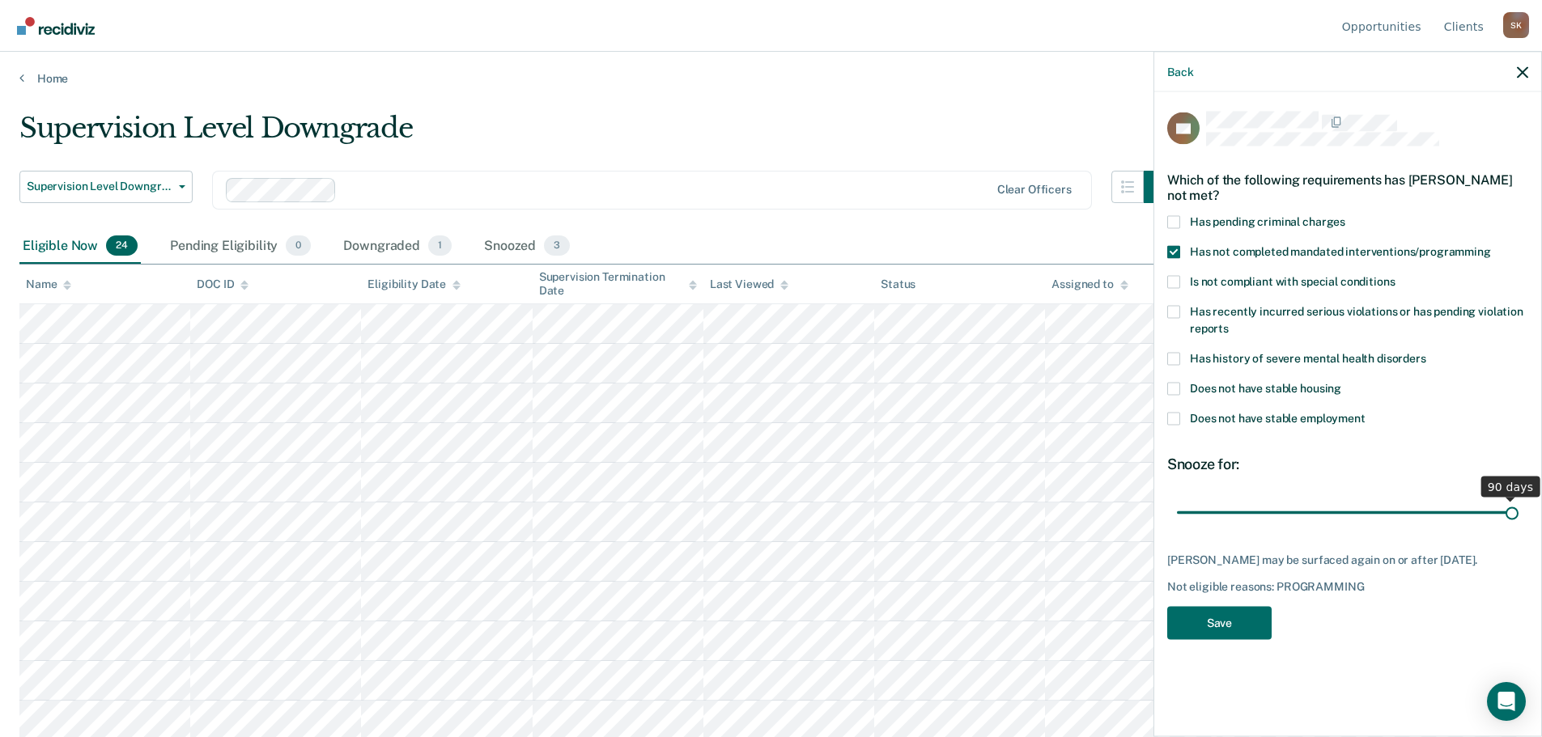
drag, startPoint x: 1292, startPoint y: 510, endPoint x: 1566, endPoint y: 513, distance: 274.4
type input "90"
click at [1518, 513] on input "range" at bounding box center [1348, 513] width 342 height 28
click at [1199, 612] on button "Save" at bounding box center [1219, 622] width 104 height 33
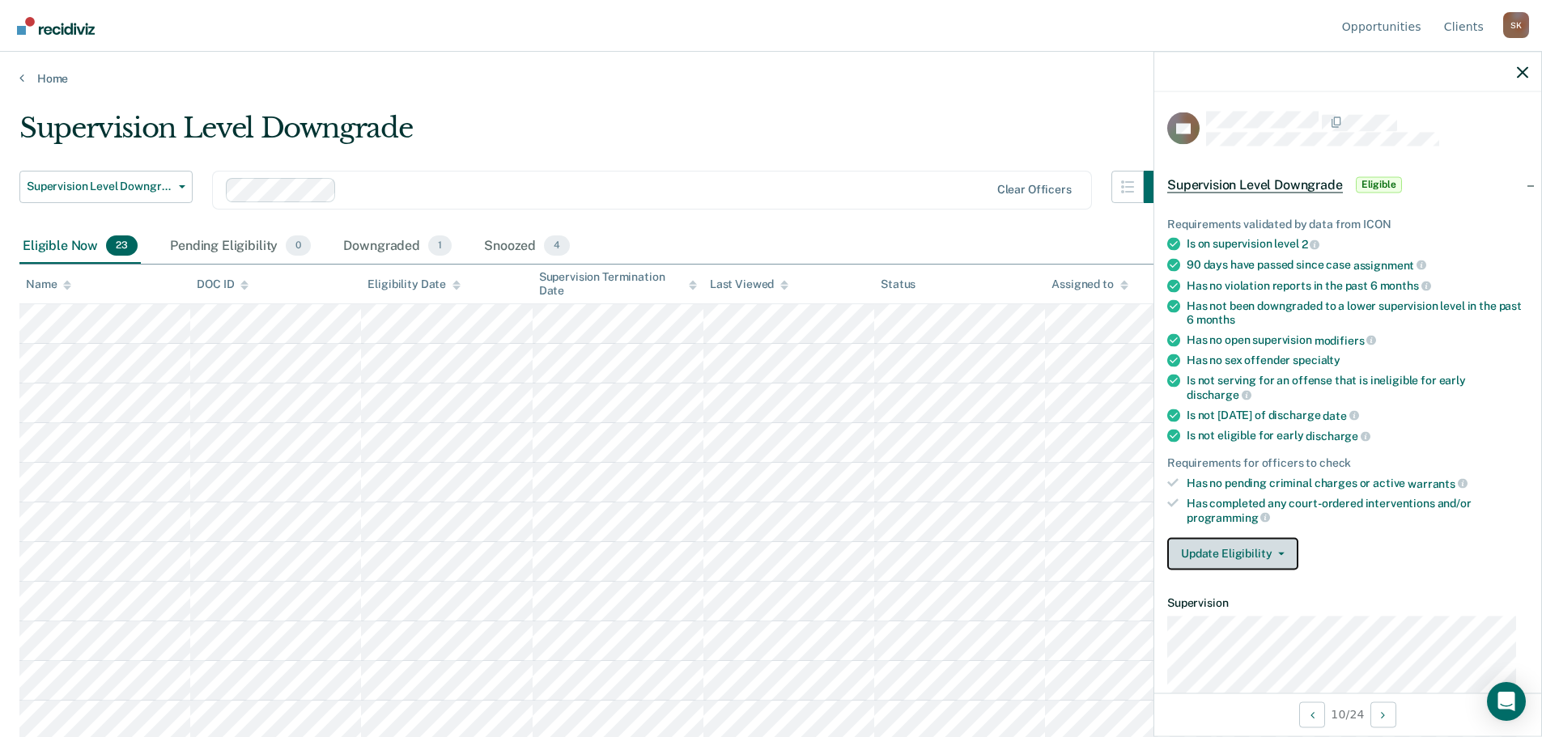
click at [1271, 552] on span "button" at bounding box center [1277, 553] width 13 height 3
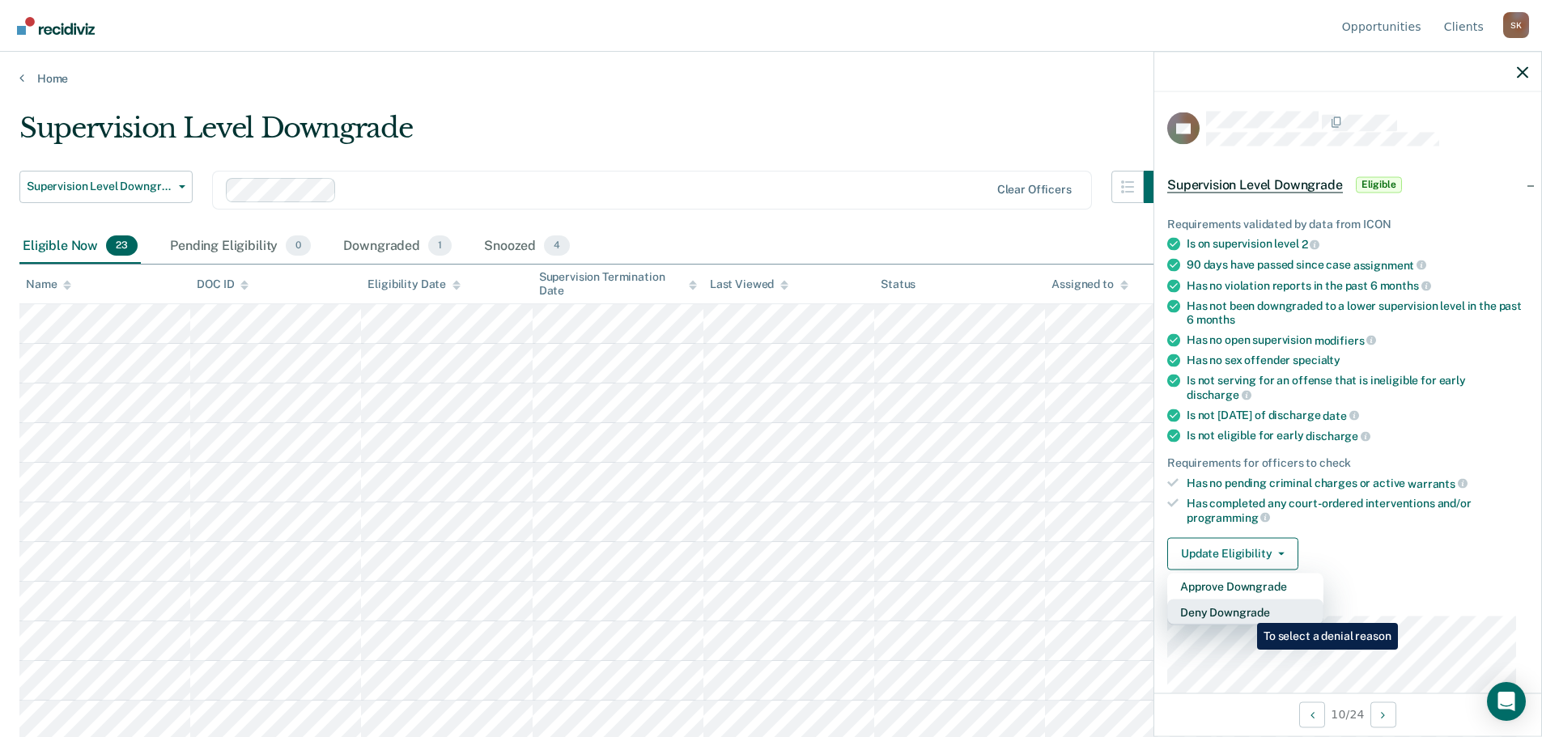
click at [1244, 612] on button "Deny Downgrade" at bounding box center [1245, 612] width 156 height 26
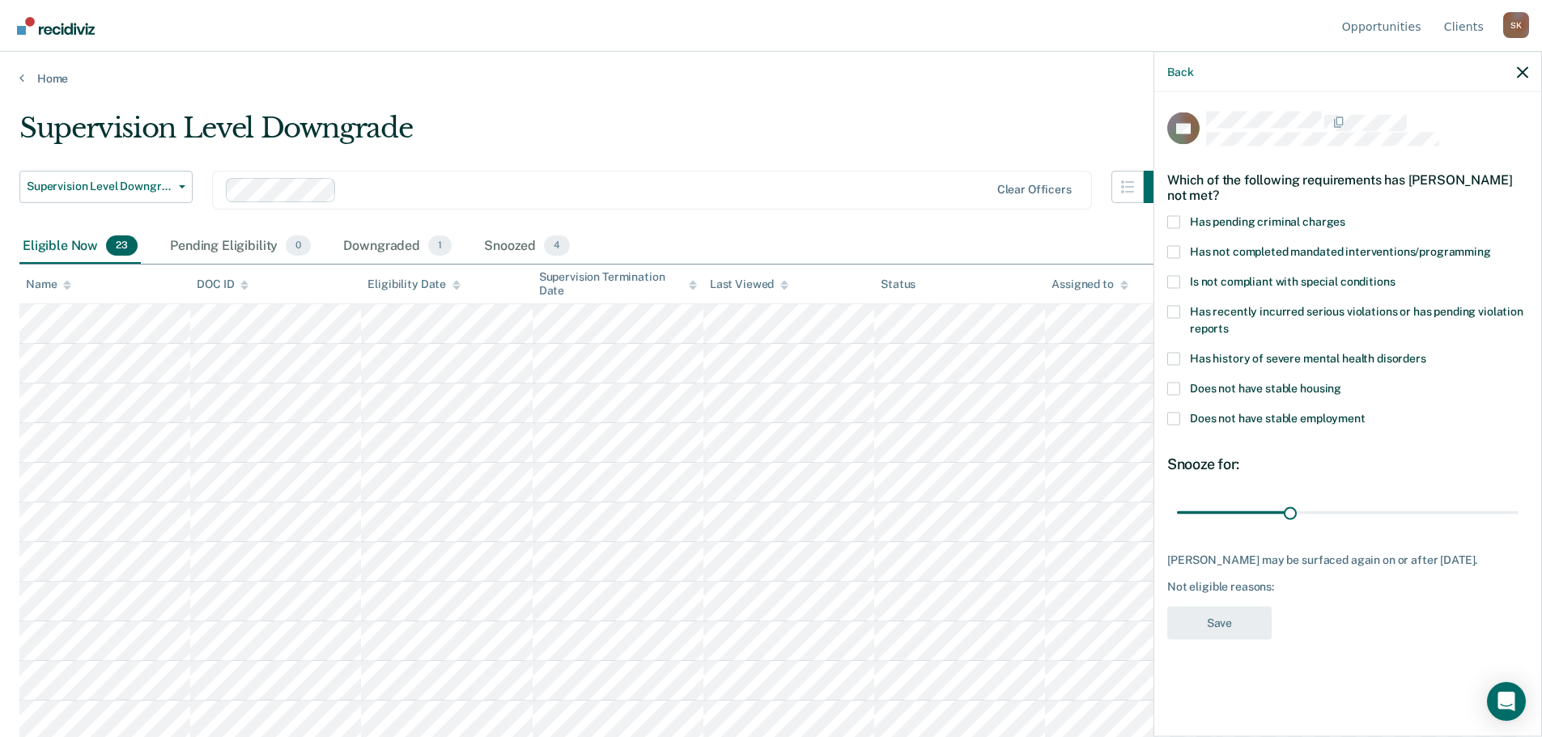
click at [1235, 262] on div "Has not completed mandated interventions/programming" at bounding box center [1347, 260] width 361 height 30
click at [1235, 257] on label "Has not completed mandated interventions/programming" at bounding box center [1347, 253] width 361 height 17
click at [1491, 245] on input "Has not completed mandated interventions/programming" at bounding box center [1491, 245] width 0 height 0
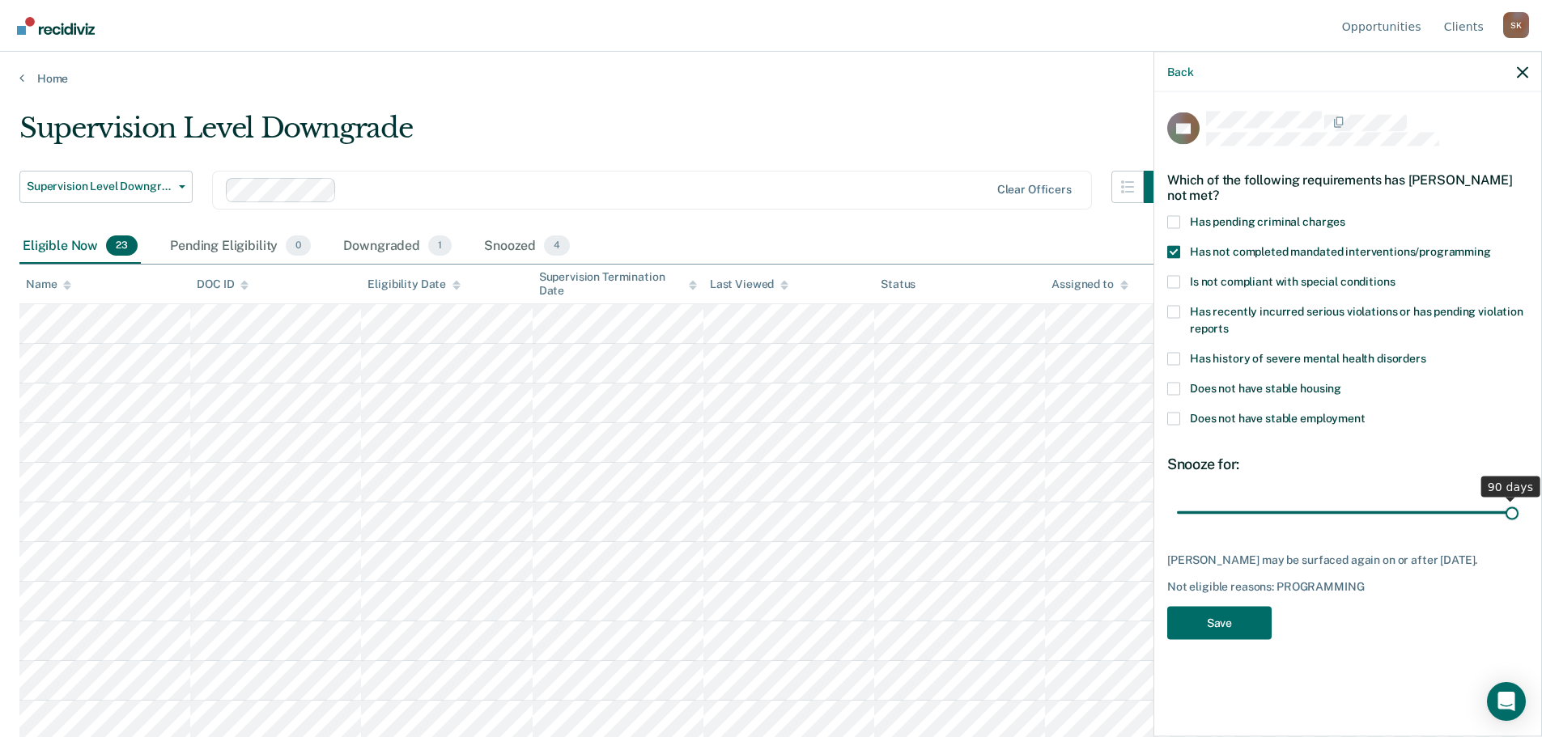
drag, startPoint x: 1293, startPoint y: 514, endPoint x: 1525, endPoint y: 507, distance: 231.6
type input "90"
click at [1518, 507] on input "range" at bounding box center [1348, 513] width 342 height 28
click at [1214, 616] on button "Save" at bounding box center [1219, 622] width 104 height 33
